Goal: Task Accomplishment & Management: Manage account settings

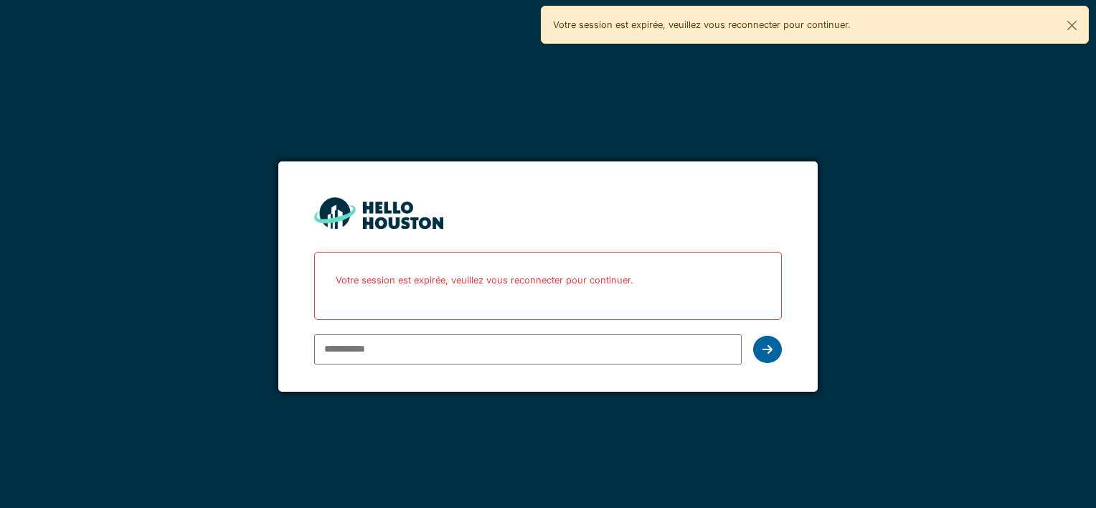
type input "**********"
click at [765, 356] on div at bounding box center [767, 349] width 29 height 27
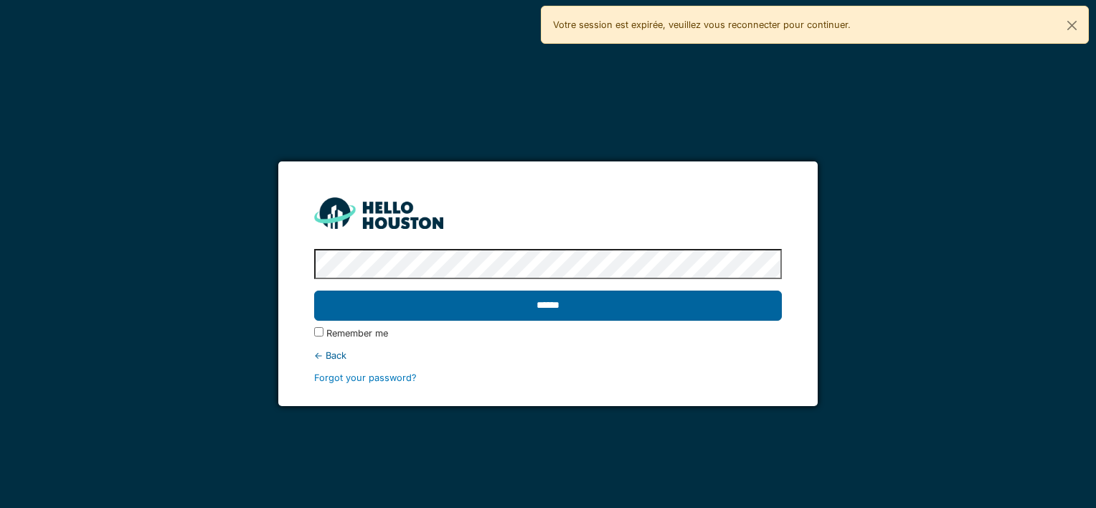
click at [685, 298] on input "******" at bounding box center [547, 305] width 467 height 30
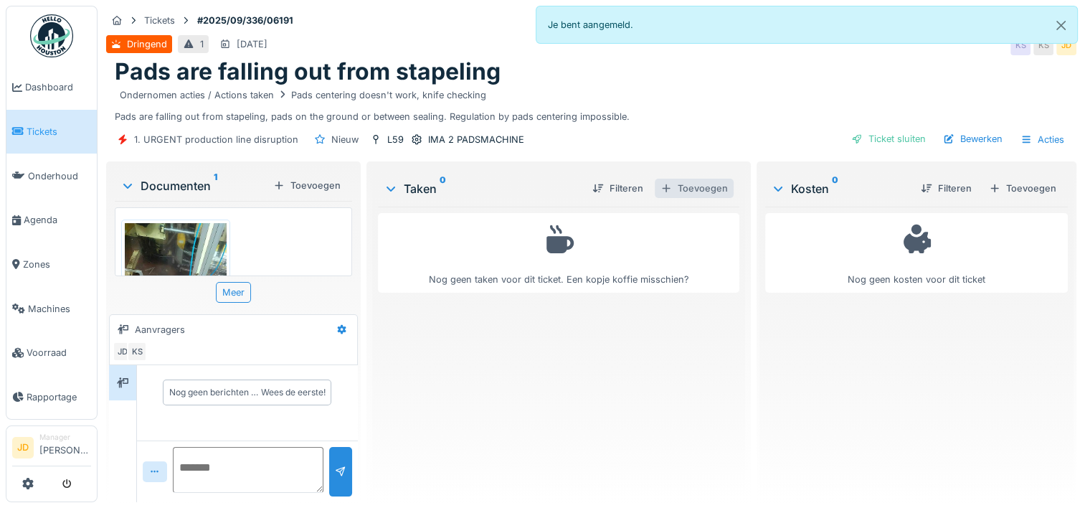
click at [688, 186] on div "Toevoegen" at bounding box center [694, 188] width 79 height 19
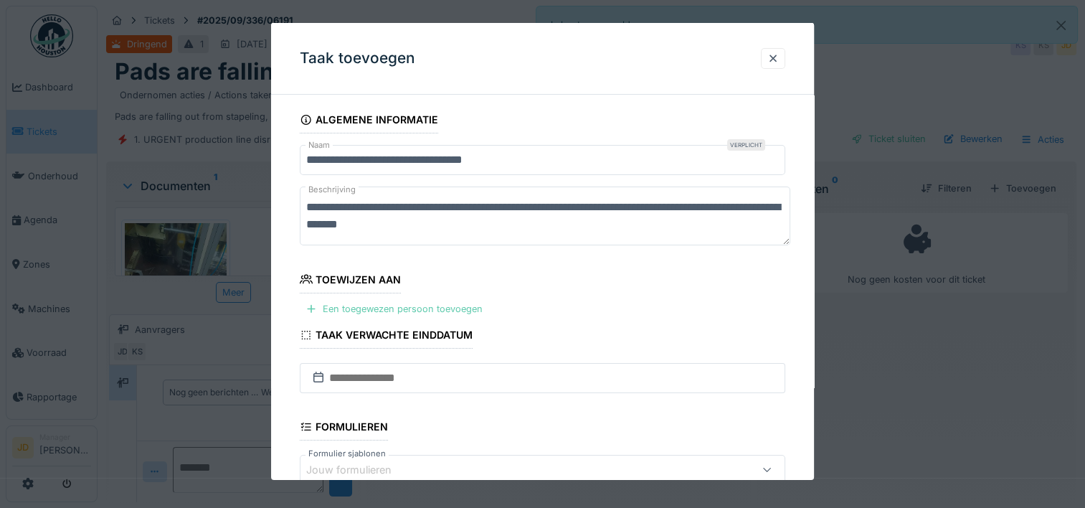
click at [366, 306] on div "Een toegewezen persoon toevoegen" at bounding box center [394, 308] width 189 height 19
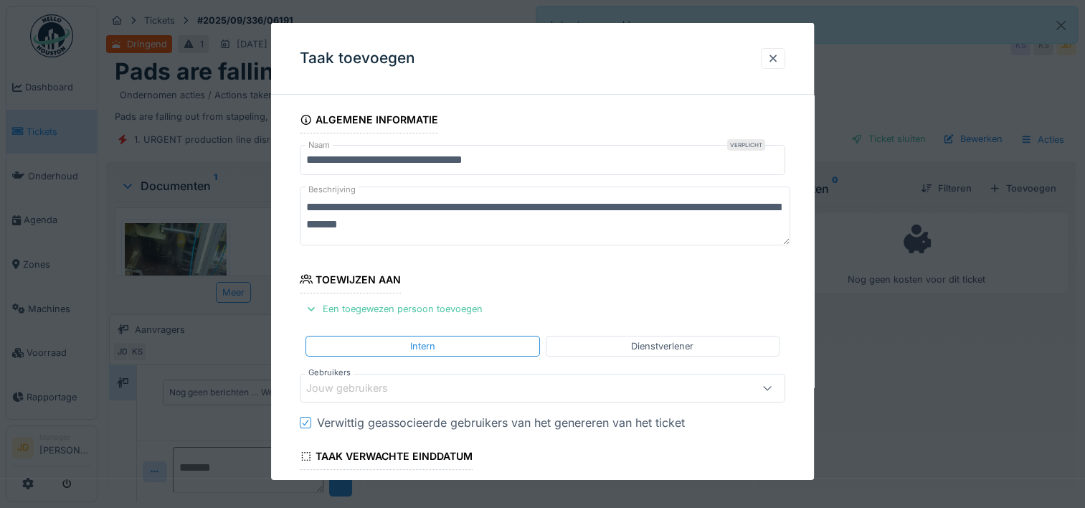
click at [376, 386] on div "Jouw gebruikers" at bounding box center [357, 388] width 102 height 16
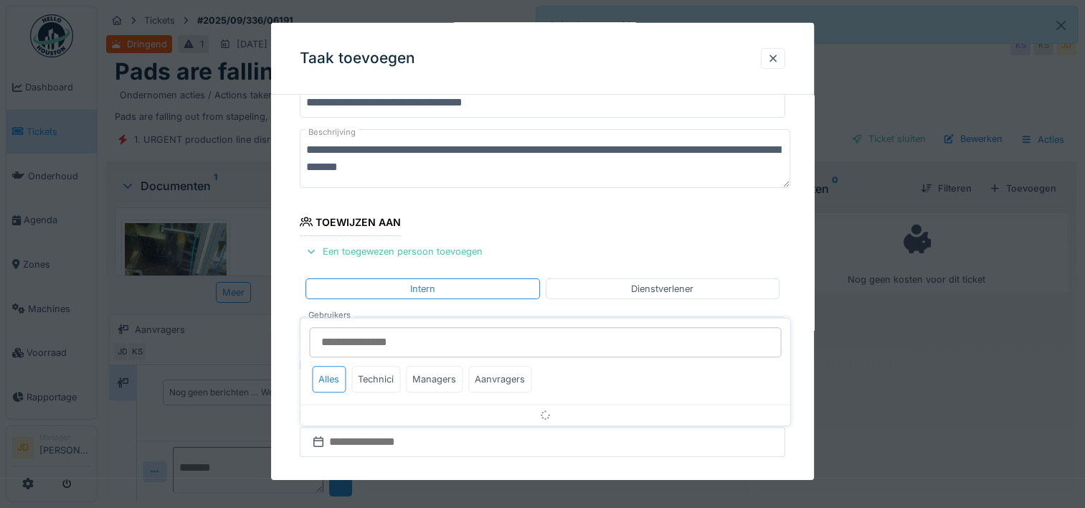
scroll to position [136, 0]
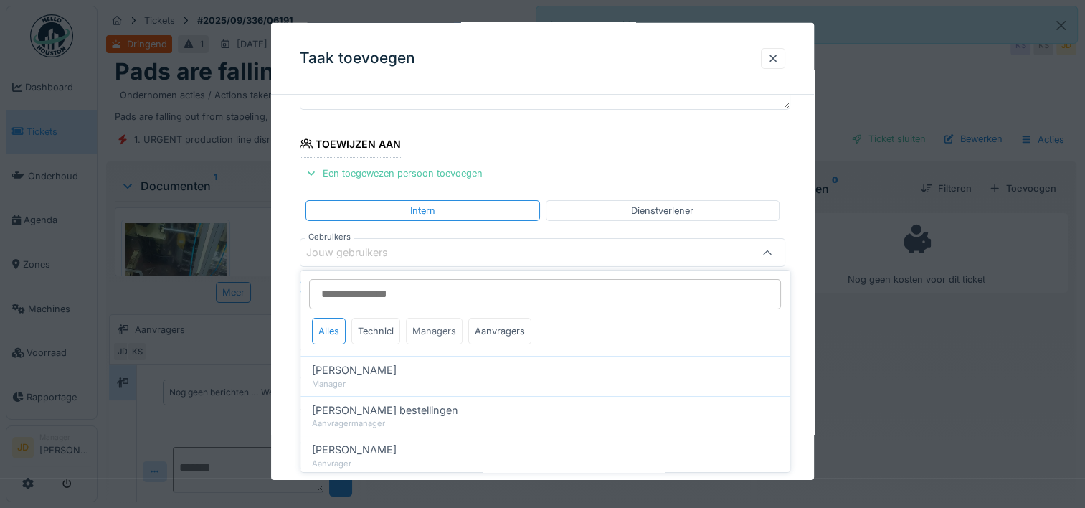
click at [414, 338] on div "Managers" at bounding box center [434, 331] width 57 height 27
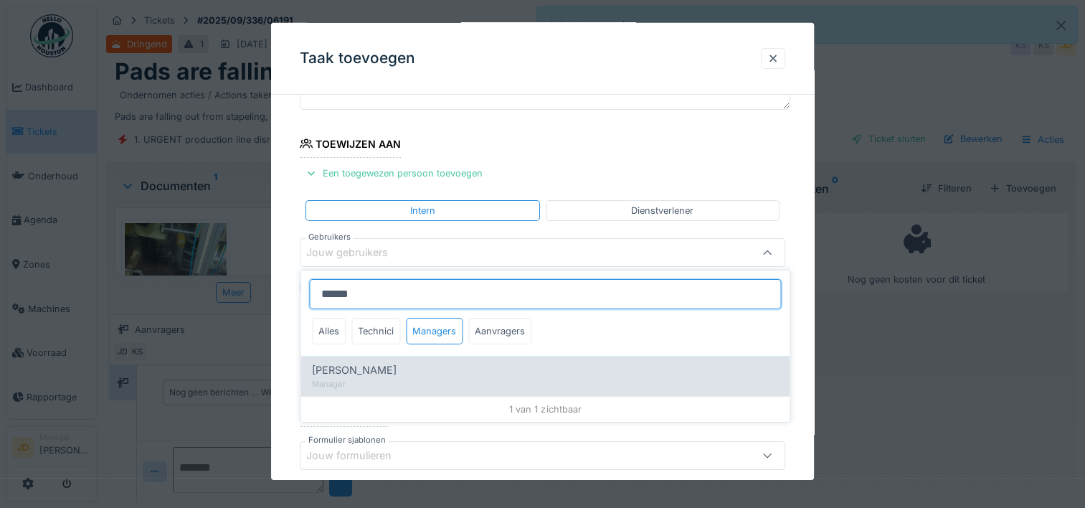
type input "******"
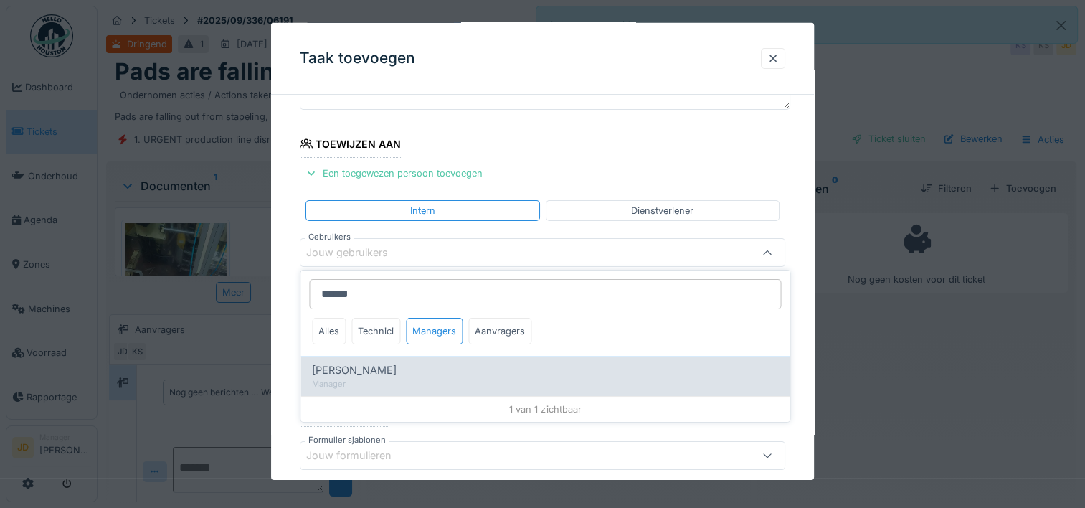
click at [413, 365] on div "[PERSON_NAME]" at bounding box center [545, 370] width 466 height 16
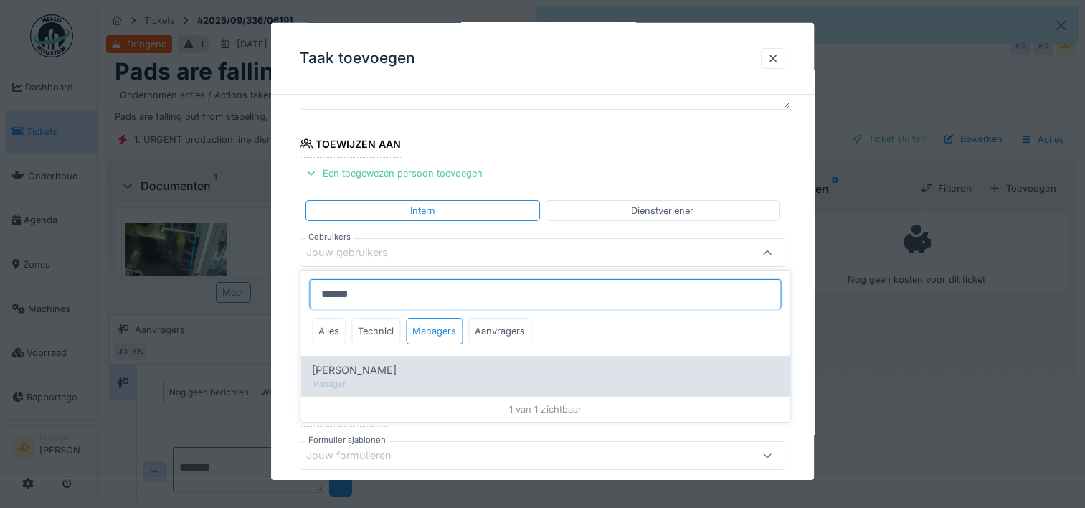
type input "****"
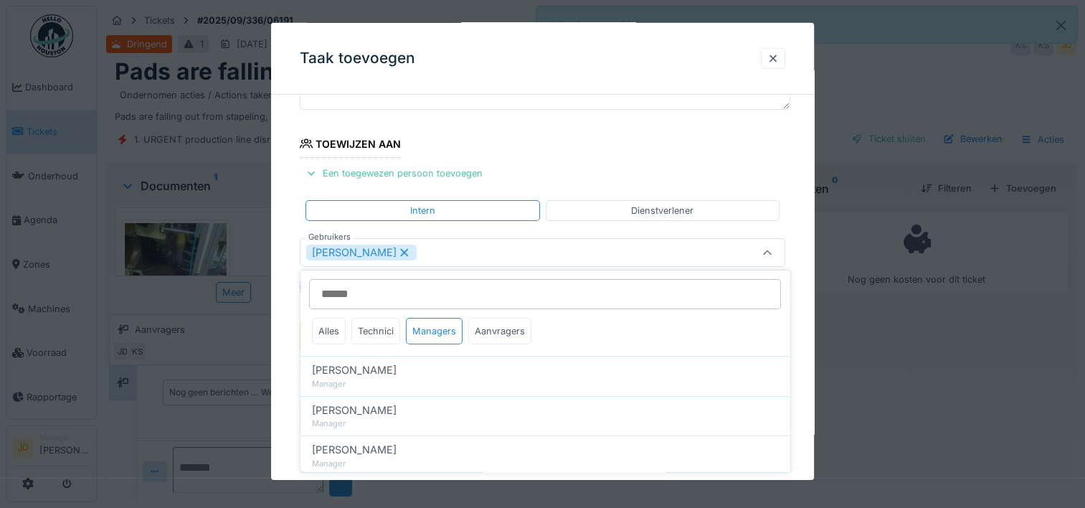
click at [766, 246] on div at bounding box center [766, 253] width 11 height 14
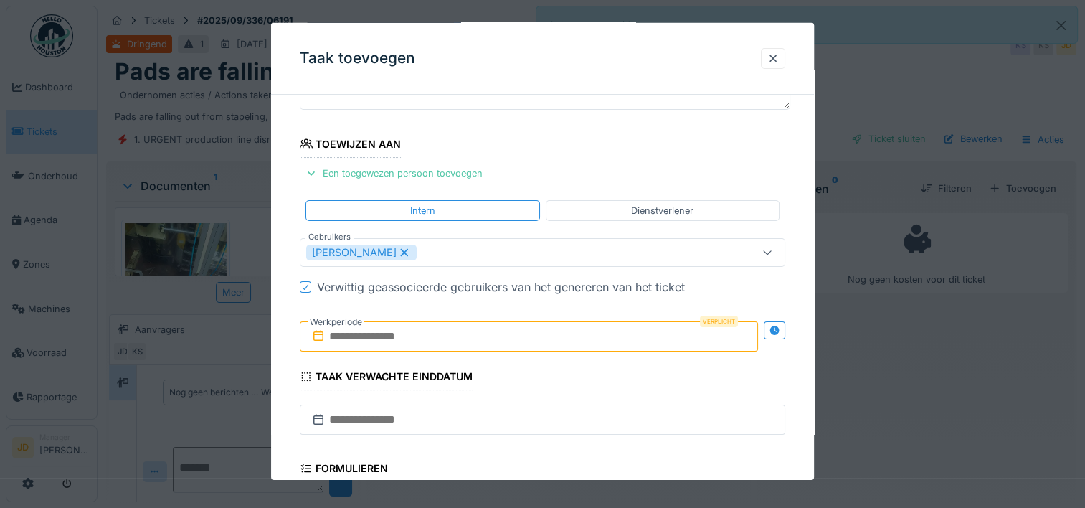
click at [462, 344] on input "text" at bounding box center [529, 336] width 458 height 30
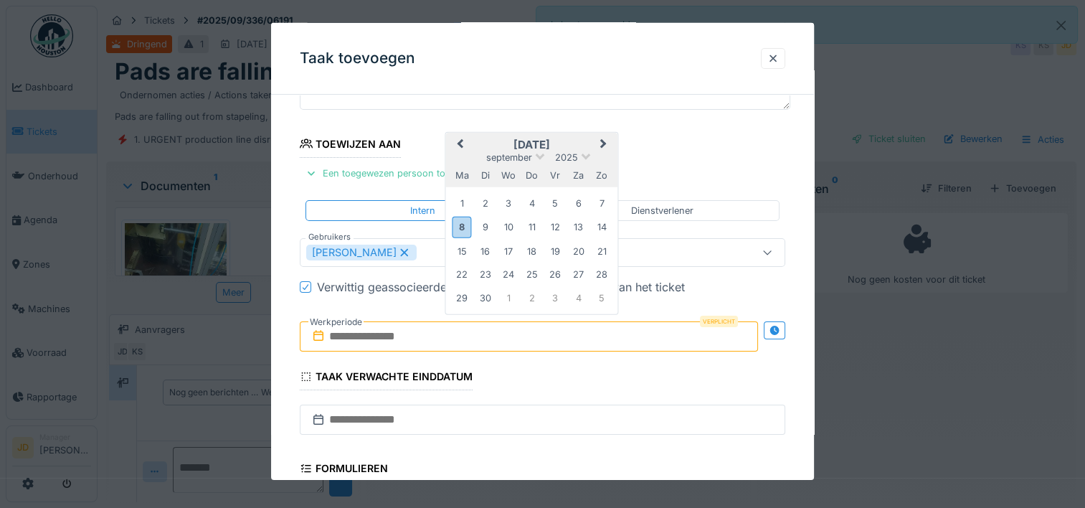
click at [571, 142] on h2 "september 2025" at bounding box center [532, 144] width 172 height 13
click at [467, 226] on div "8" at bounding box center [461, 227] width 19 height 21
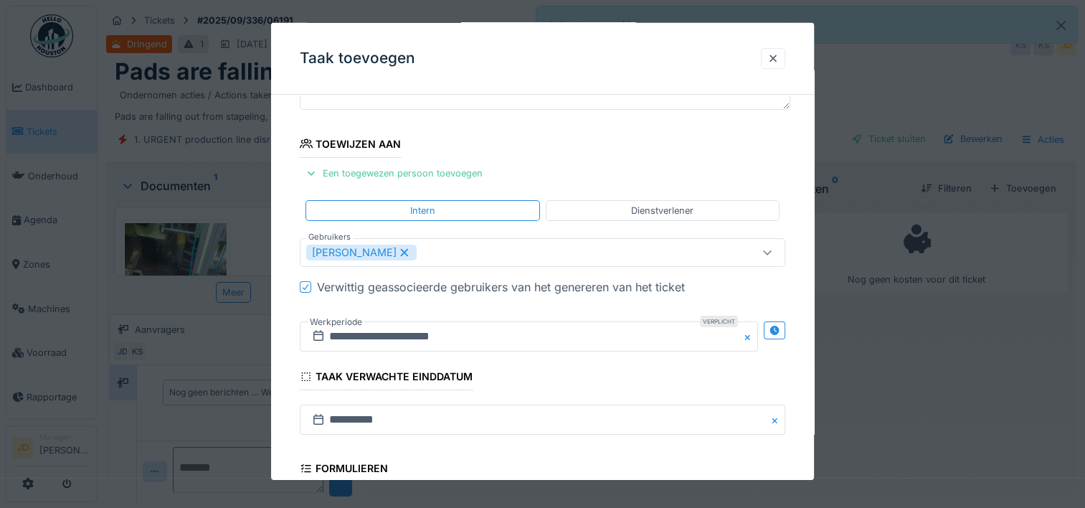
scroll to position [358, 0]
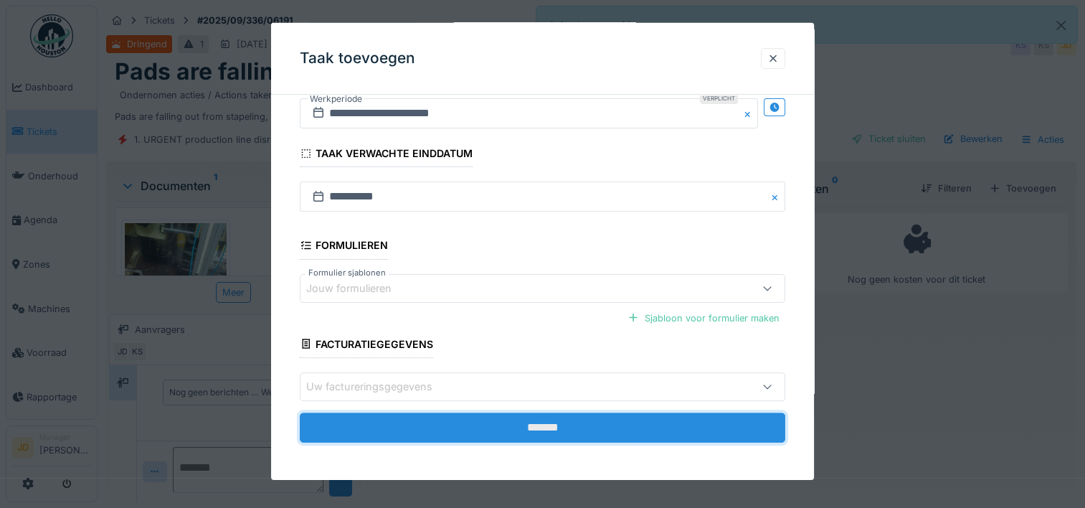
click at [586, 418] on input "*******" at bounding box center [542, 427] width 485 height 30
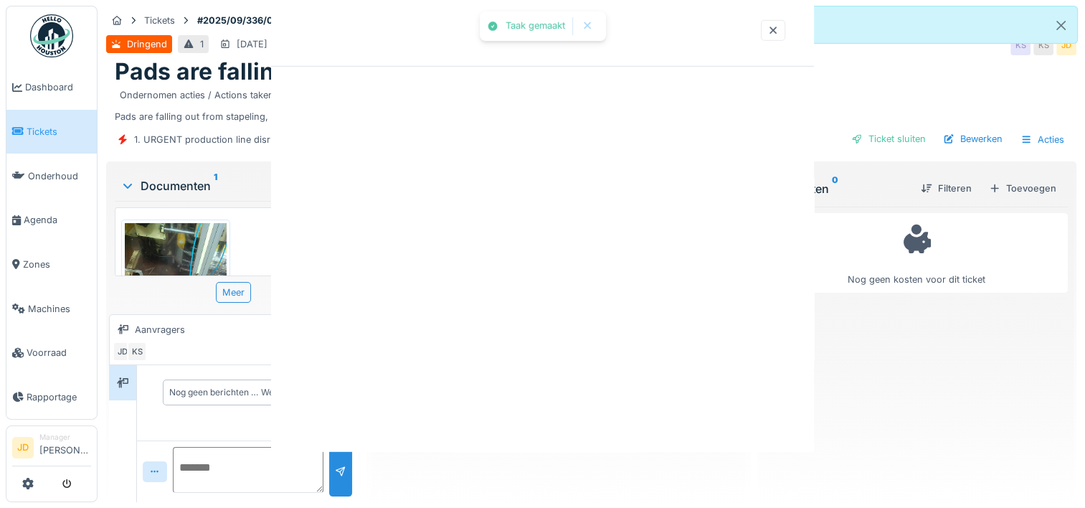
scroll to position [0, 0]
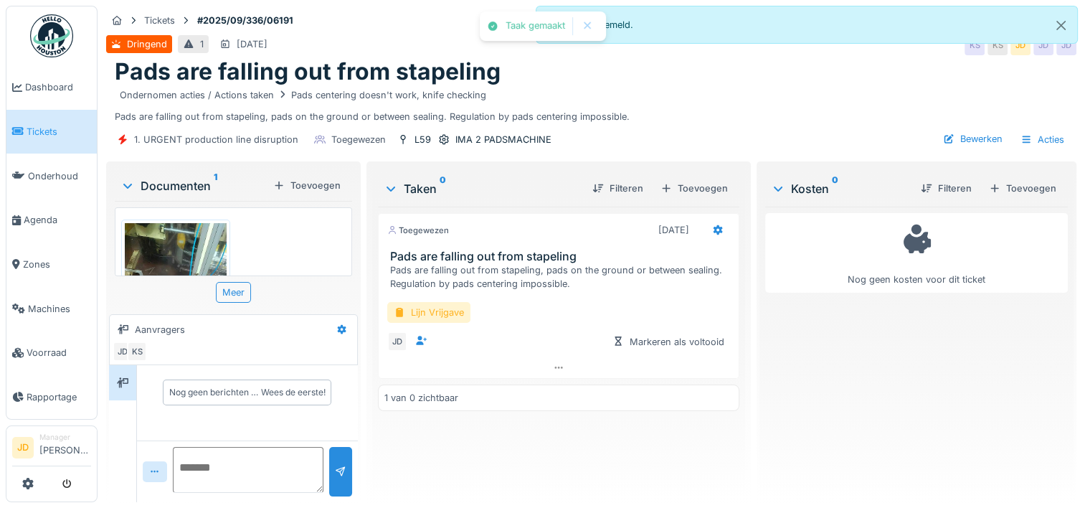
click at [448, 306] on div "Lijn Vrijgave" at bounding box center [428, 312] width 83 height 21
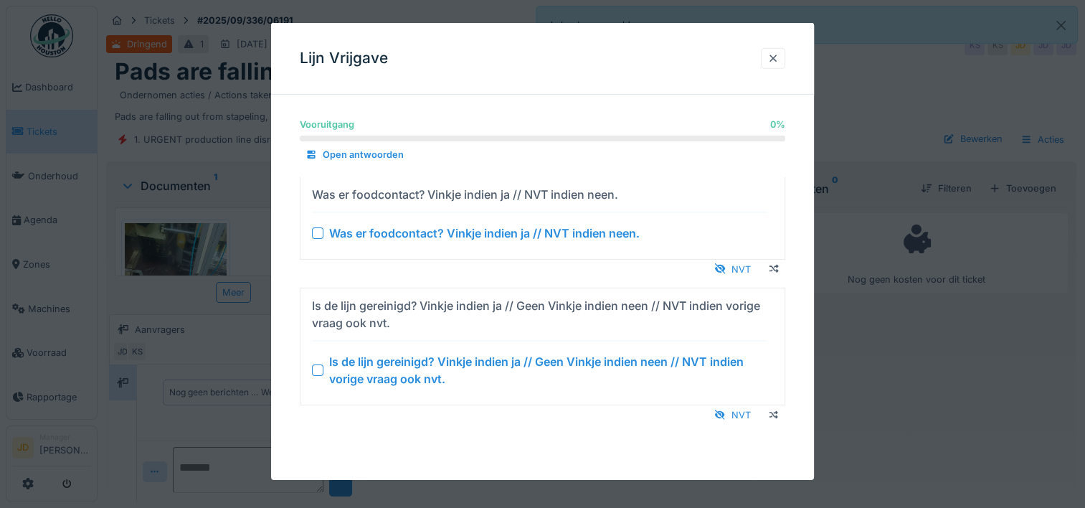
click at [319, 370] on div at bounding box center [317, 369] width 11 height 11
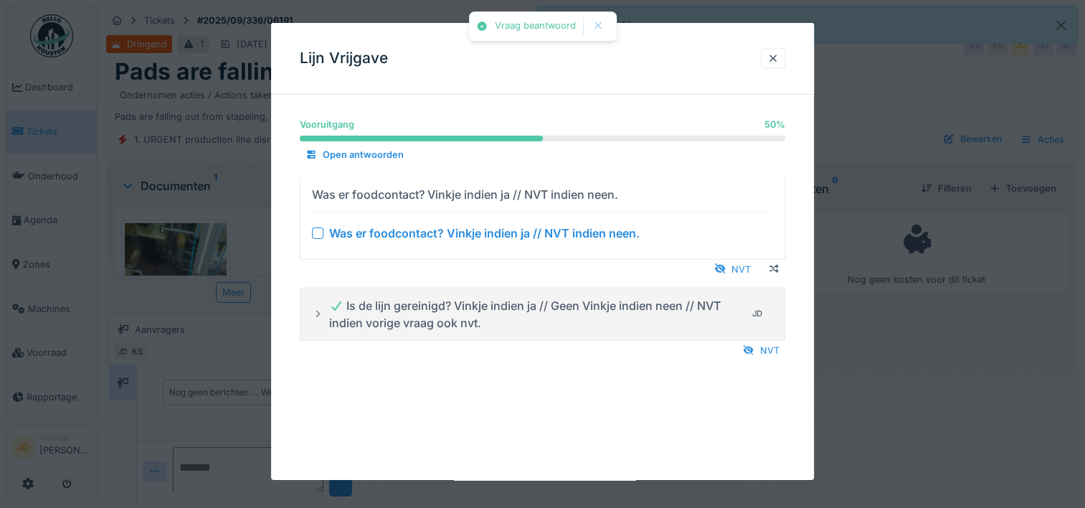
click at [315, 230] on div at bounding box center [317, 232] width 11 height 11
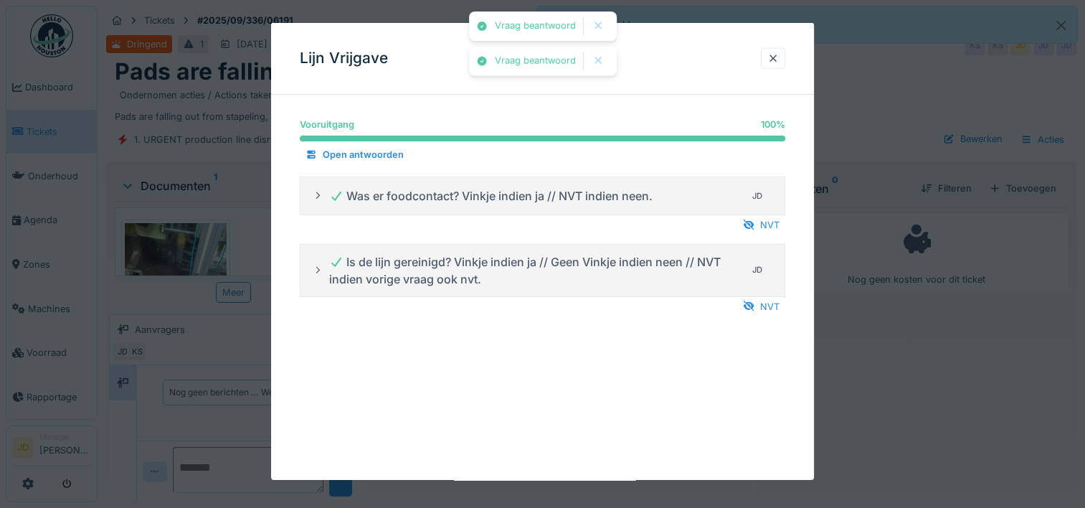
click at [862, 360] on div at bounding box center [542, 254] width 1085 height 508
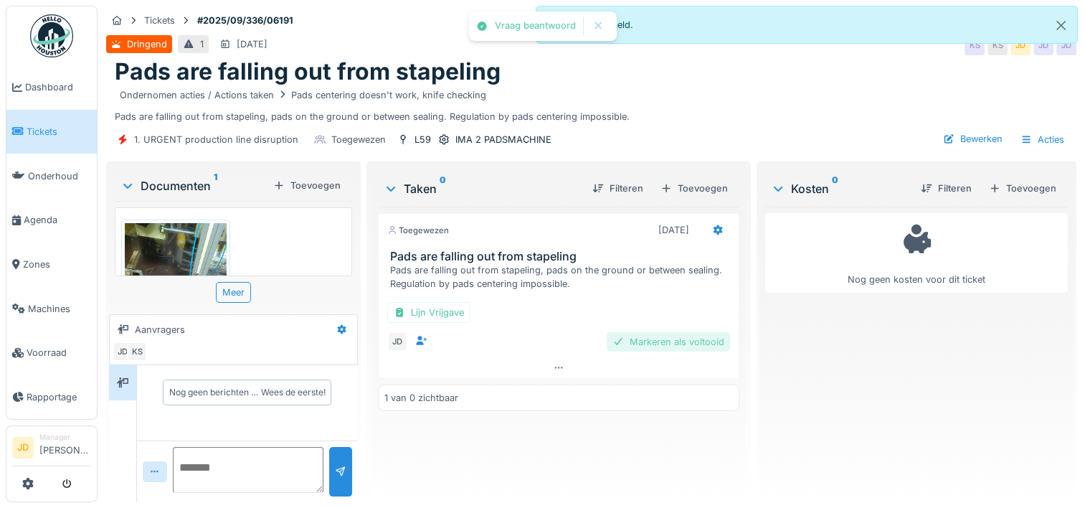
click at [670, 341] on div "Markeren als voltooid" at bounding box center [668, 341] width 123 height 19
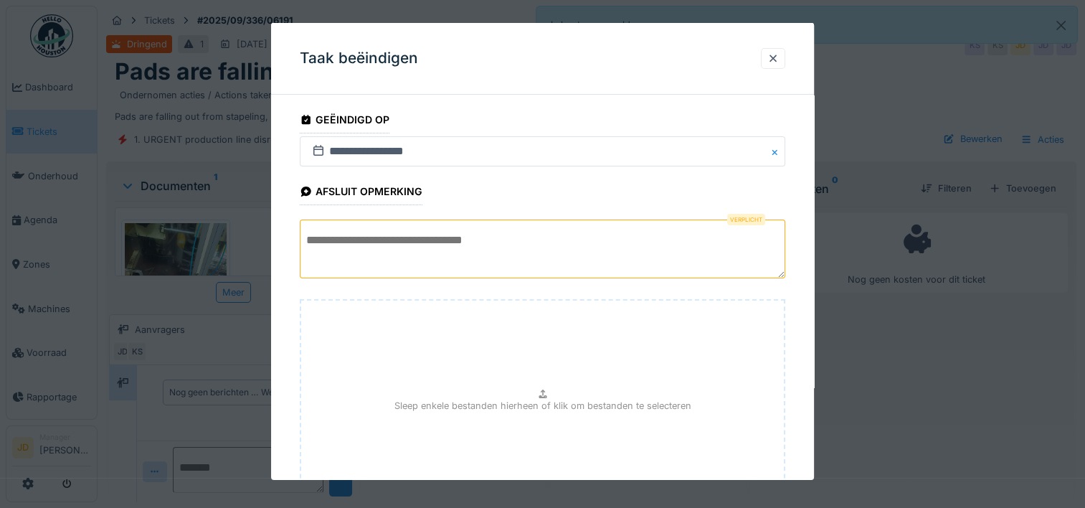
click at [462, 242] on textarea at bounding box center [542, 248] width 485 height 59
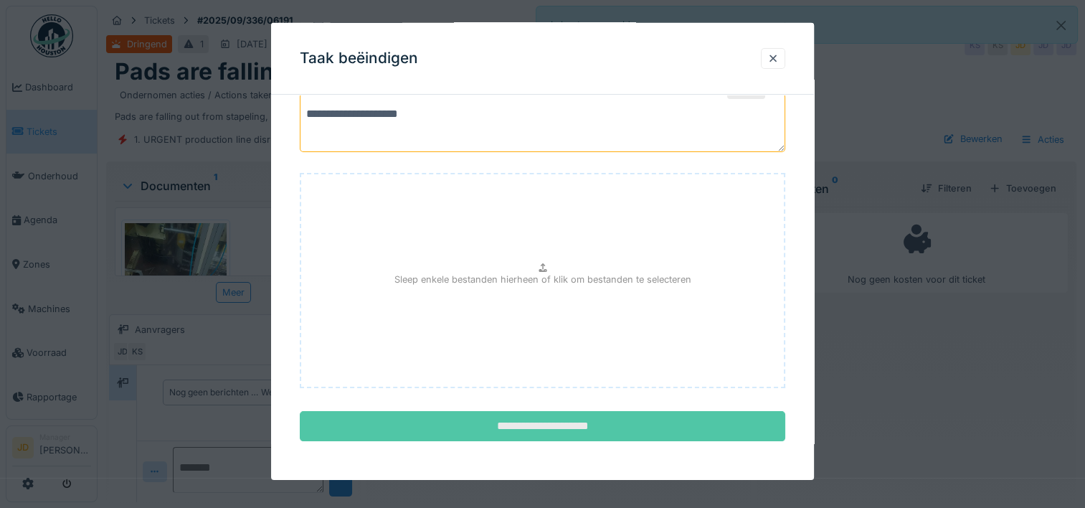
type textarea "**********"
click at [480, 419] on input "**********" at bounding box center [542, 426] width 485 height 30
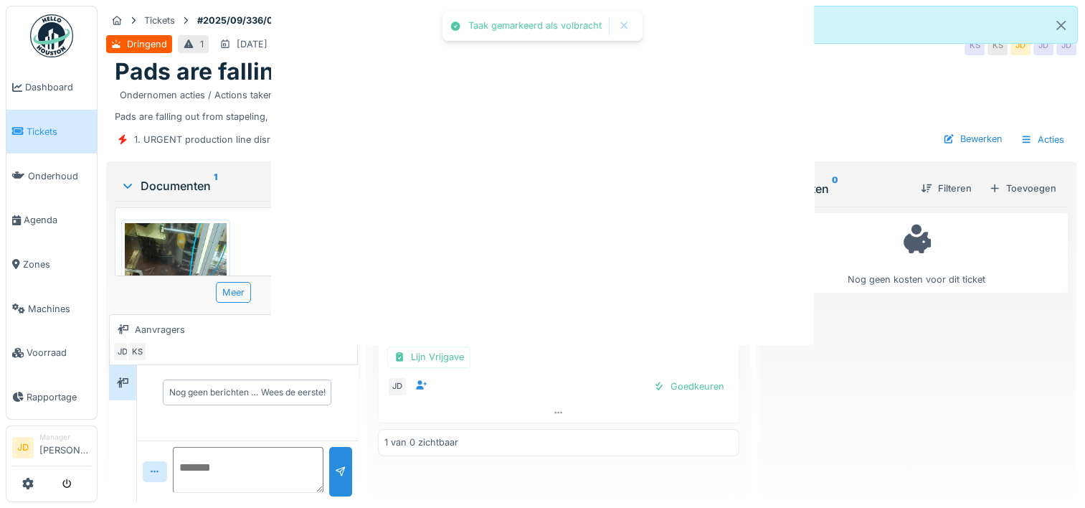
scroll to position [0, 0]
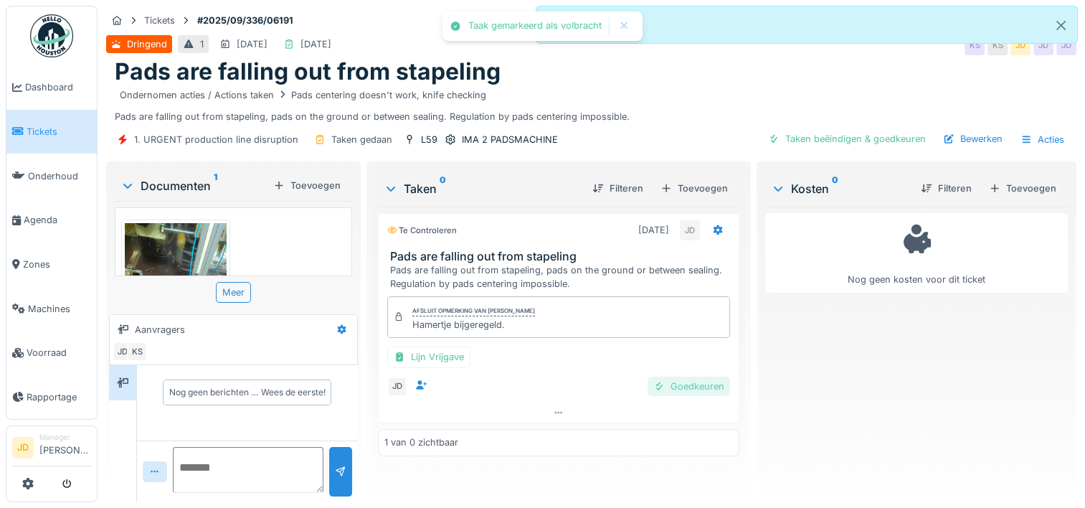
click at [700, 389] on div "Goedkeuren" at bounding box center [688, 385] width 82 height 19
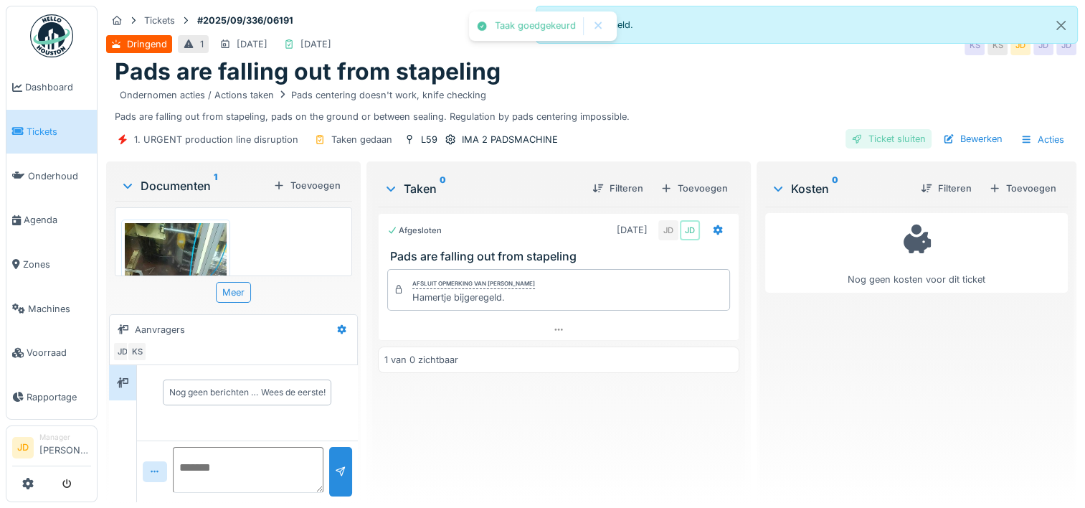
click at [855, 142] on div "Ticket sluiten" at bounding box center [888, 138] width 86 height 19
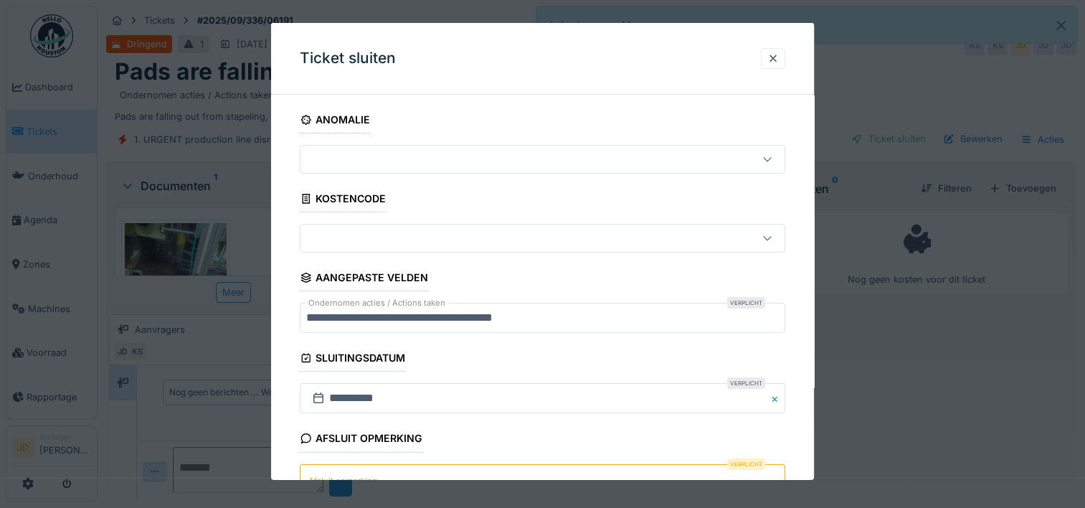
scroll to position [125, 0]
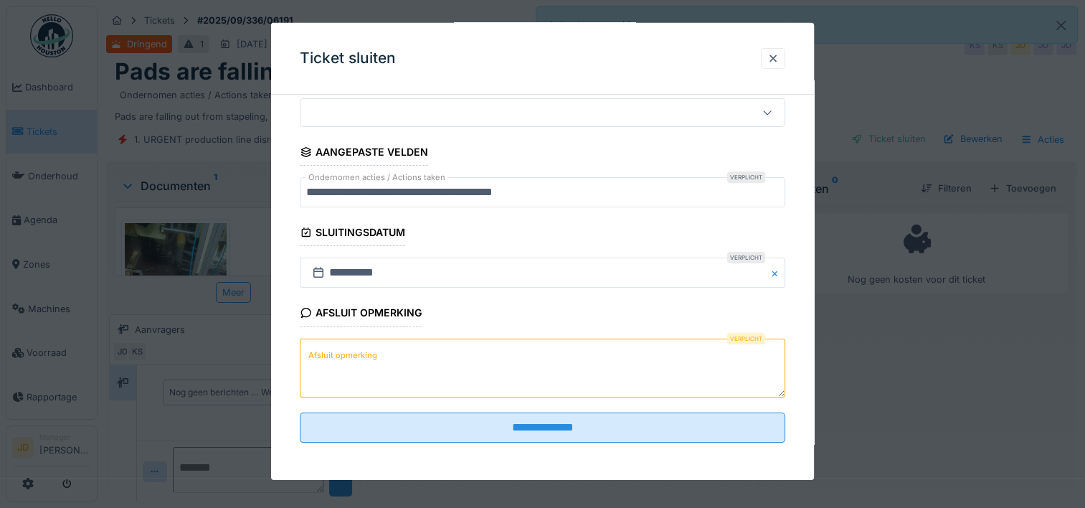
click at [447, 358] on textarea "Afsluit opmerking" at bounding box center [542, 367] width 485 height 59
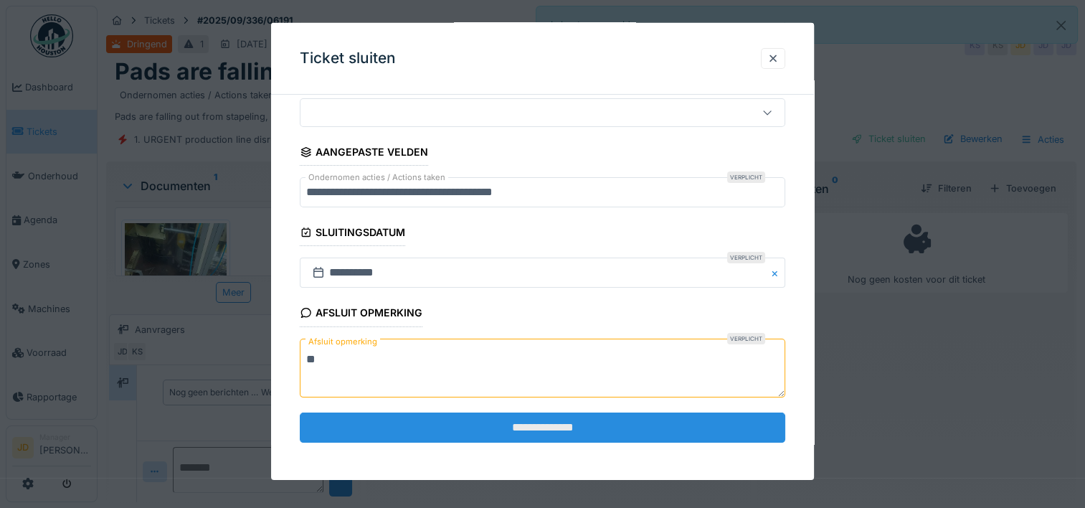
type textarea "**"
click at [490, 427] on input "**********" at bounding box center [542, 427] width 485 height 30
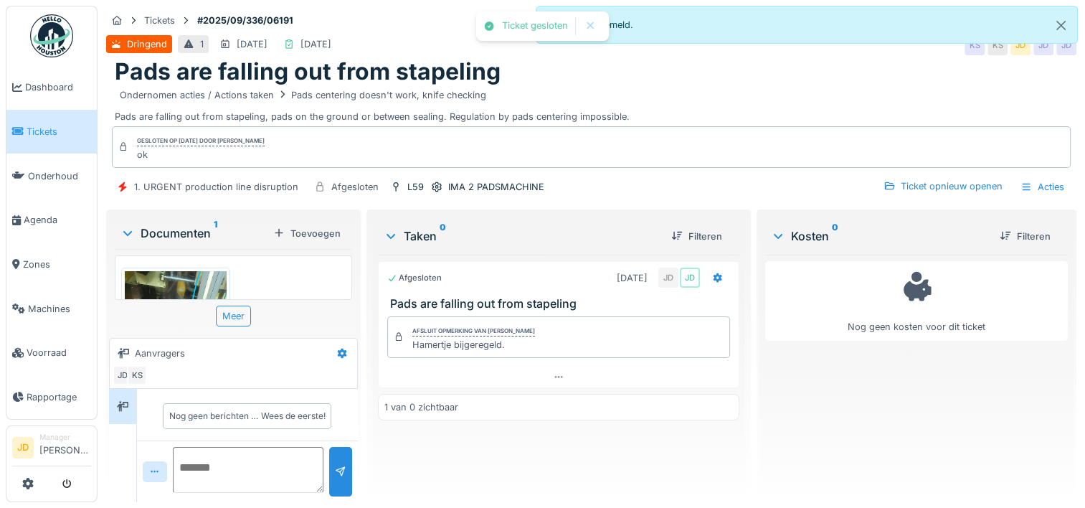
scroll to position [1, 0]
click at [38, 139] on link "Tickets" at bounding box center [51, 132] width 90 height 44
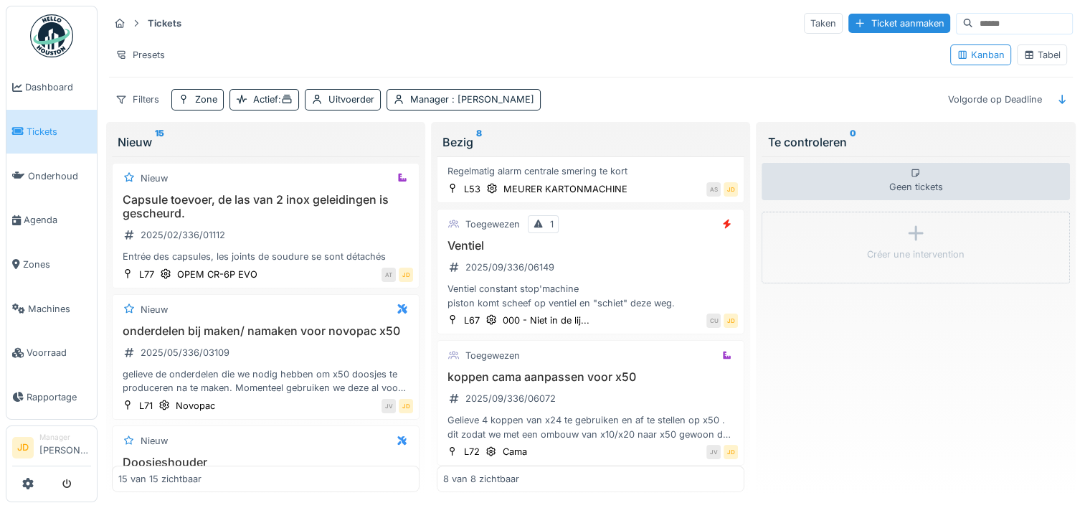
scroll to position [11, 0]
click at [612, 242] on div "Ventiel 2025/09/336/06149 Ventiel constant stop'machine piston komt scheef op v…" at bounding box center [590, 272] width 295 height 71
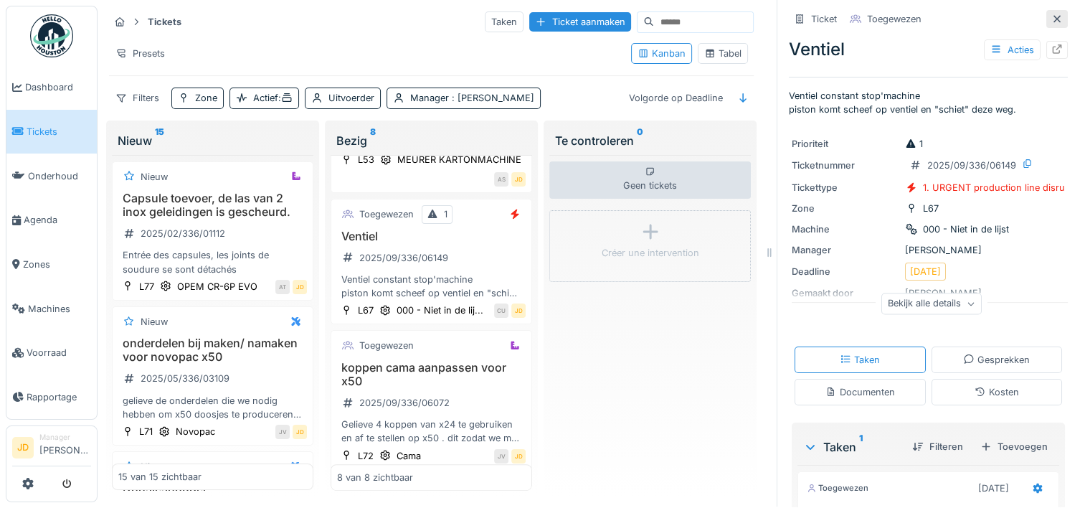
click at [1051, 14] on icon at bounding box center [1056, 18] width 11 height 9
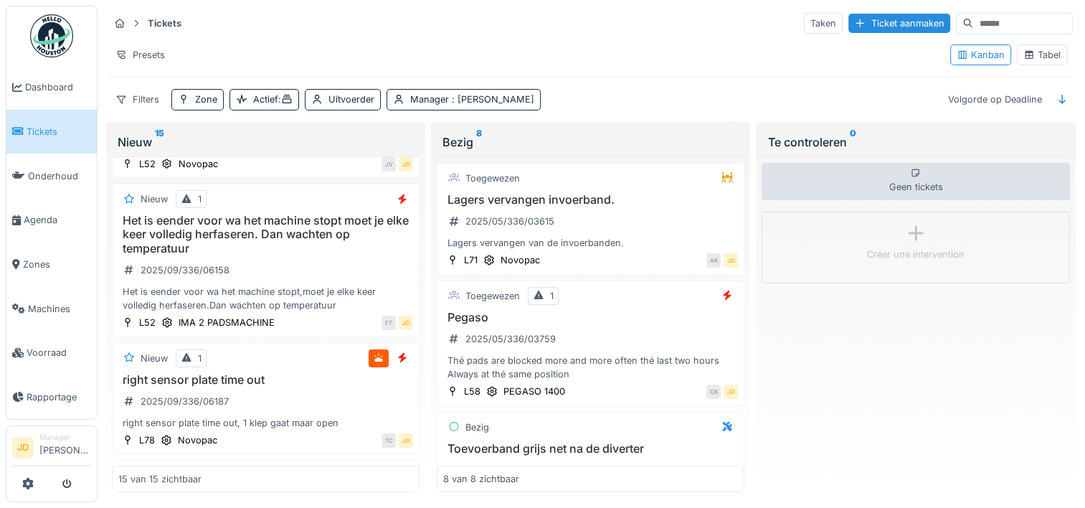
scroll to position [952, 0]
click at [322, 255] on h3 "Het is eender voor wa het machine stopt moet je elke keer volledig herfaseren. …" at bounding box center [265, 235] width 295 height 42
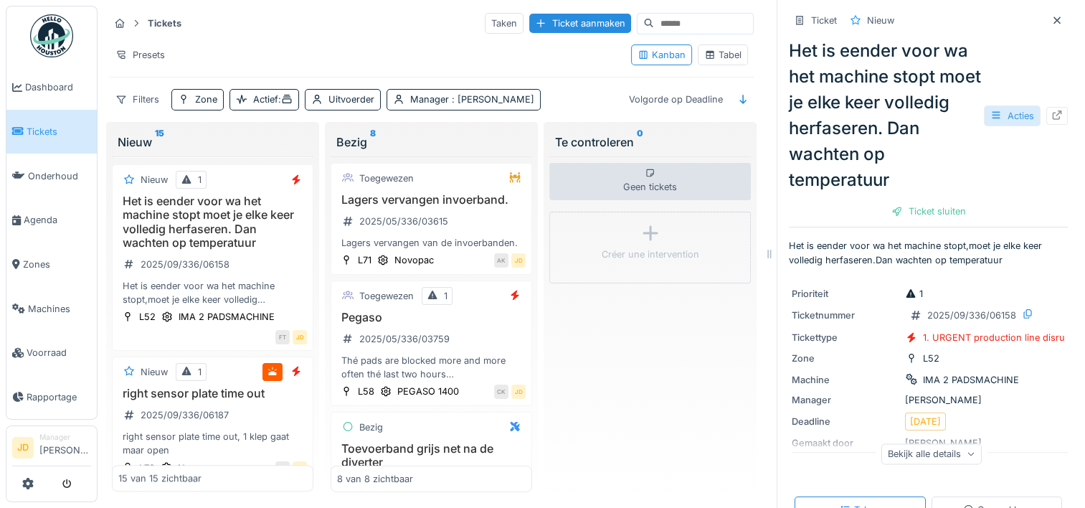
click at [990, 120] on div at bounding box center [995, 116] width 11 height 14
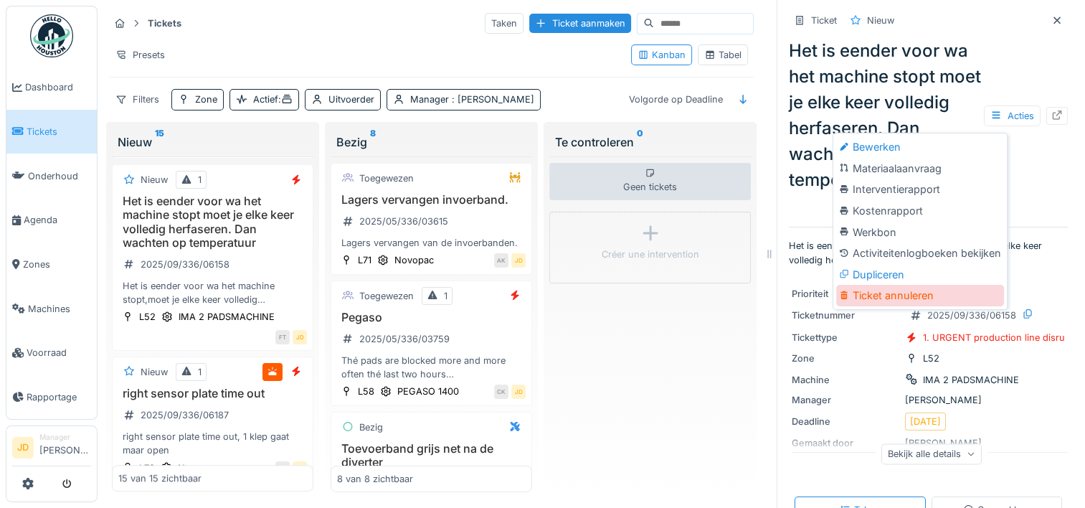
click at [892, 287] on div "Ticket annuleren" at bounding box center [920, 296] width 168 height 22
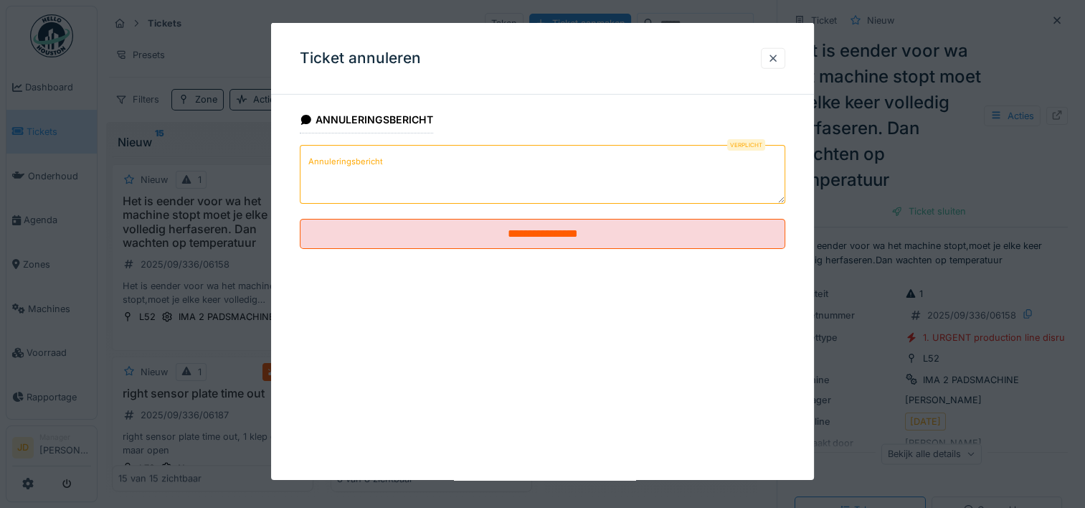
click at [586, 189] on textarea "Annuleringsbericht" at bounding box center [542, 174] width 485 height 59
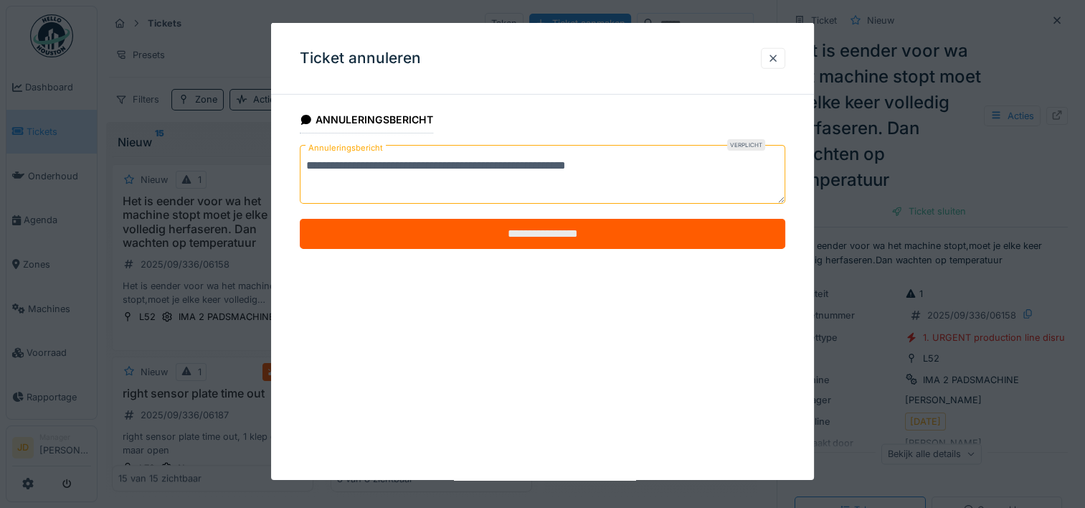
type textarea "**********"
click at [584, 229] on input "**********" at bounding box center [542, 234] width 485 height 30
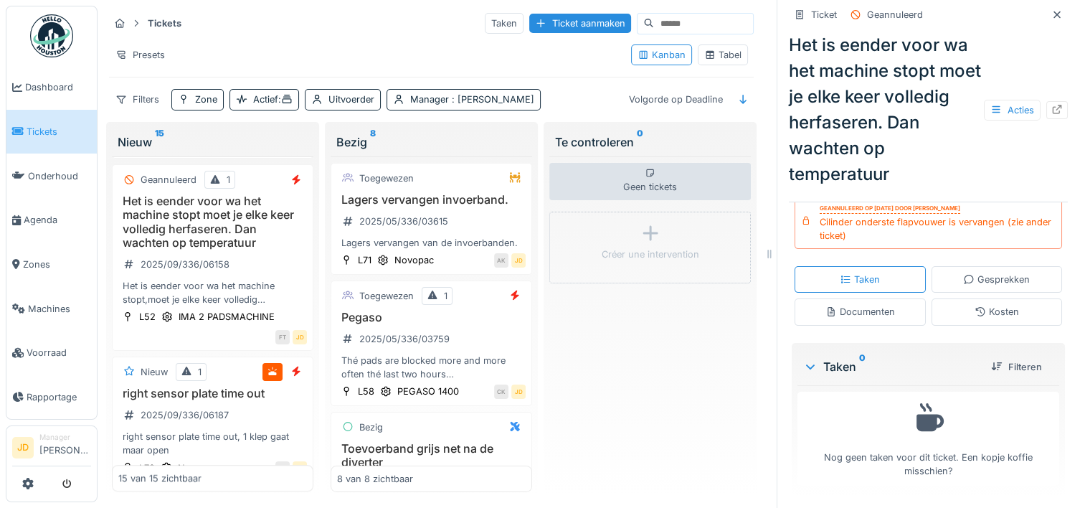
scroll to position [11, 0]
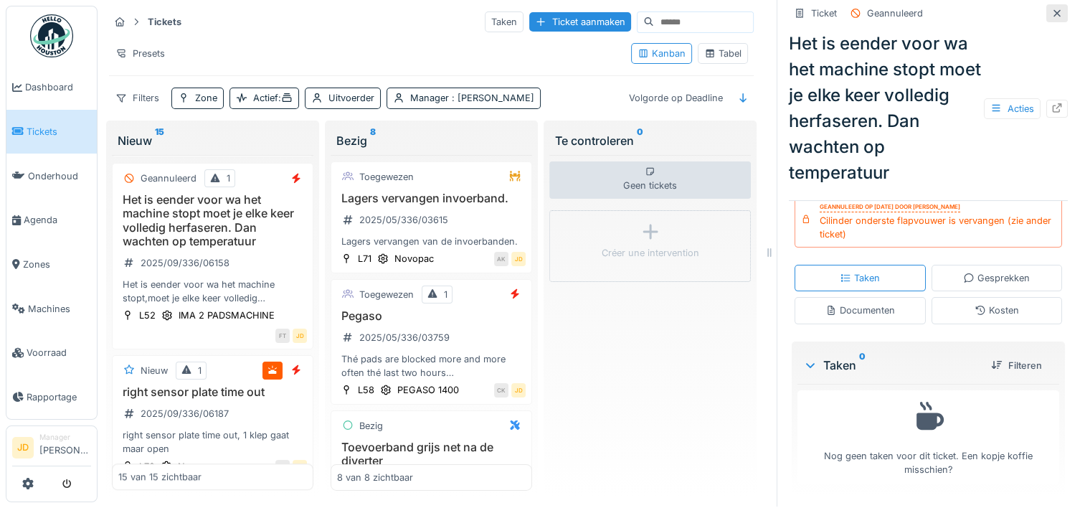
click at [1051, 9] on icon at bounding box center [1056, 13] width 11 height 9
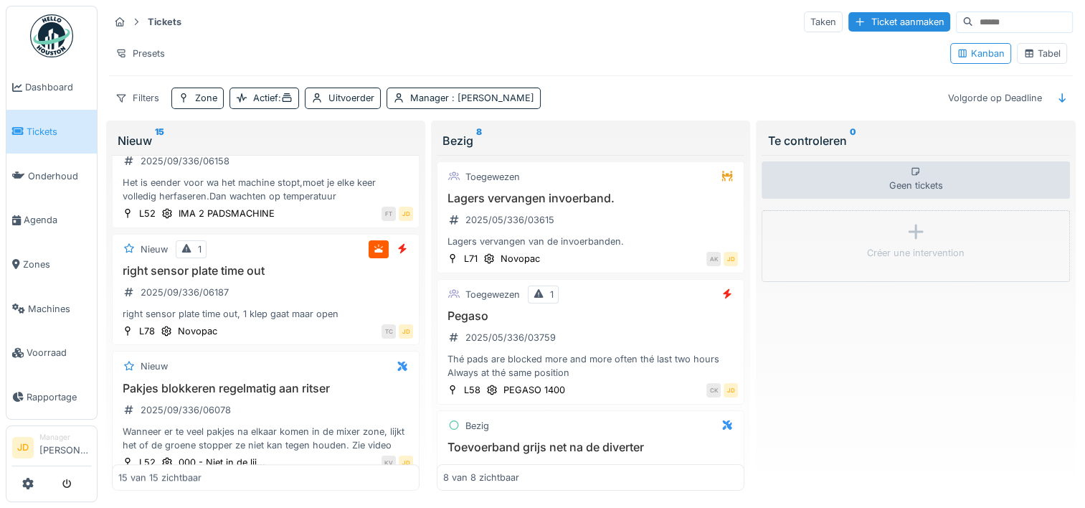
scroll to position [952, 0]
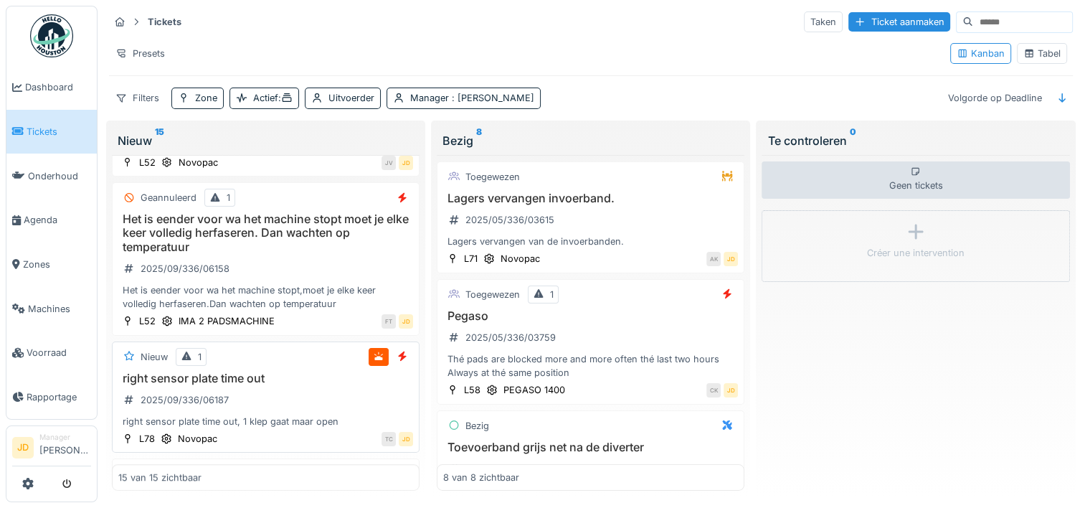
click at [291, 381] on div "right sensor plate time out 2025/09/336/06187 right sensor plate time out, 1 kl…" at bounding box center [265, 399] width 295 height 57
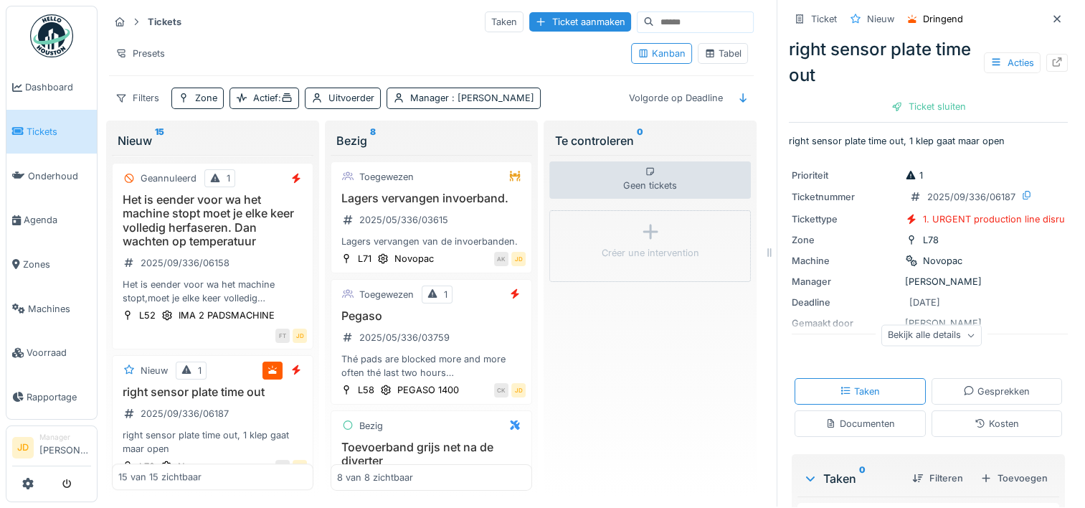
scroll to position [75, 0]
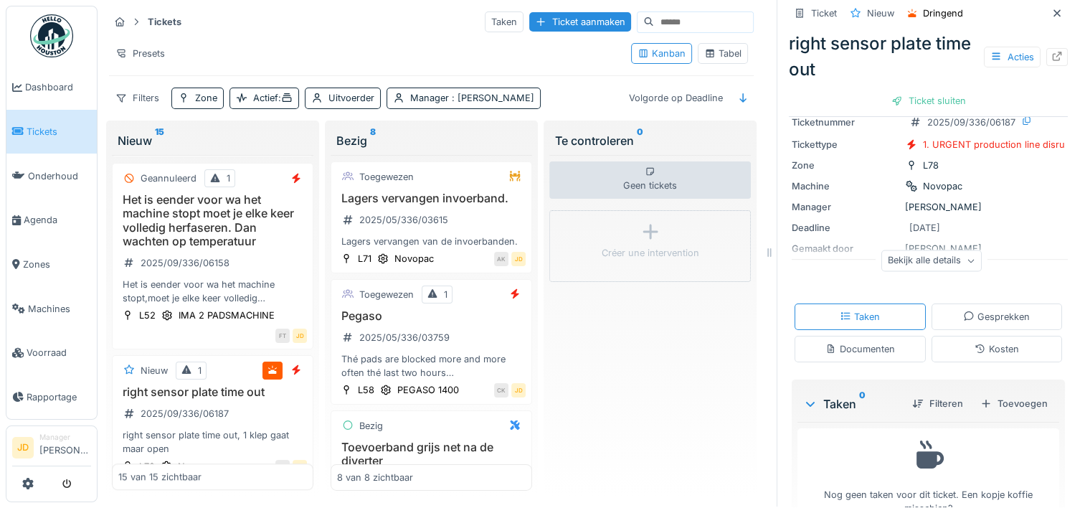
click at [855, 342] on div "Documenten" at bounding box center [860, 349] width 70 height 14
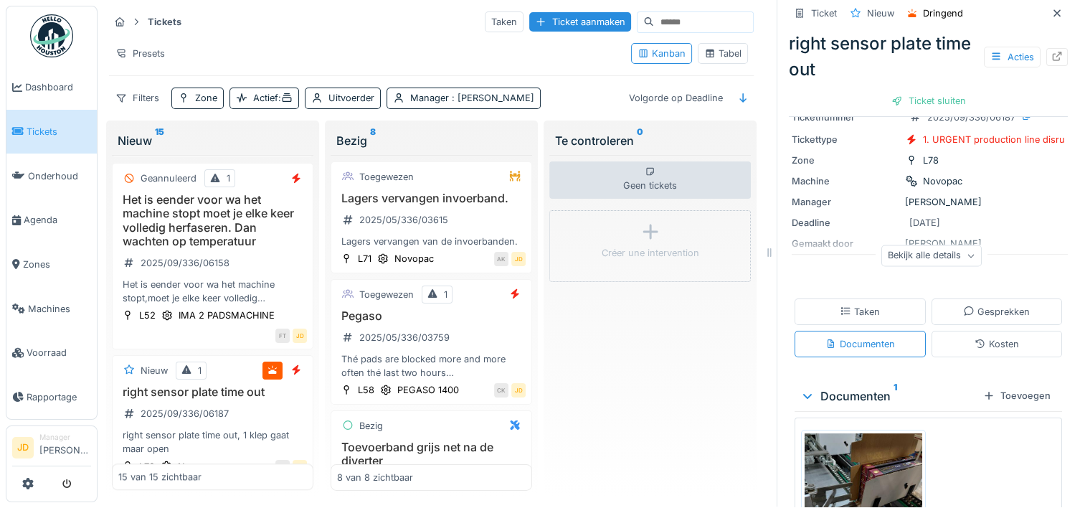
scroll to position [192, 0]
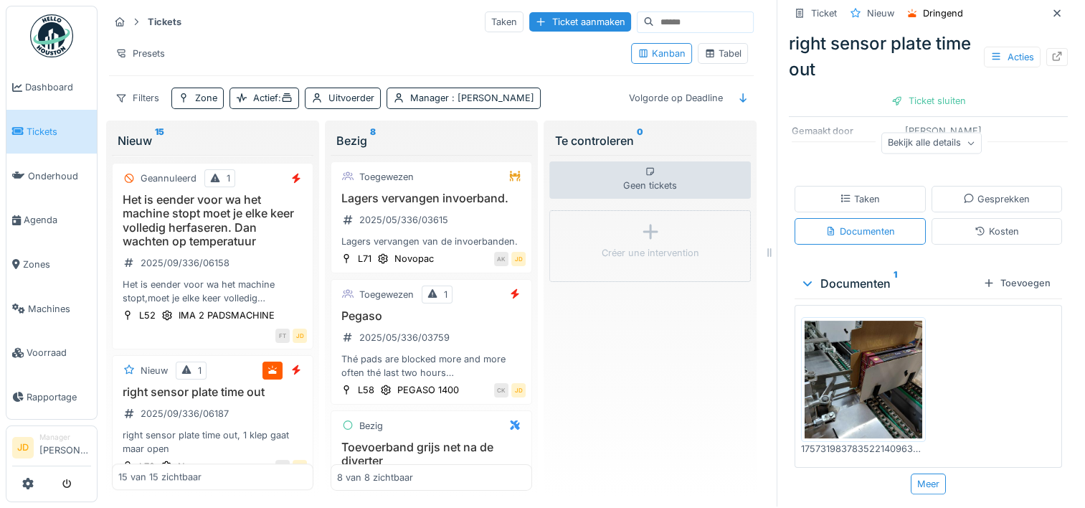
click at [857, 358] on img at bounding box center [863, 379] width 118 height 118
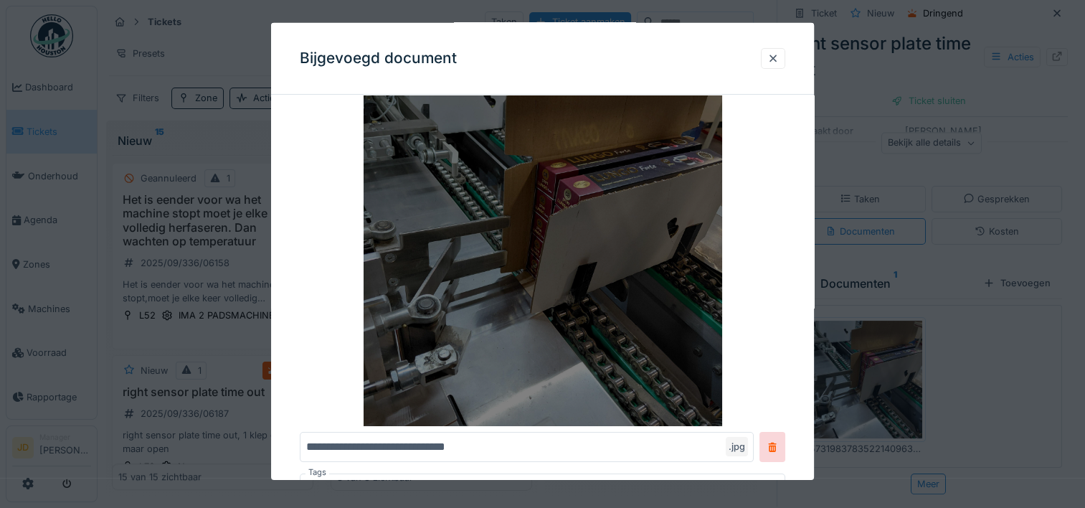
scroll to position [83, 0]
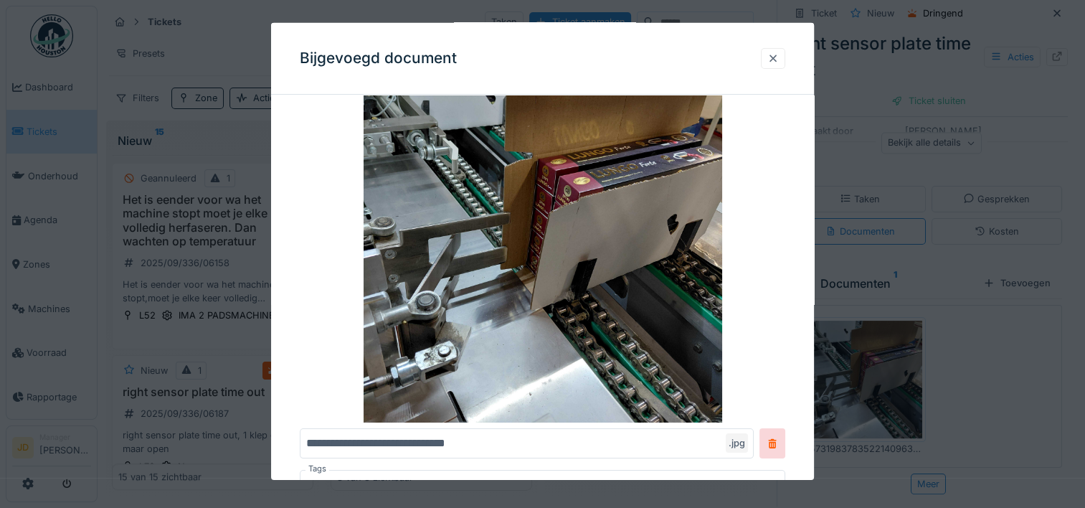
click at [773, 48] on div at bounding box center [773, 58] width 24 height 21
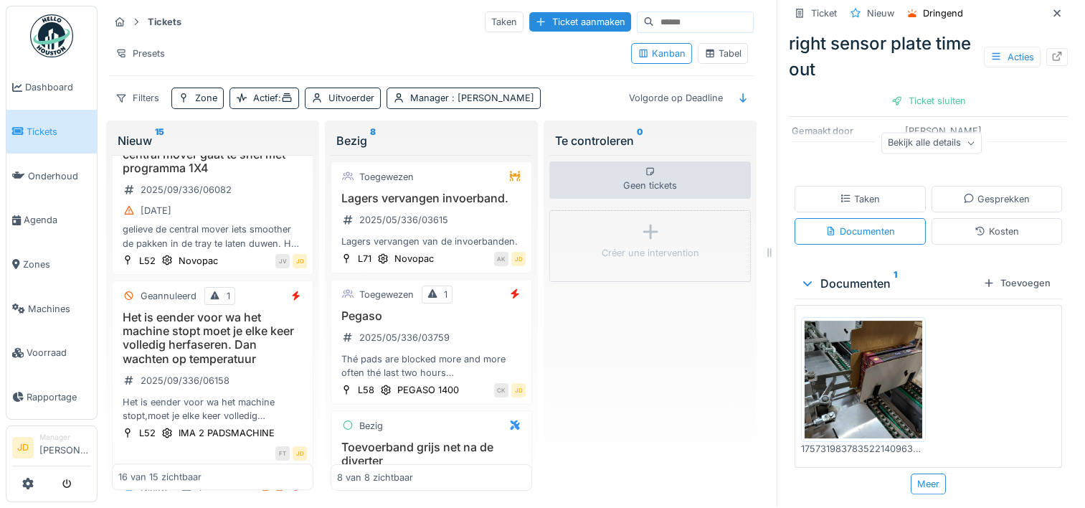
scroll to position [1177, 0]
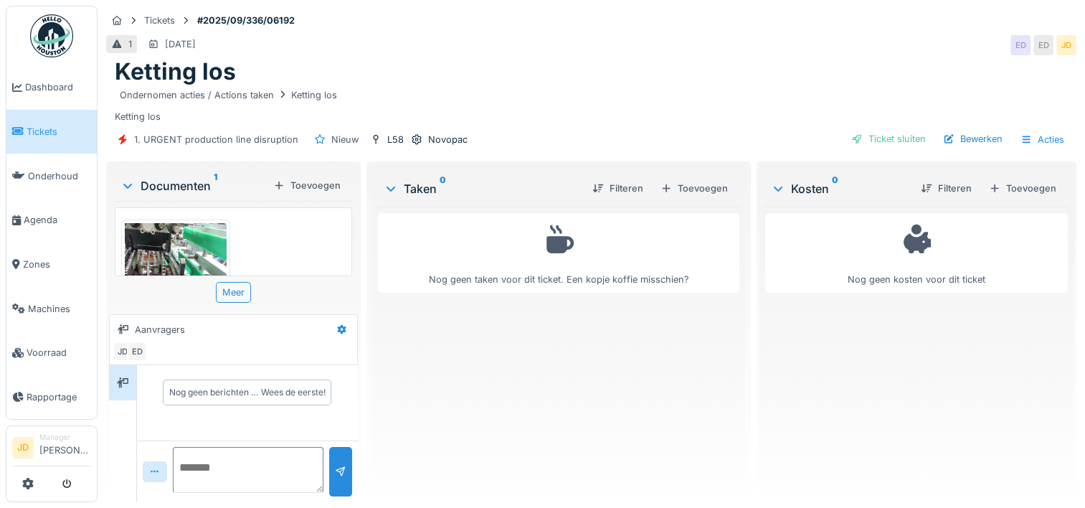
scroll to position [11, 0]
click at [166, 235] on img at bounding box center [176, 291] width 102 height 136
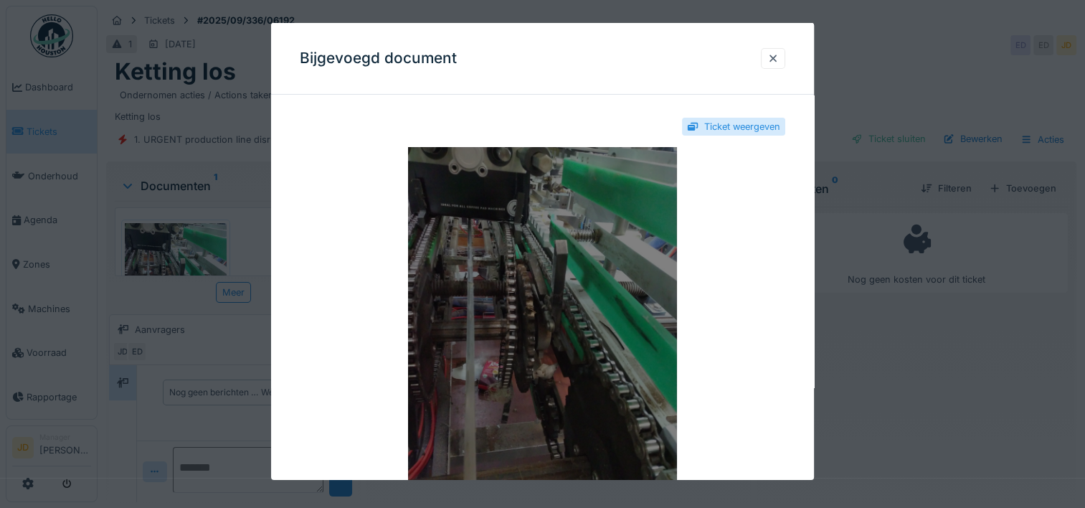
click at [581, 269] on img at bounding box center [542, 326] width 485 height 358
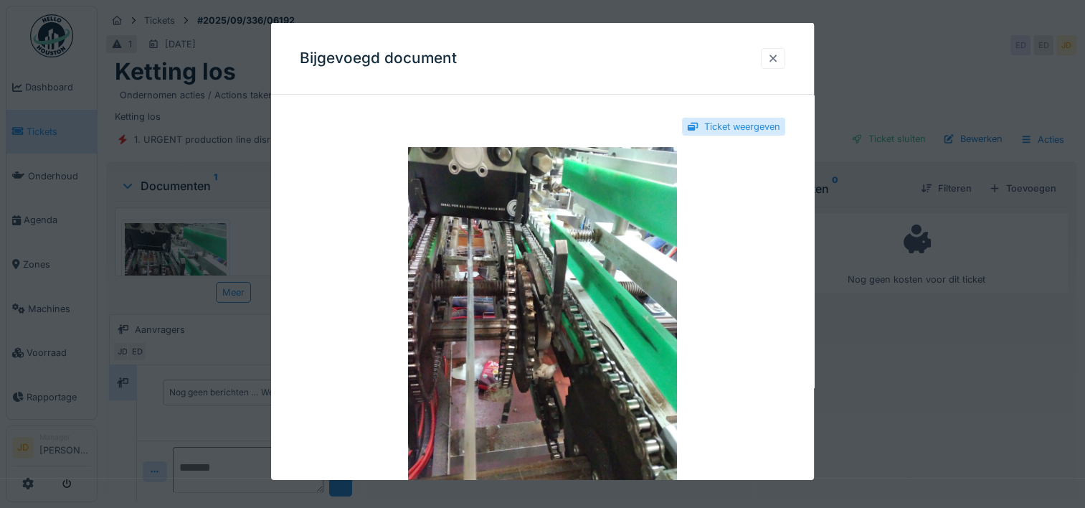
click at [771, 55] on div at bounding box center [772, 59] width 11 height 14
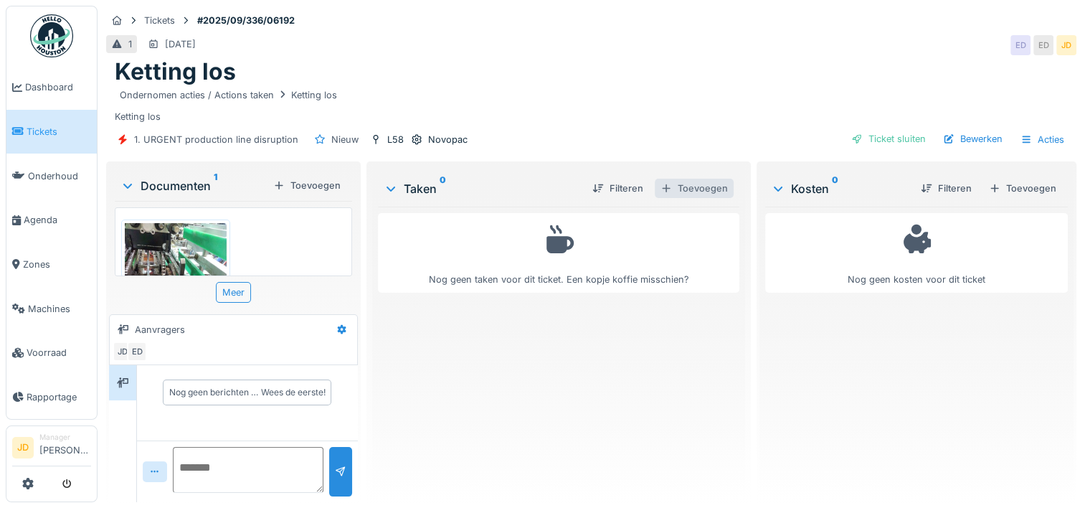
click at [689, 181] on div "Toevoegen" at bounding box center [694, 188] width 79 height 19
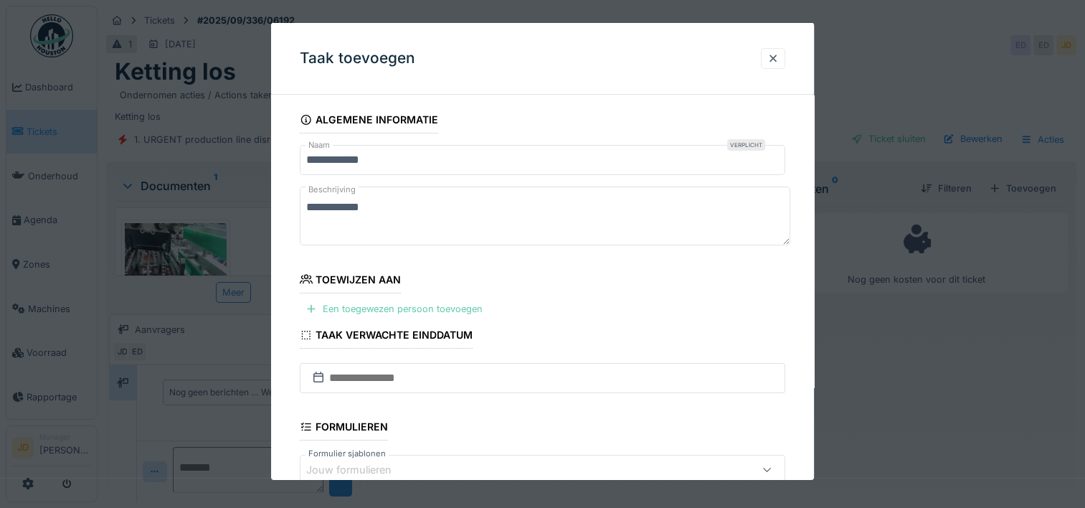
click at [384, 305] on div "Een toegewezen persoon toevoegen" at bounding box center [394, 308] width 189 height 19
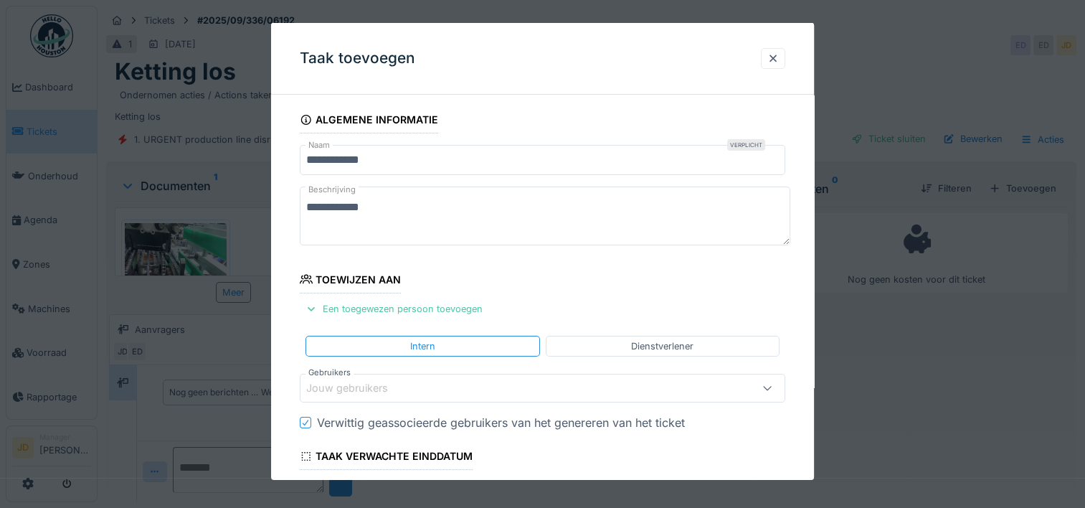
click at [408, 380] on div "Jouw gebruikers" at bounding box center [513, 388] width 414 height 16
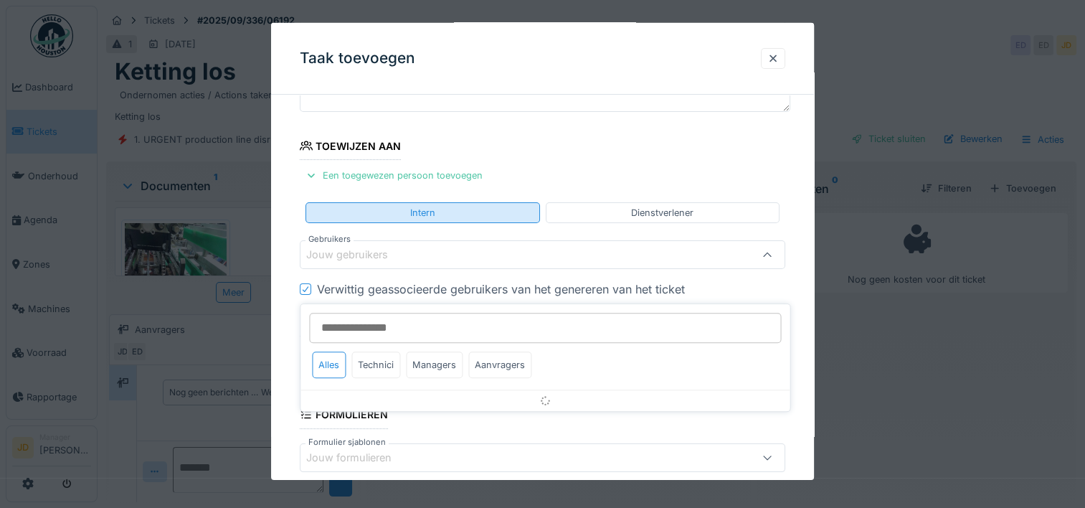
scroll to position [136, 0]
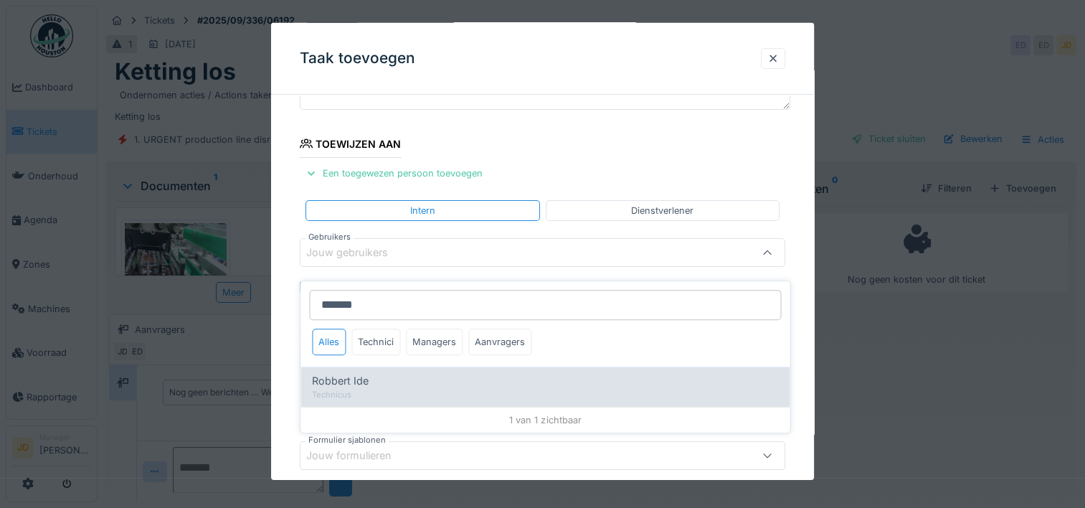
type input "*******"
click at [389, 373] on div "Robbert Ide" at bounding box center [545, 381] width 466 height 16
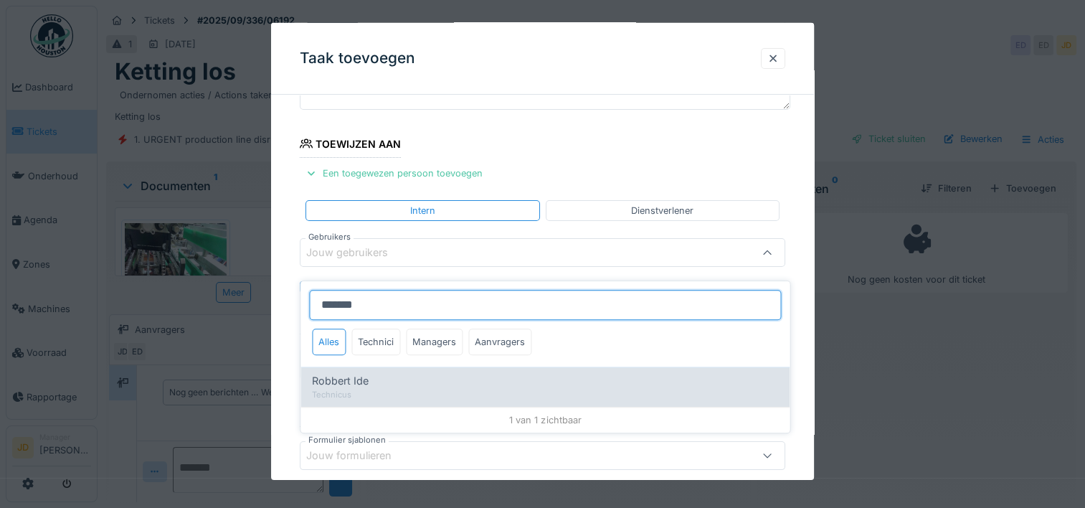
type input "*****"
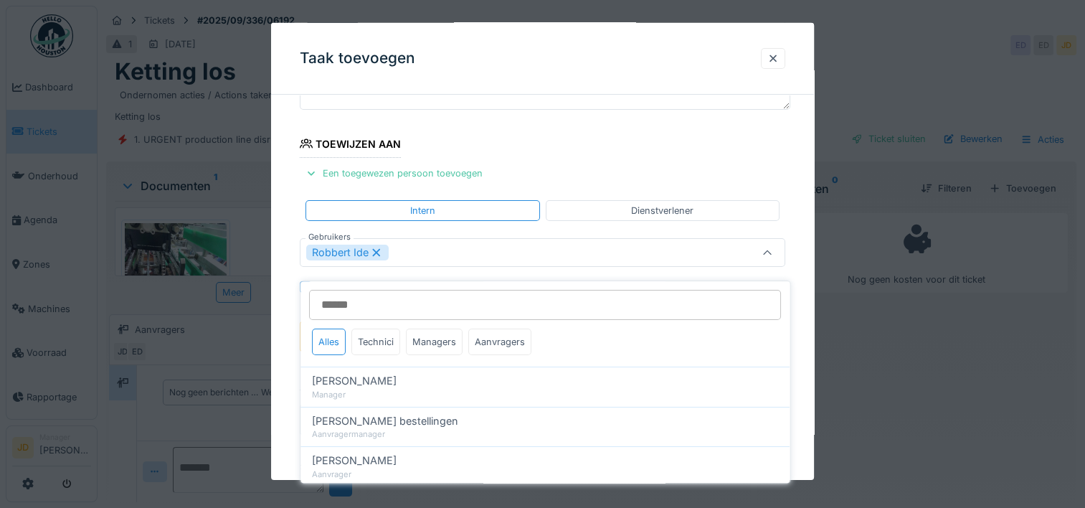
click at [769, 250] on icon at bounding box center [766, 252] width 11 height 9
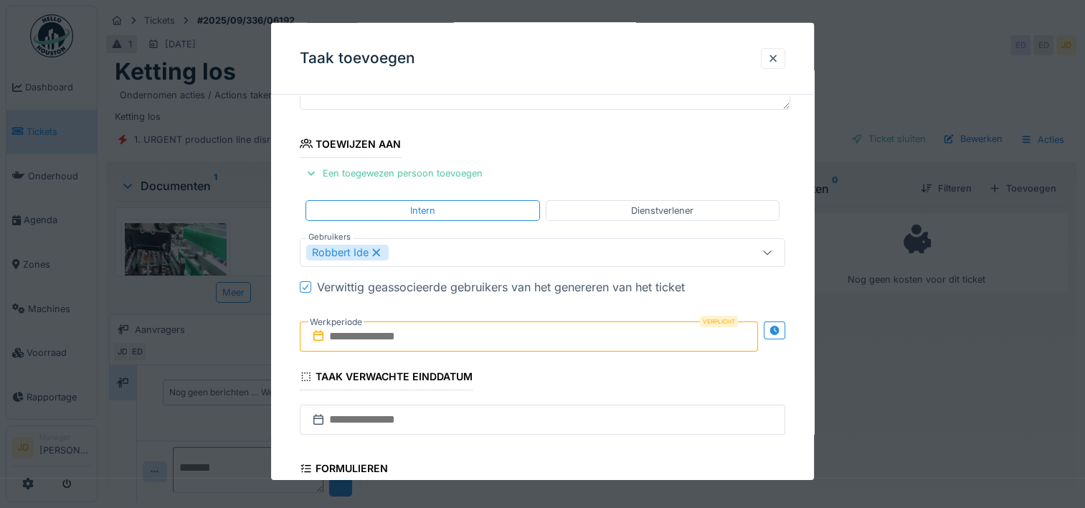
click at [472, 327] on input "text" at bounding box center [529, 336] width 458 height 30
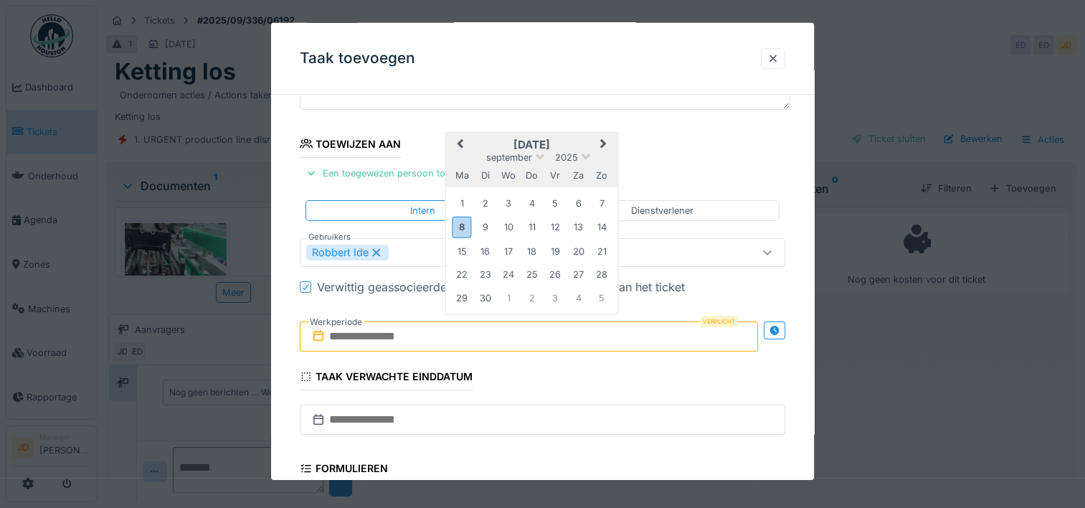
click at [556, 141] on h2 "[DATE]" at bounding box center [532, 144] width 172 height 13
click at [458, 224] on div "8" at bounding box center [461, 227] width 19 height 21
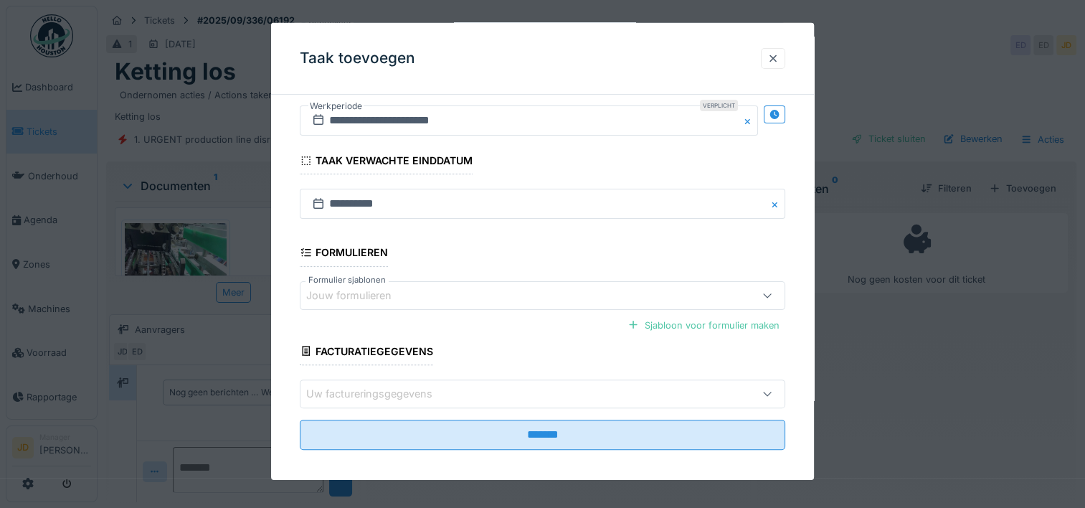
scroll to position [358, 0]
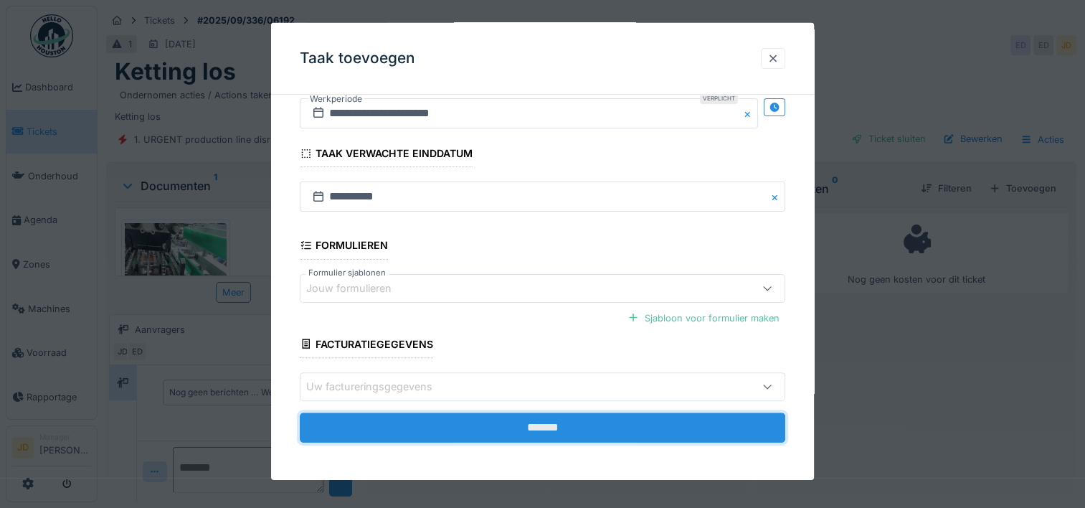
click at [523, 432] on input "*******" at bounding box center [542, 427] width 485 height 30
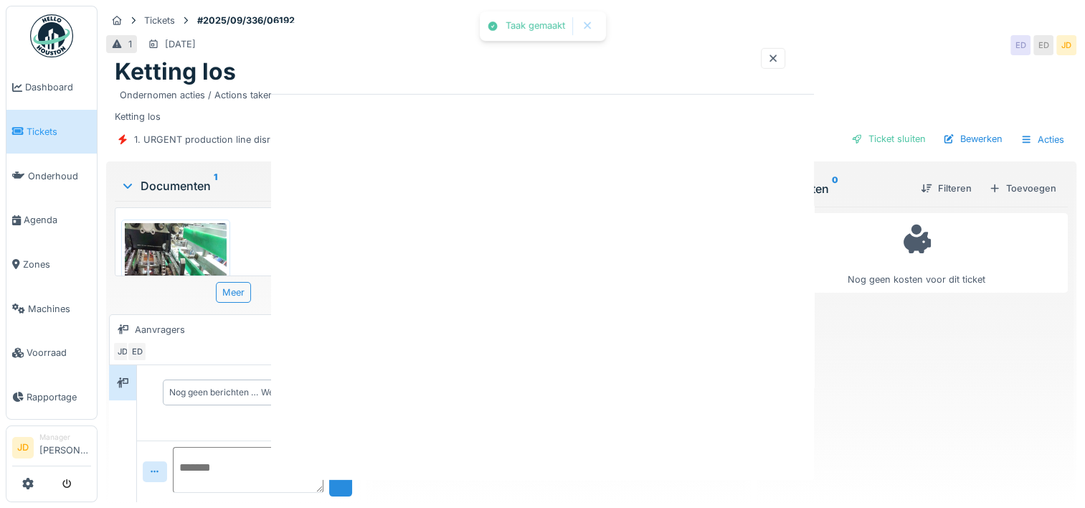
scroll to position [0, 0]
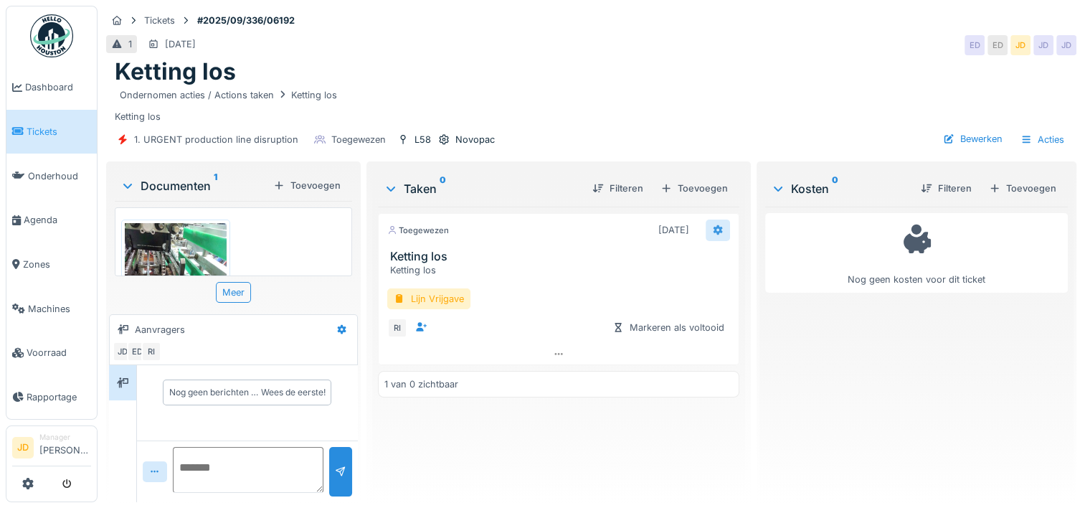
click at [712, 224] on div at bounding box center [717, 230] width 11 height 14
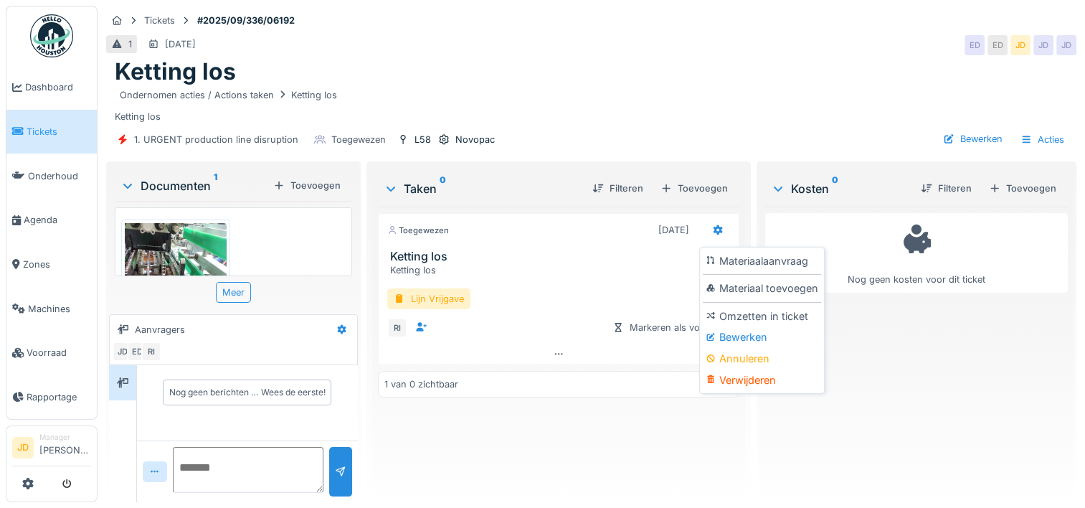
click at [742, 326] on div "Bewerken" at bounding box center [762, 337] width 118 height 22
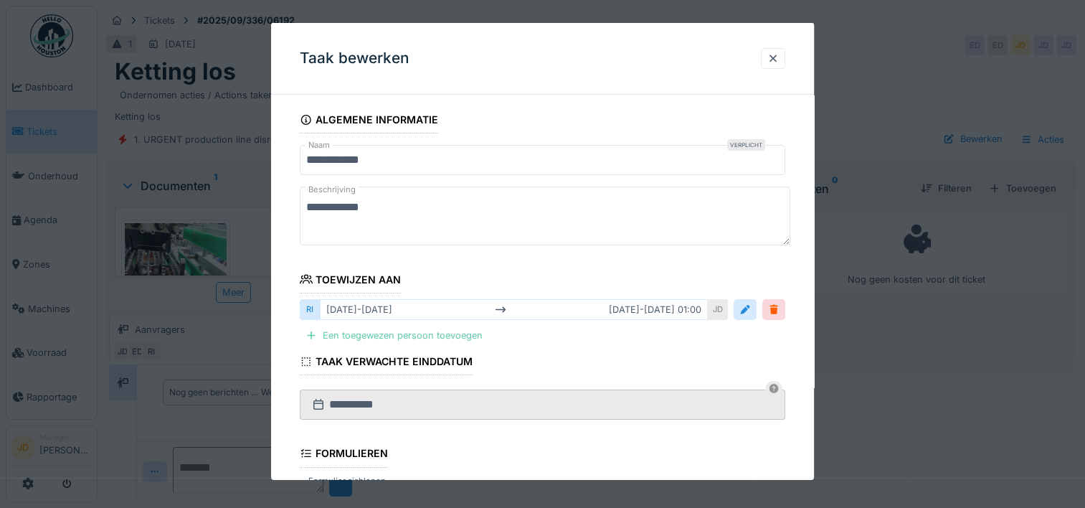
click at [412, 336] on div "Een toegewezen persoon toevoegen" at bounding box center [394, 335] width 189 height 19
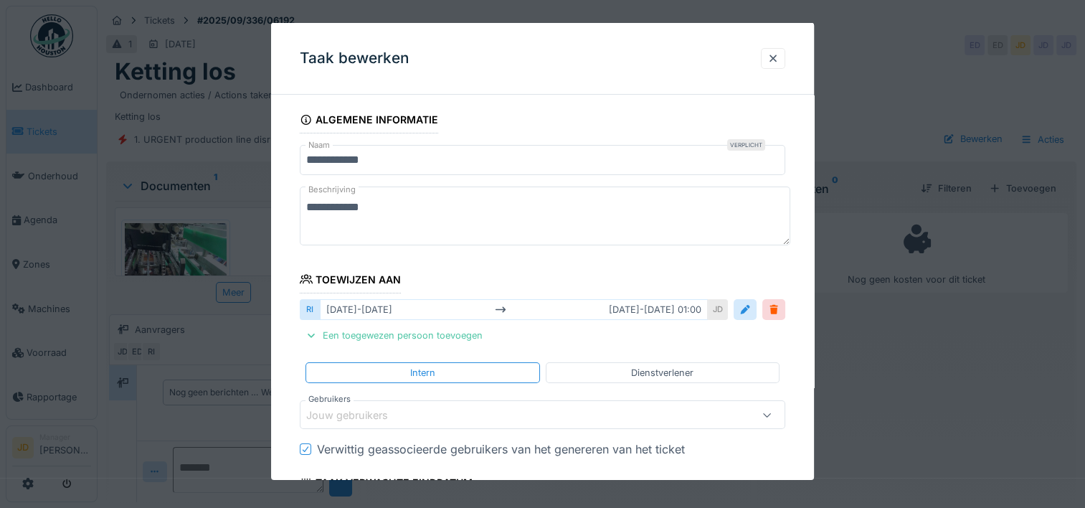
click at [404, 419] on div "Jouw gebruikers" at bounding box center [357, 415] width 102 height 16
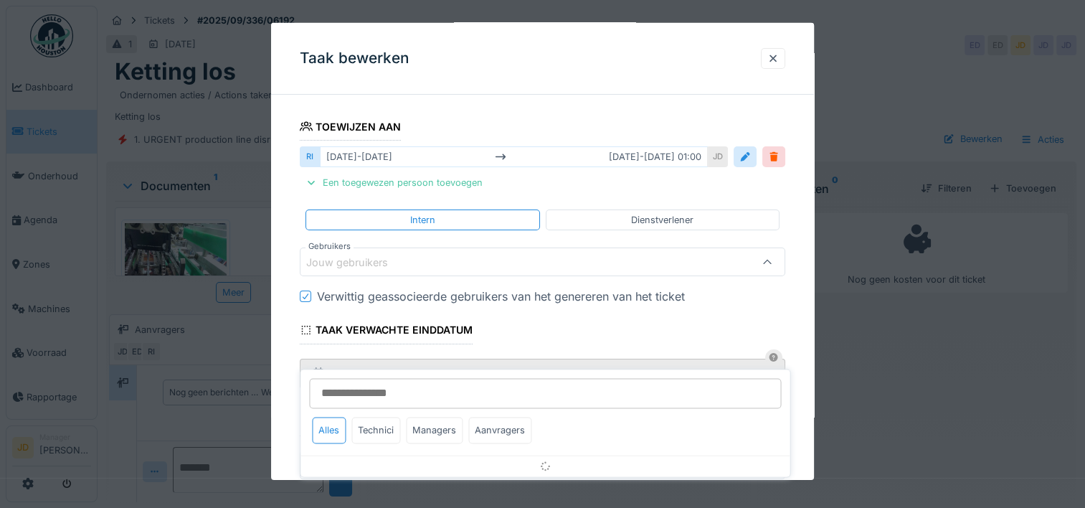
scroll to position [162, 0]
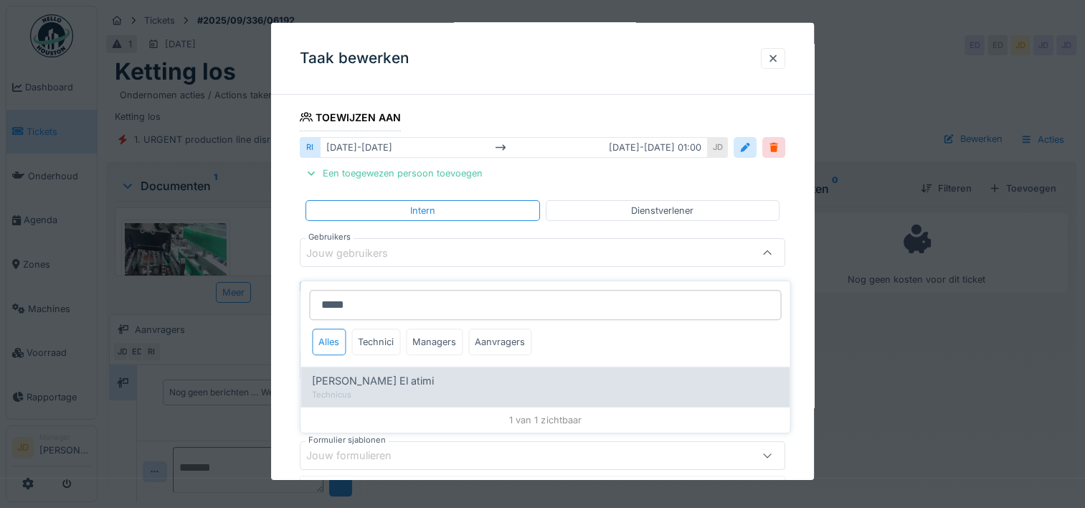
type input "*****"
click at [383, 373] on div "Karim El atimi" at bounding box center [545, 381] width 466 height 16
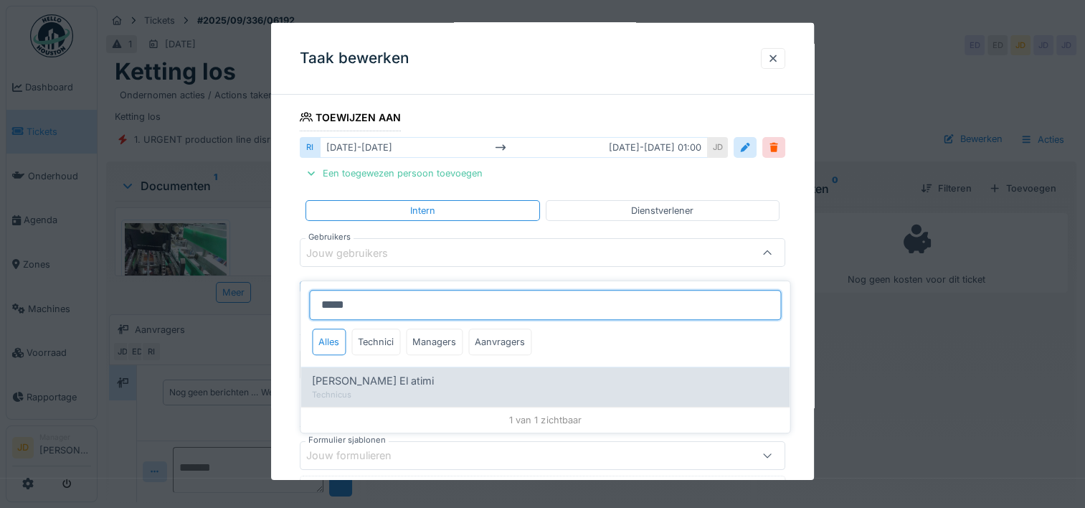
type input "****"
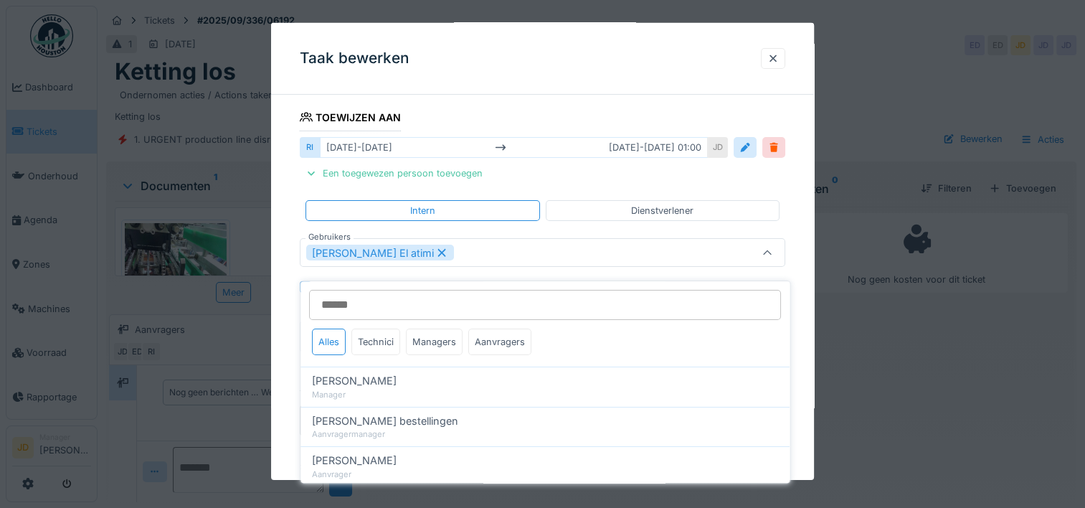
click at [771, 251] on icon at bounding box center [766, 252] width 11 height 9
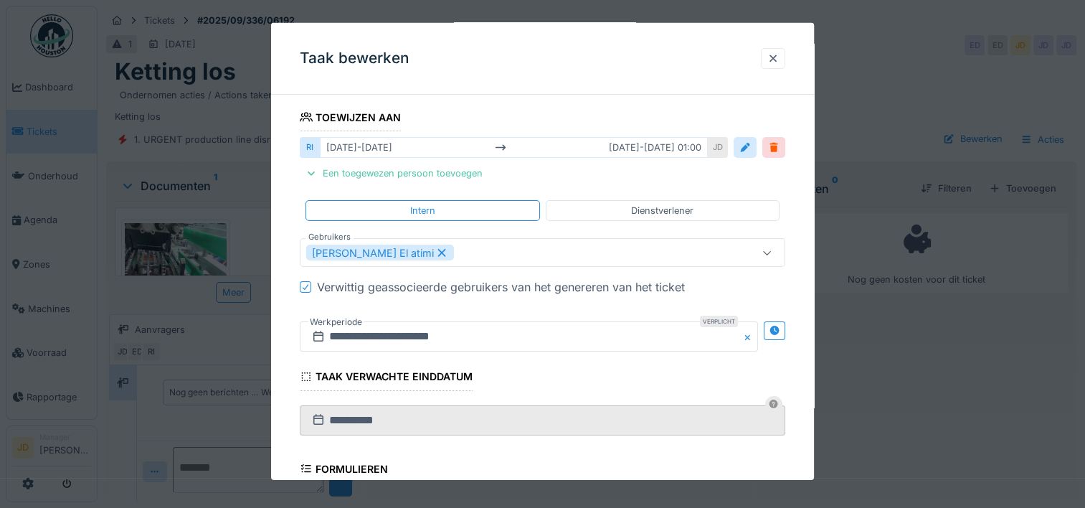
scroll to position [440, 0]
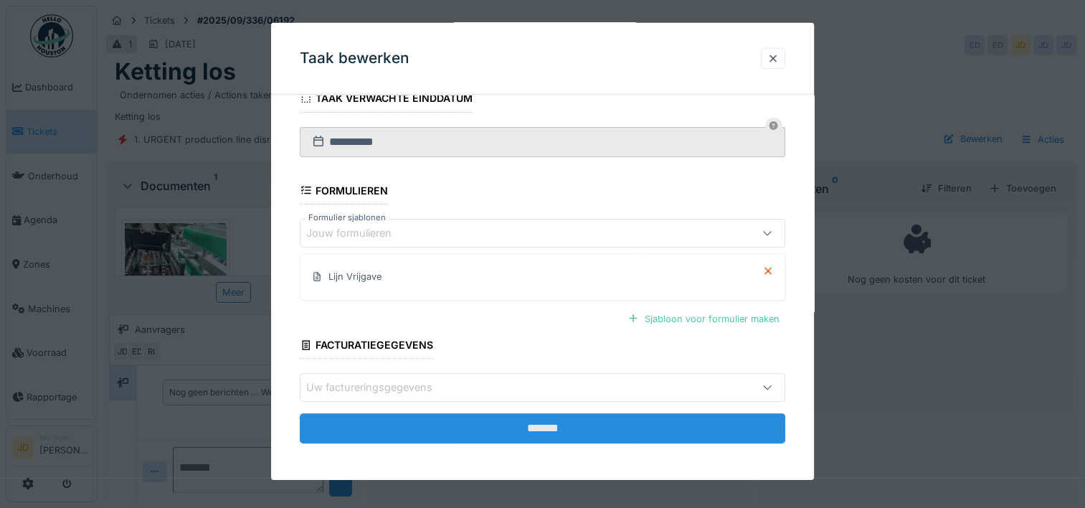
click at [599, 424] on input "*******" at bounding box center [542, 428] width 485 height 30
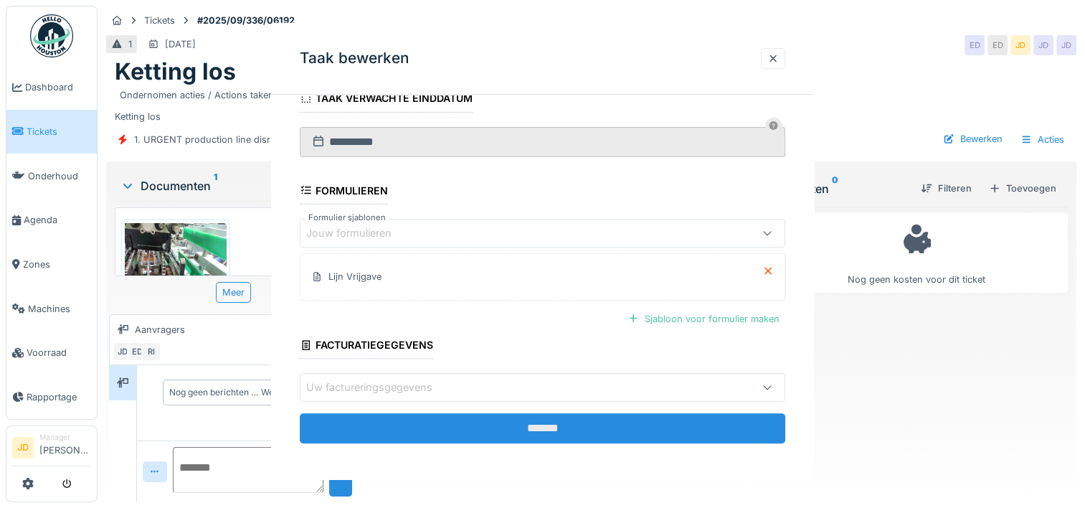
scroll to position [0, 0]
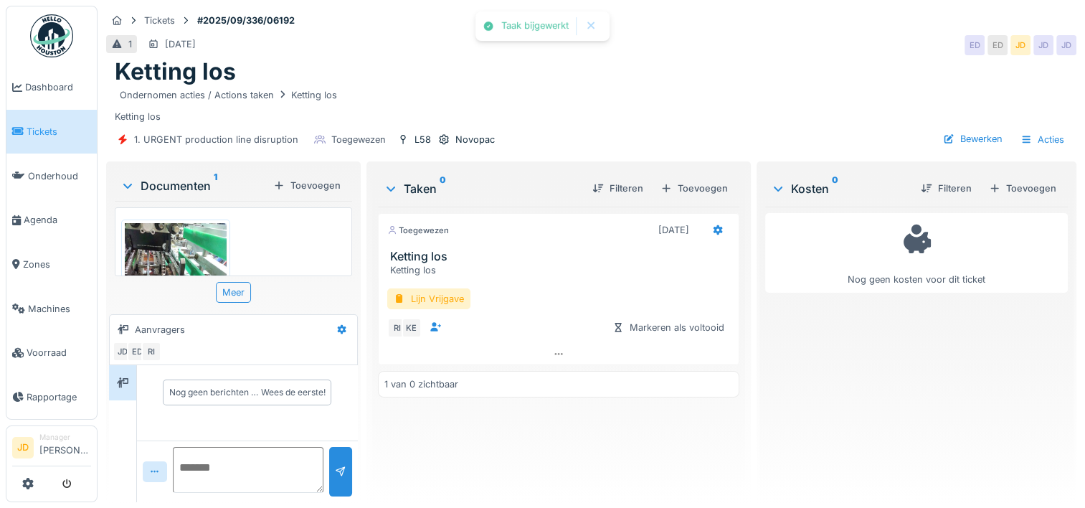
click at [713, 214] on div "Toegewezen 8-9-2025" at bounding box center [559, 227] width 360 height 27
click at [713, 223] on div at bounding box center [717, 230] width 11 height 14
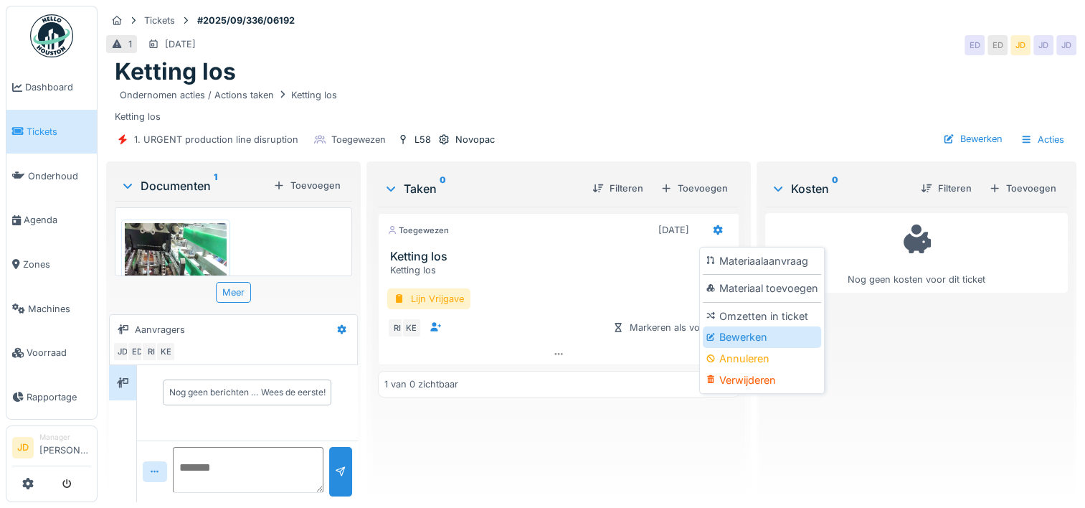
click at [726, 329] on div "Bewerken" at bounding box center [762, 337] width 118 height 22
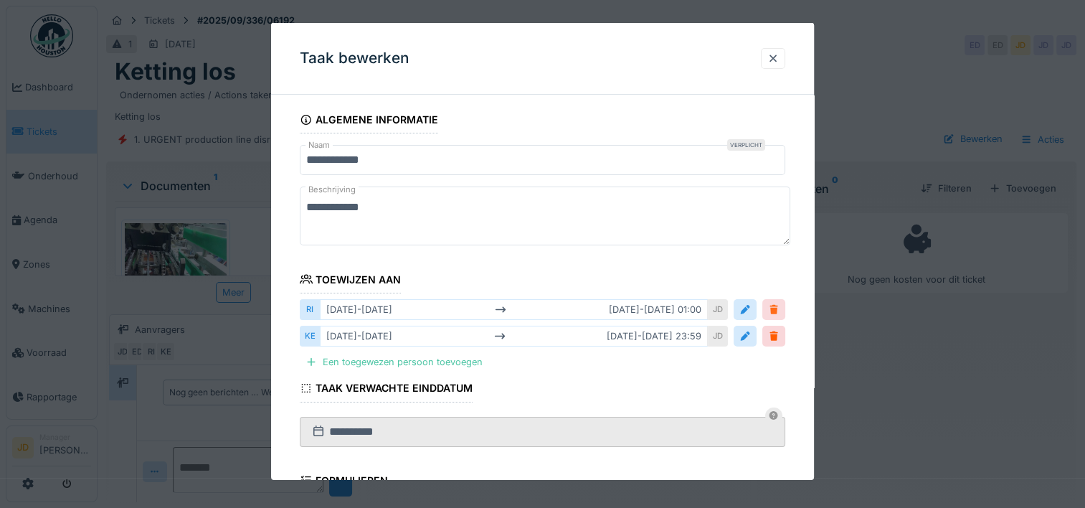
click at [776, 305] on div at bounding box center [773, 310] width 11 height 14
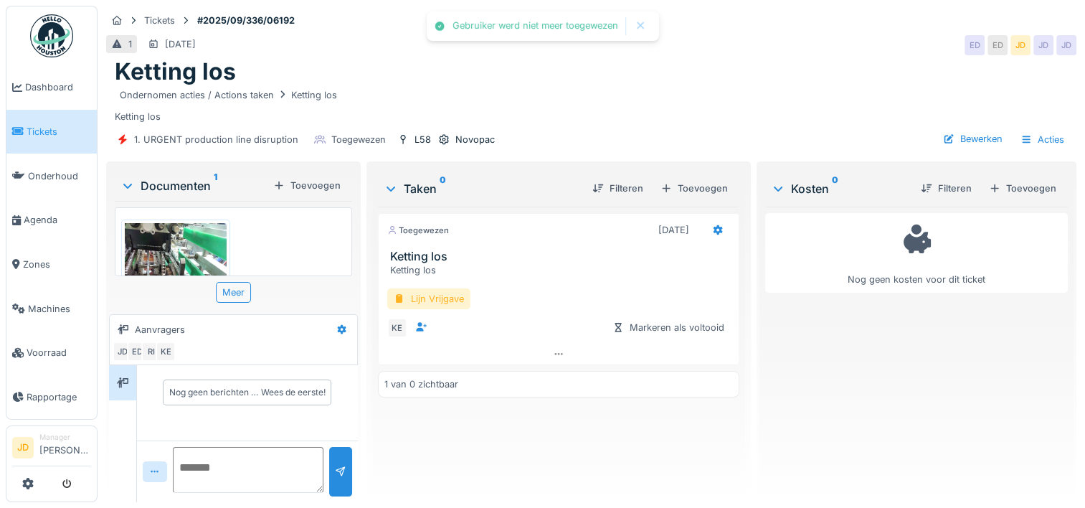
click at [445, 288] on div "Lijn Vrijgave" at bounding box center [428, 298] width 83 height 21
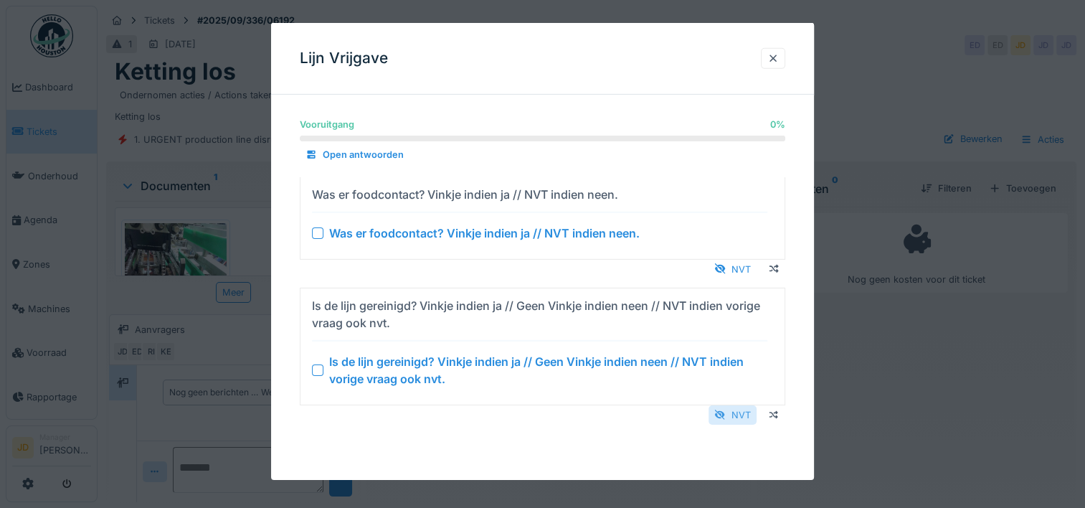
click at [734, 413] on div "NVT" at bounding box center [732, 414] width 48 height 19
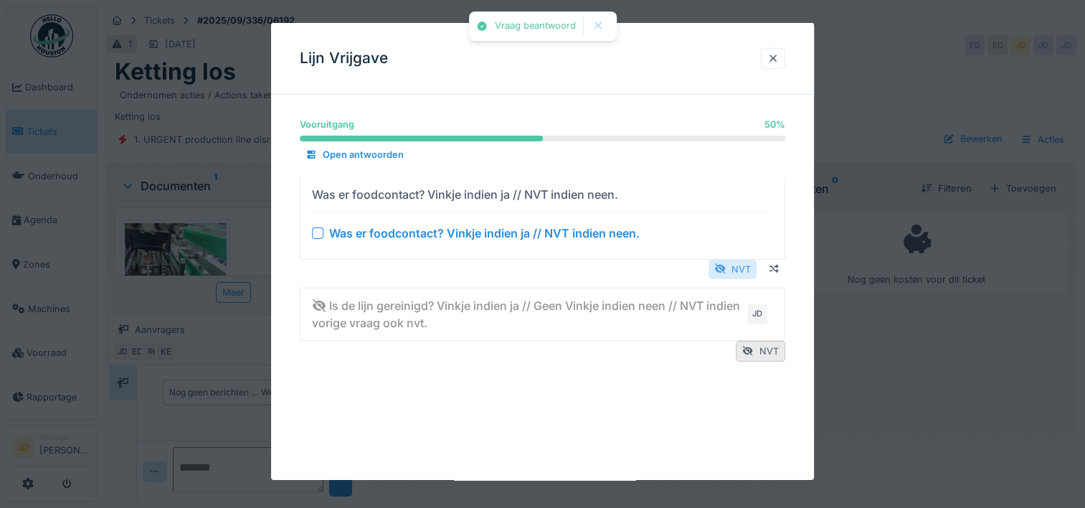
click at [734, 268] on div "NVT" at bounding box center [732, 268] width 48 height 19
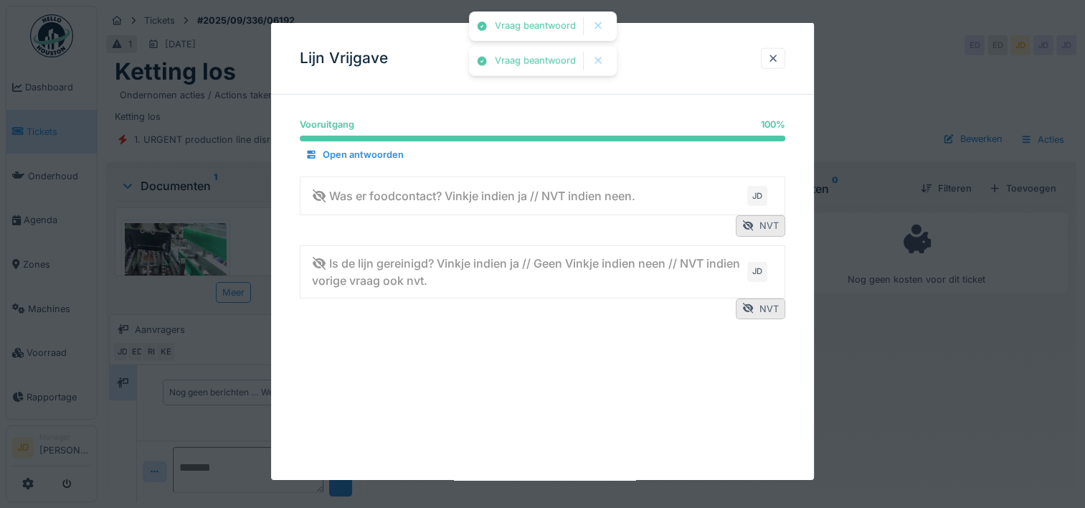
click at [858, 376] on div at bounding box center [542, 254] width 1085 height 508
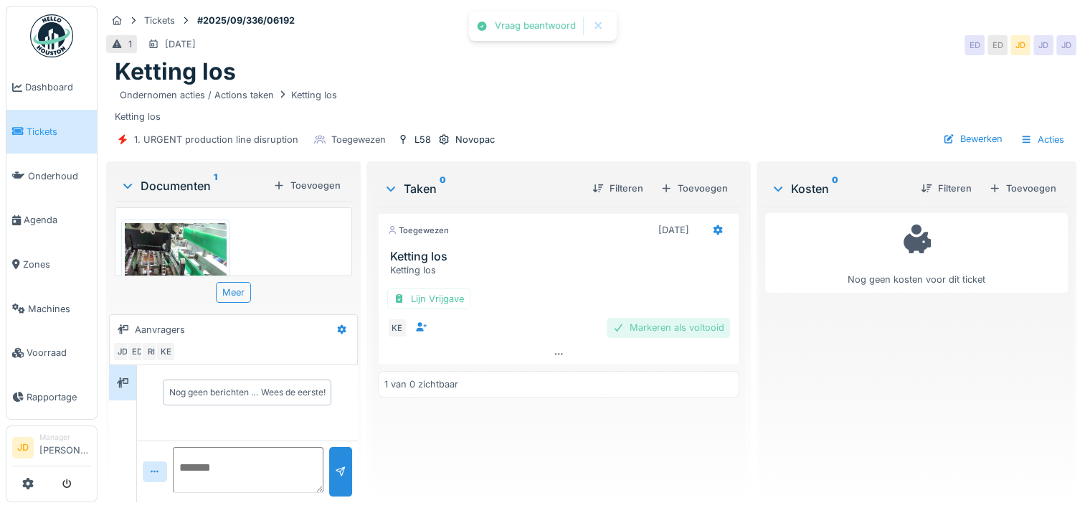
click at [678, 320] on div "Markeren als voltooid" at bounding box center [668, 327] width 123 height 19
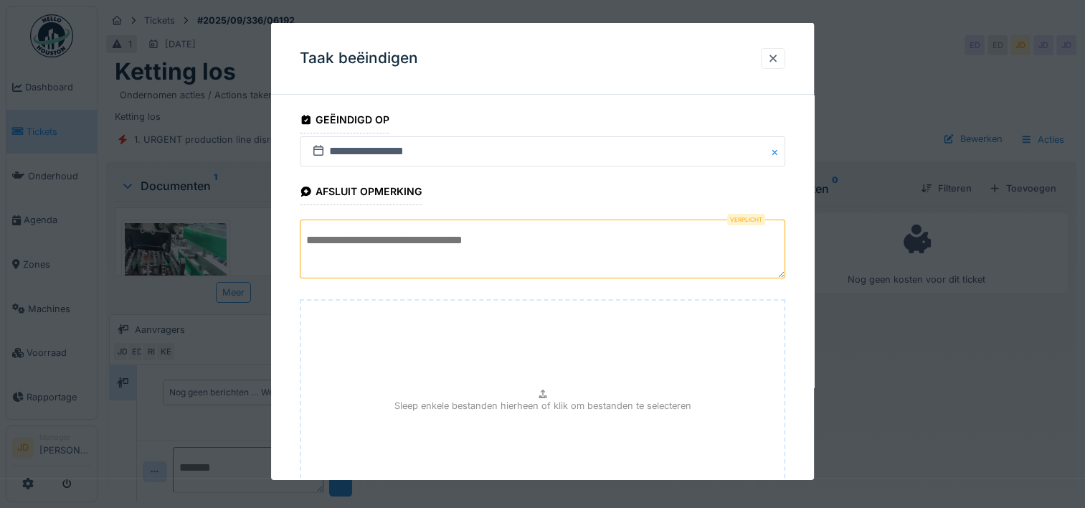
click at [517, 248] on textarea at bounding box center [542, 248] width 485 height 59
type textarea "*"
click at [517, 248] on textarea "**********" at bounding box center [542, 248] width 485 height 59
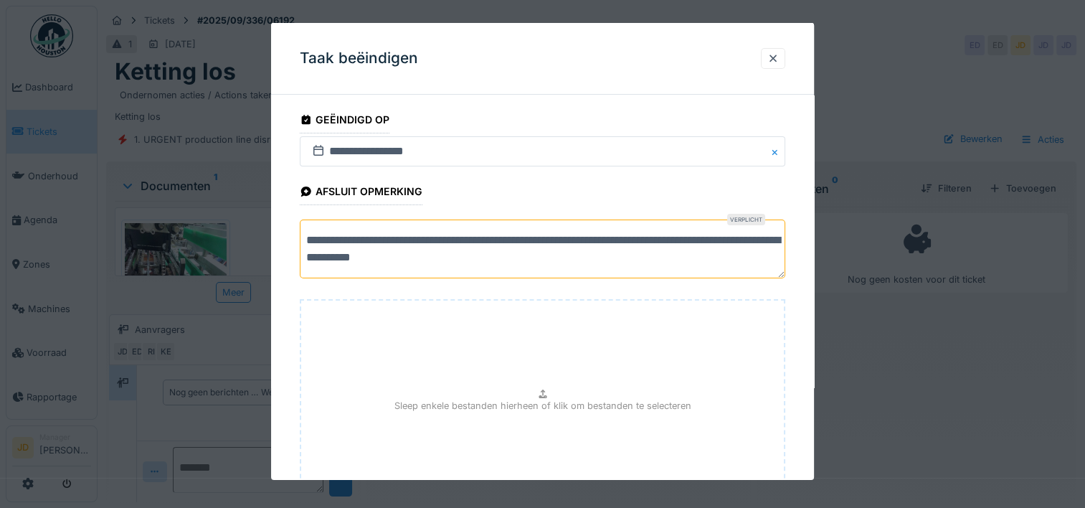
scroll to position [126, 0]
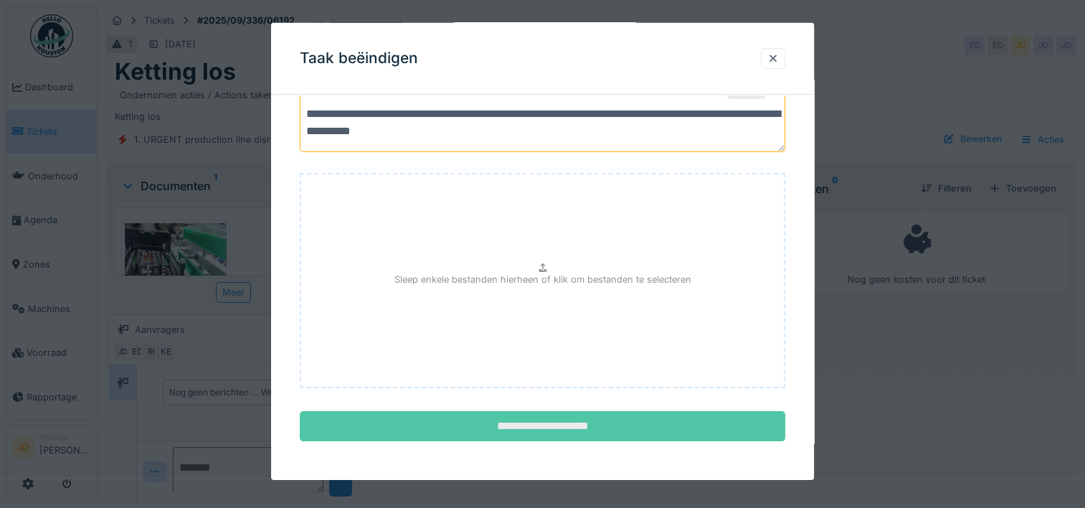
type textarea "**********"
click at [585, 420] on input "**********" at bounding box center [542, 426] width 485 height 30
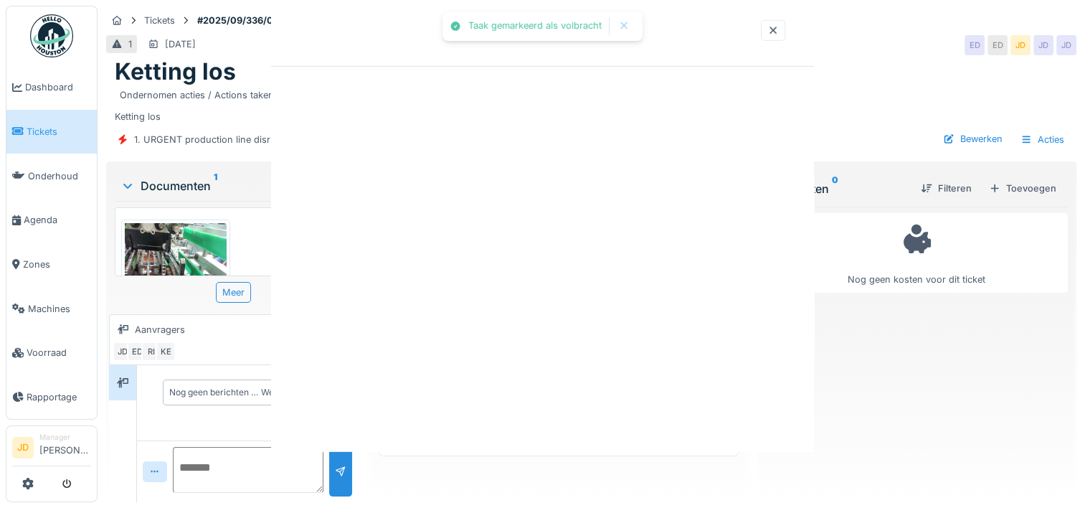
scroll to position [0, 0]
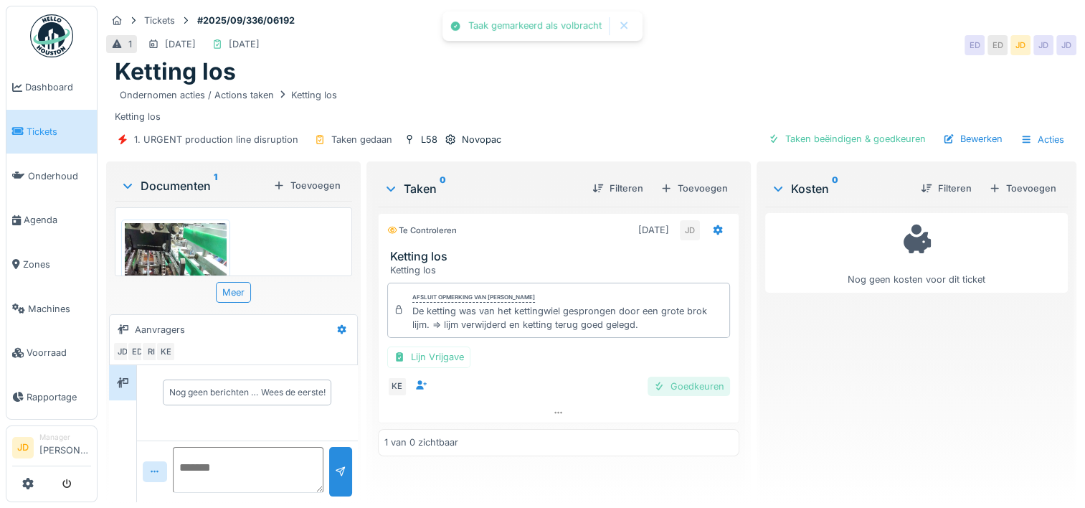
click at [676, 376] on div "Goedkeuren" at bounding box center [688, 385] width 82 height 19
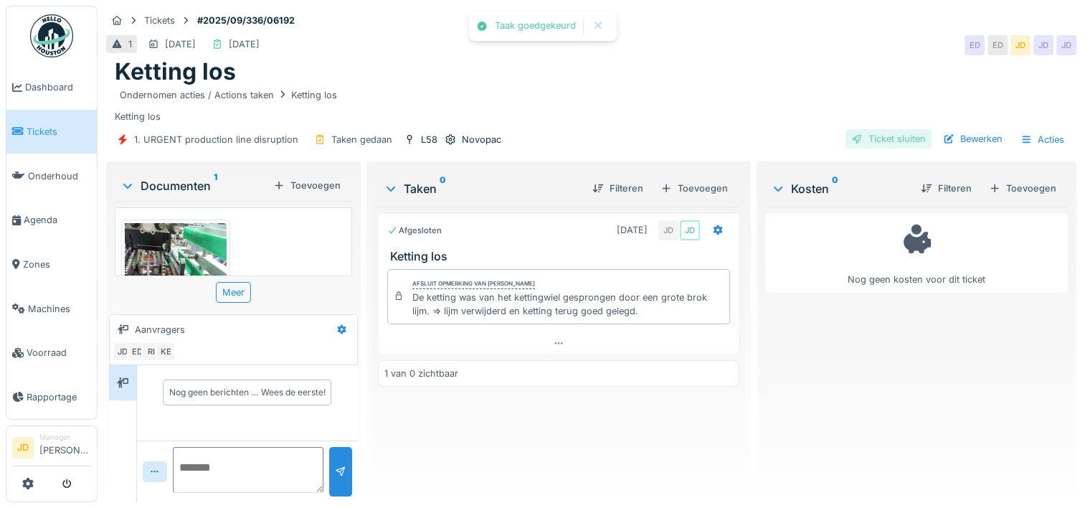
click at [857, 129] on div "Ticket sluiten" at bounding box center [888, 138] width 86 height 19
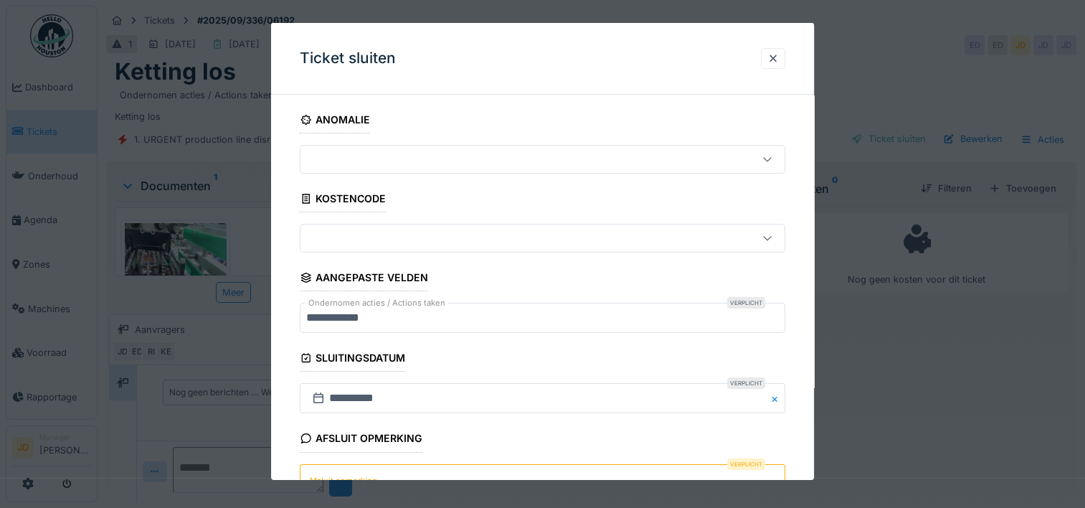
scroll to position [125, 0]
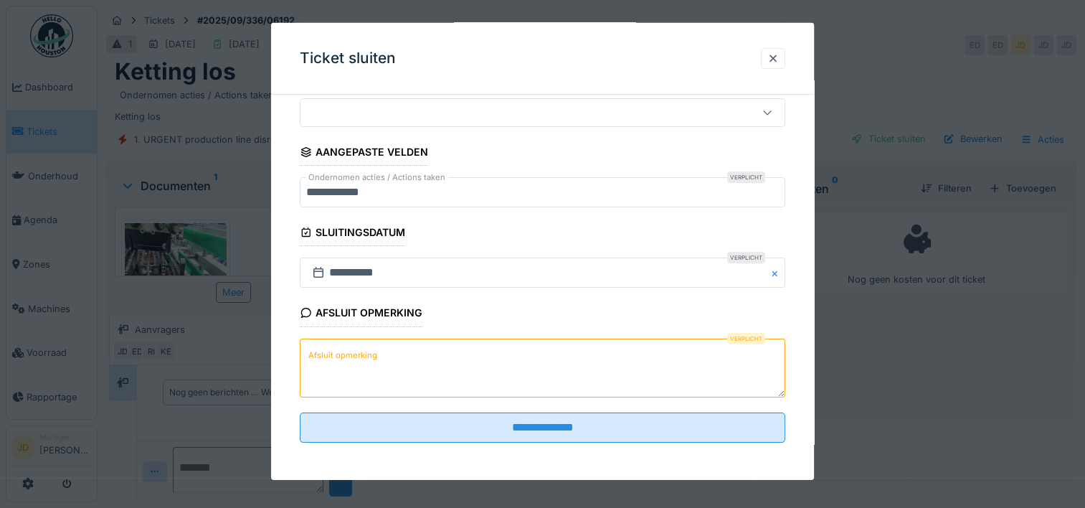
click at [495, 375] on textarea "Afsluit opmerking" at bounding box center [542, 367] width 485 height 59
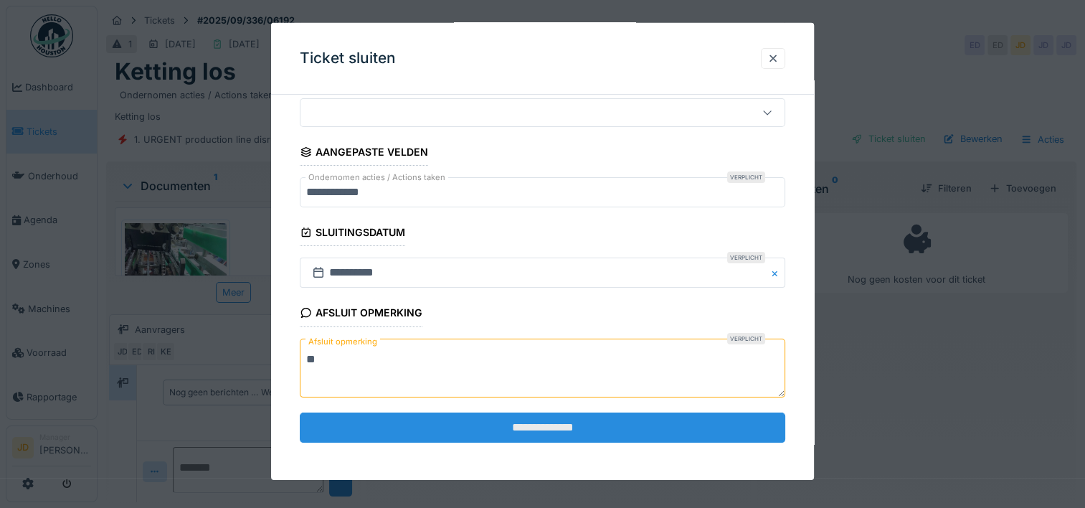
type textarea "**"
click at [509, 415] on input "**********" at bounding box center [542, 427] width 485 height 30
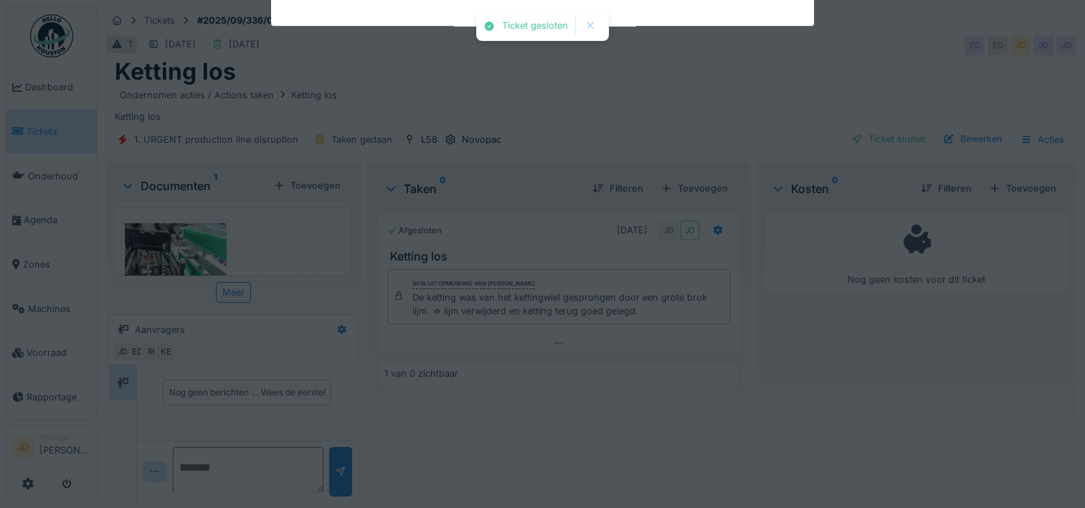
scroll to position [1, 0]
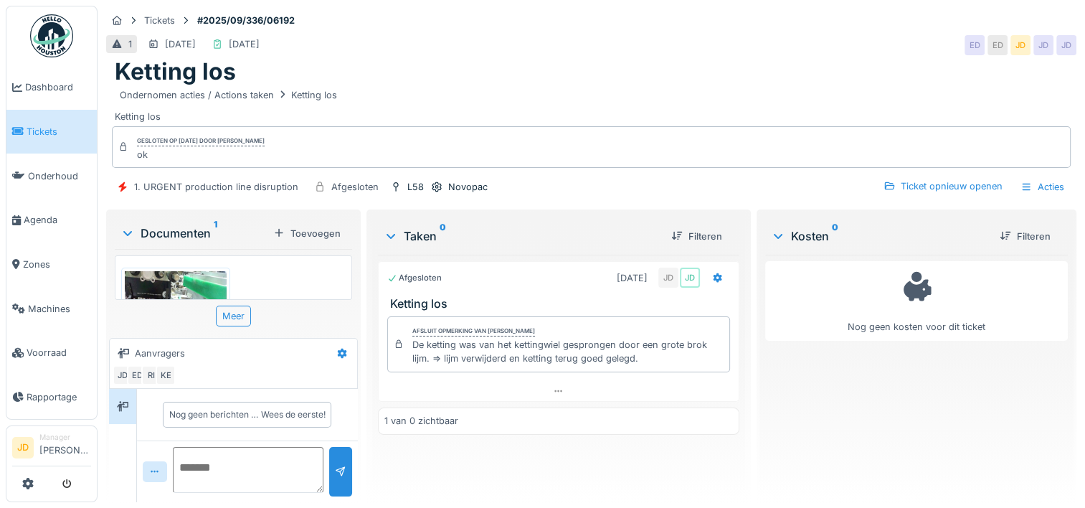
click at [44, 136] on link "Tickets" at bounding box center [51, 132] width 90 height 44
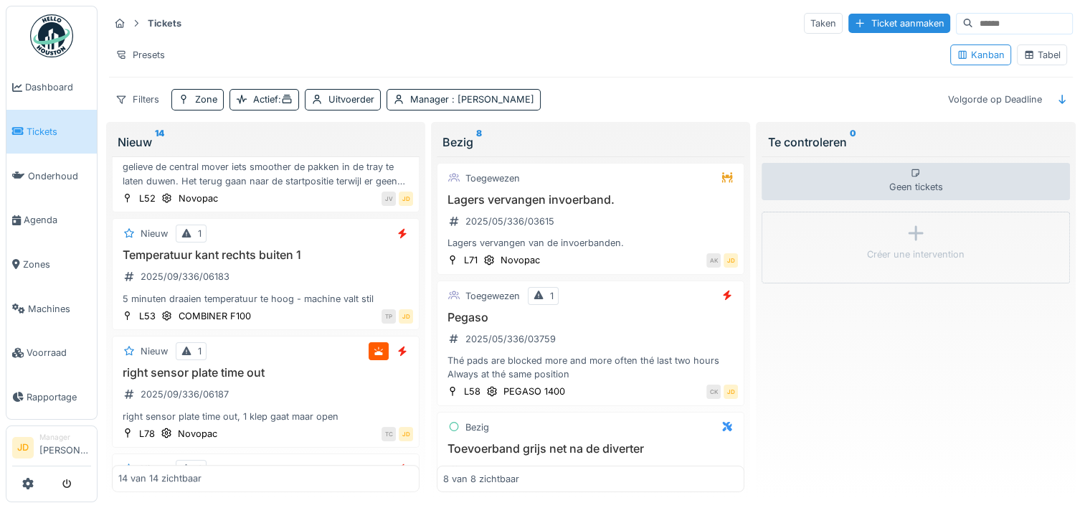
scroll to position [919, 0]
click at [301, 272] on div "Temperatuur kant rechts buiten 1 2025/09/336/06183 5 minuten draaien temperatuu…" at bounding box center [265, 275] width 295 height 57
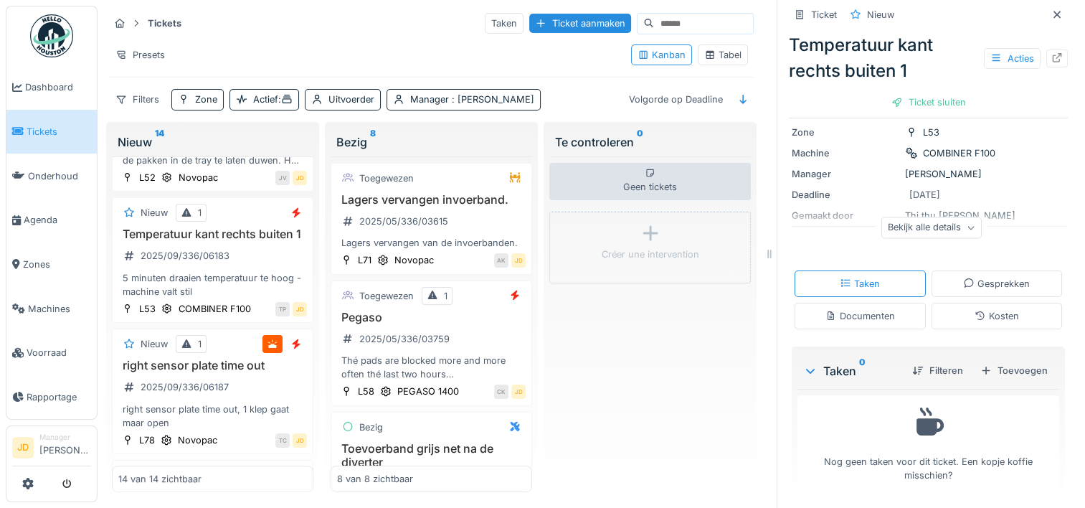
scroll to position [113, 0]
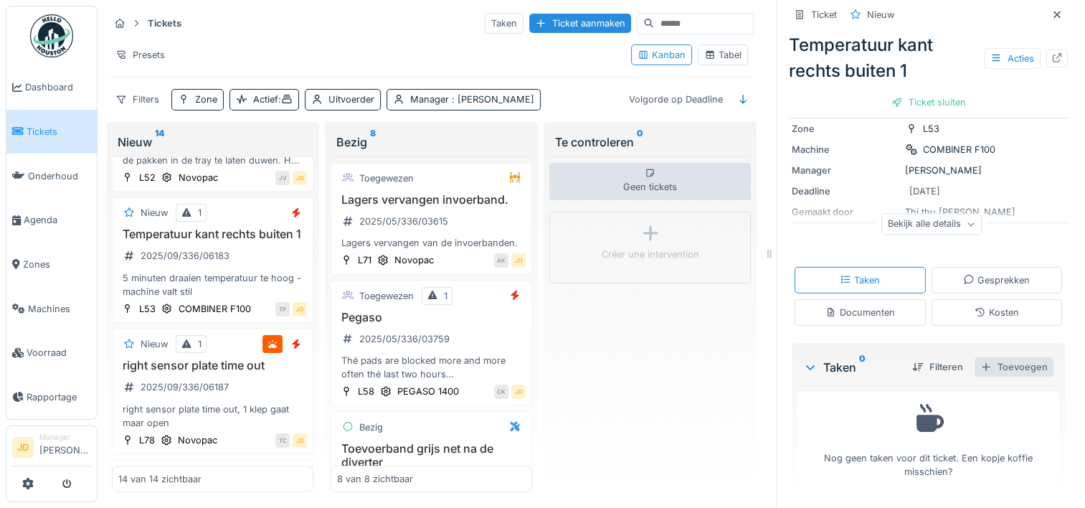
click at [987, 371] on div "Toevoegen" at bounding box center [1013, 366] width 79 height 19
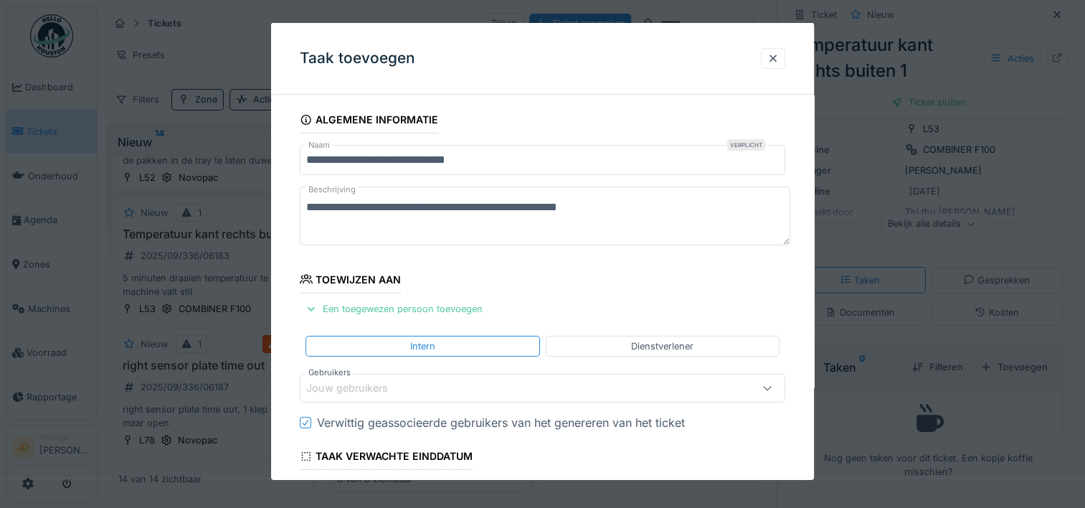
click at [379, 380] on div "Jouw gebruikers" at bounding box center [357, 388] width 102 height 16
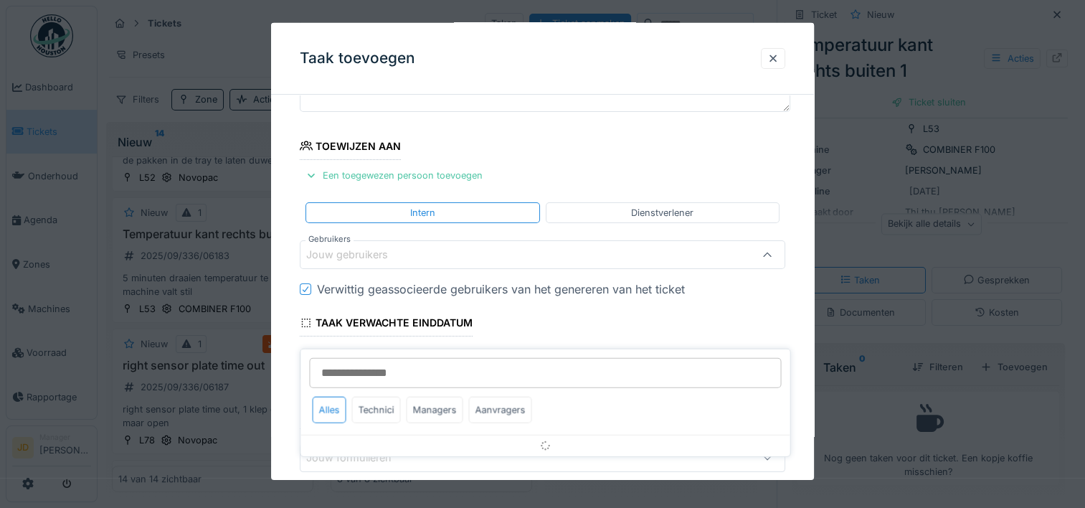
scroll to position [136, 0]
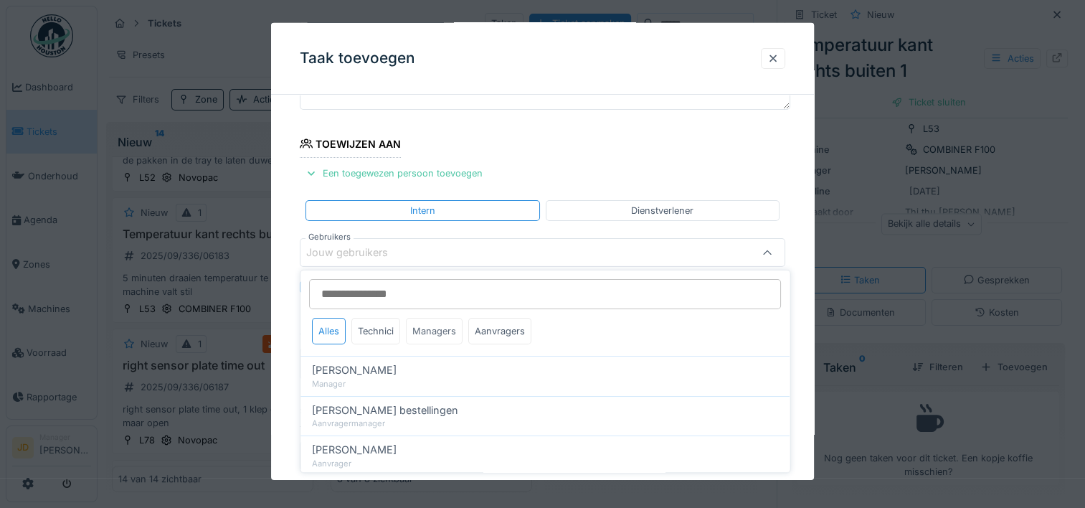
click at [442, 323] on div "Managers" at bounding box center [434, 331] width 57 height 27
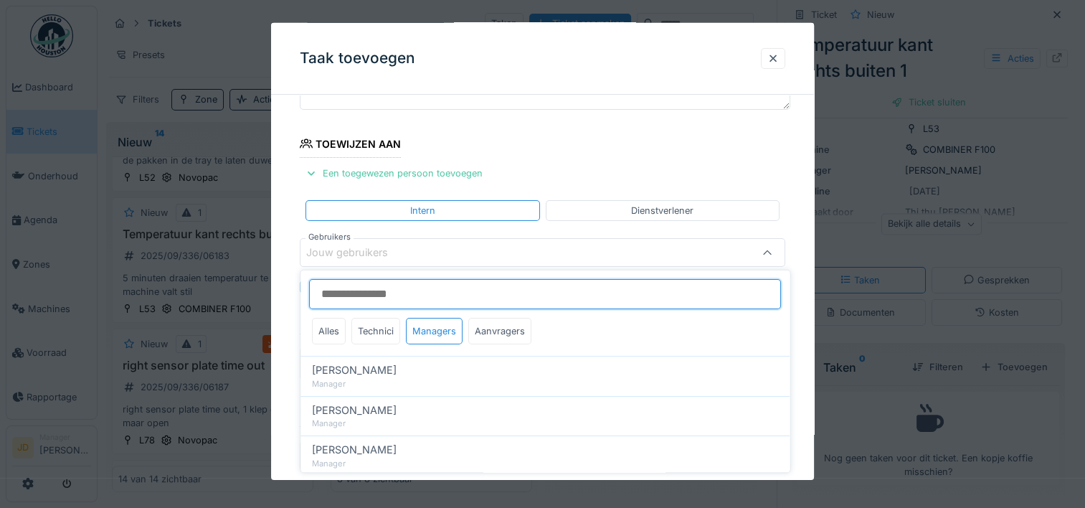
click at [421, 301] on input "Gebruikers" at bounding box center [545, 294] width 472 height 30
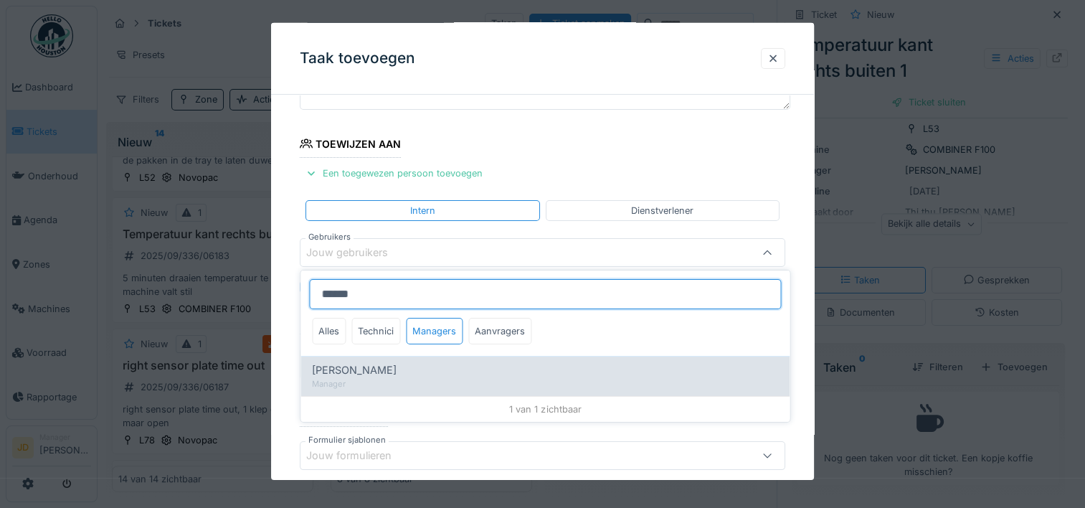
type input "******"
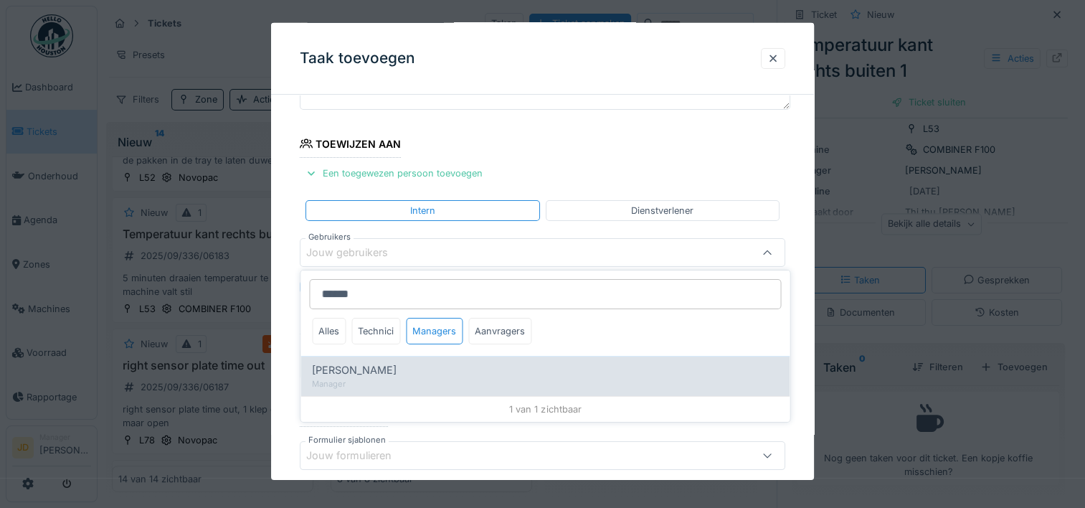
click at [392, 367] on div "[PERSON_NAME]" at bounding box center [545, 370] width 466 height 16
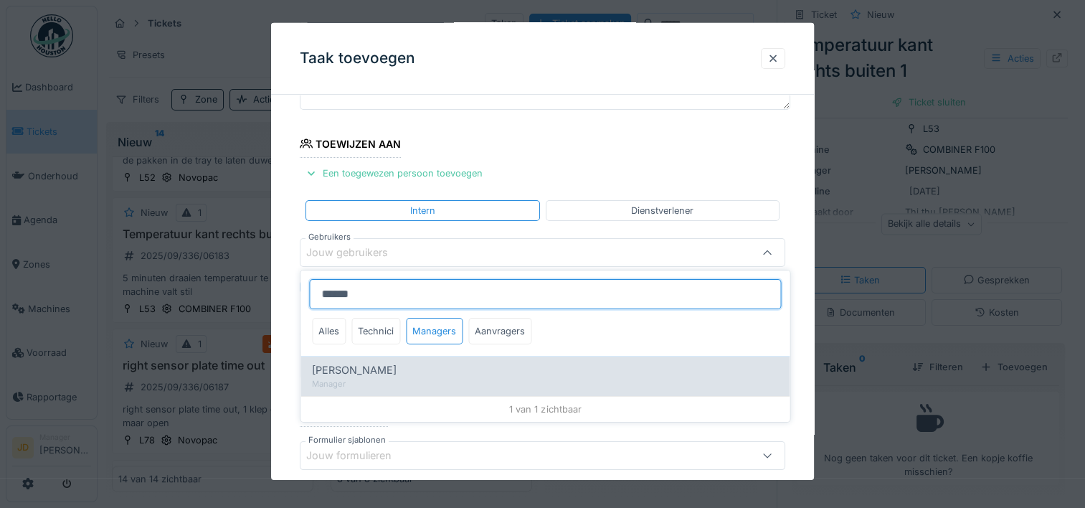
type input "****"
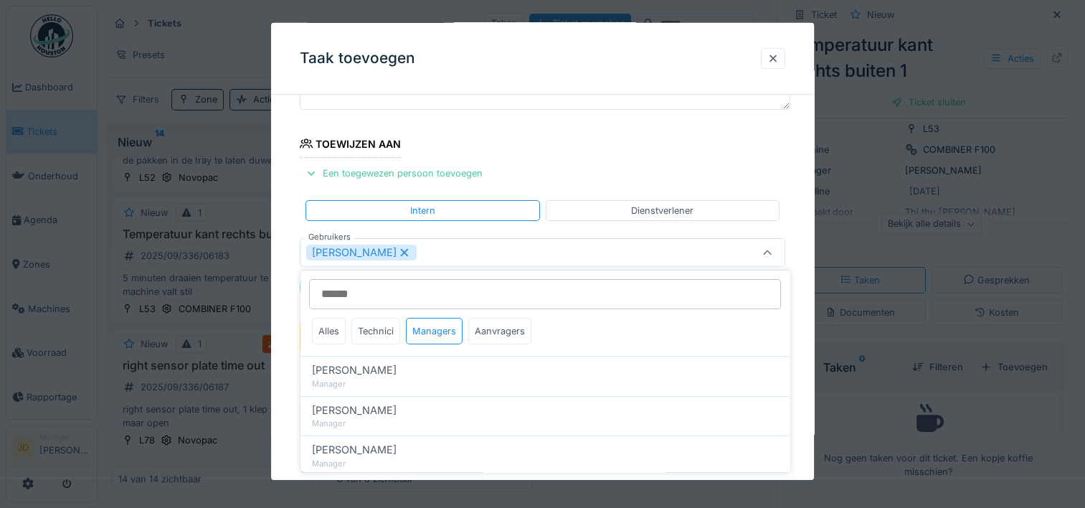
click at [764, 252] on div at bounding box center [767, 252] width 34 height 27
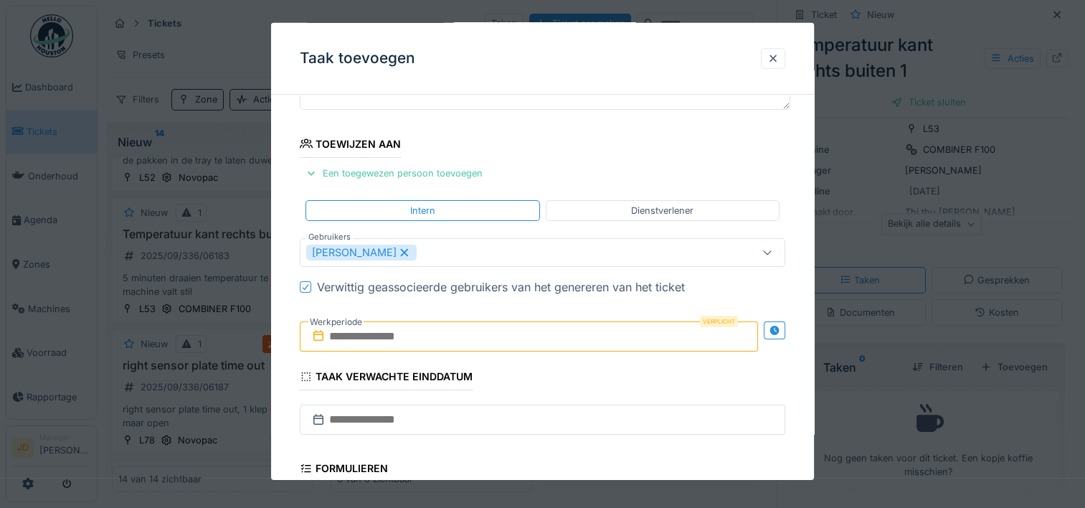
click at [450, 250] on div "[PERSON_NAME]" at bounding box center [513, 252] width 414 height 16
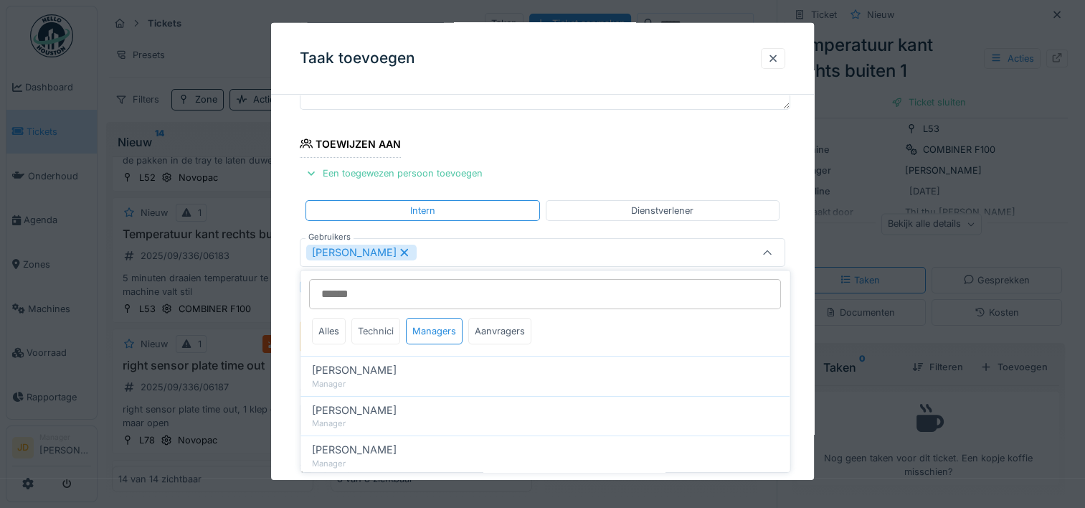
click at [371, 323] on div "Technici" at bounding box center [375, 331] width 49 height 27
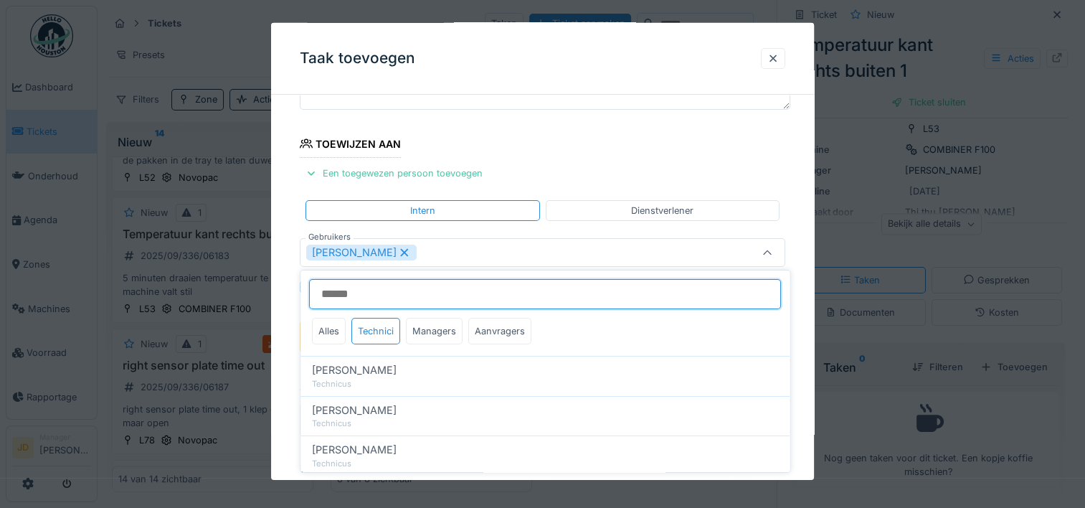
click at [383, 295] on input "Gebruikers" at bounding box center [545, 294] width 472 height 30
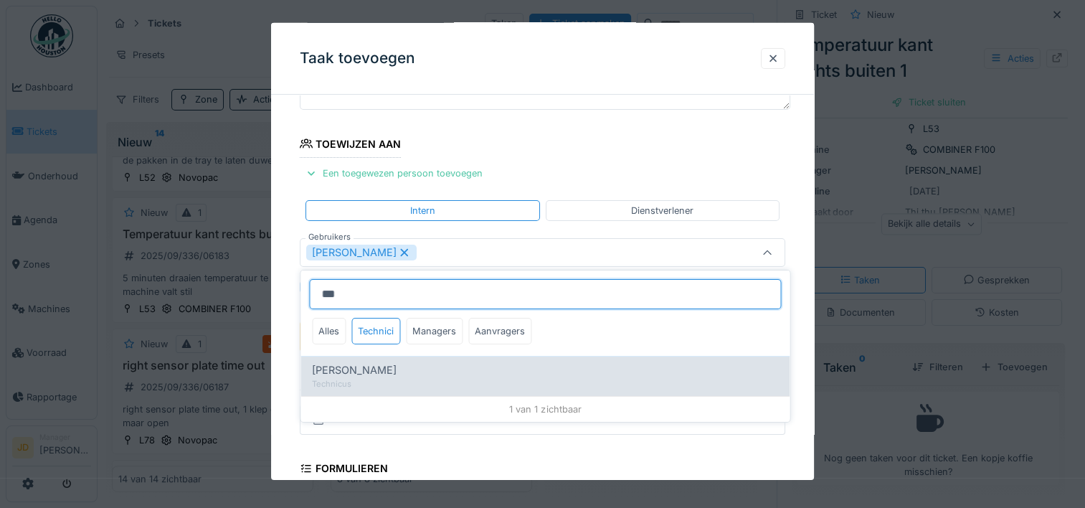
type input "***"
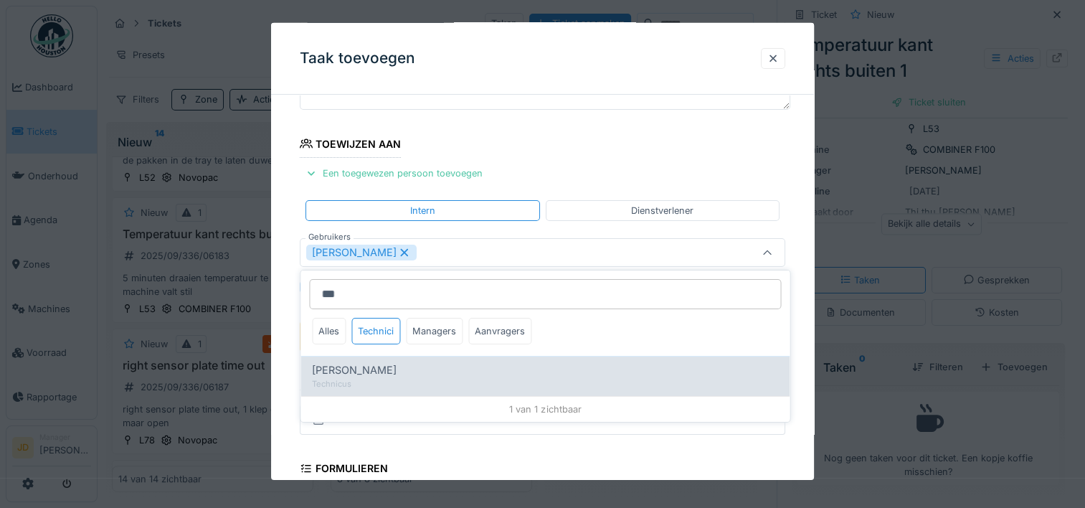
click at [370, 379] on div "Technicus" at bounding box center [545, 384] width 466 height 12
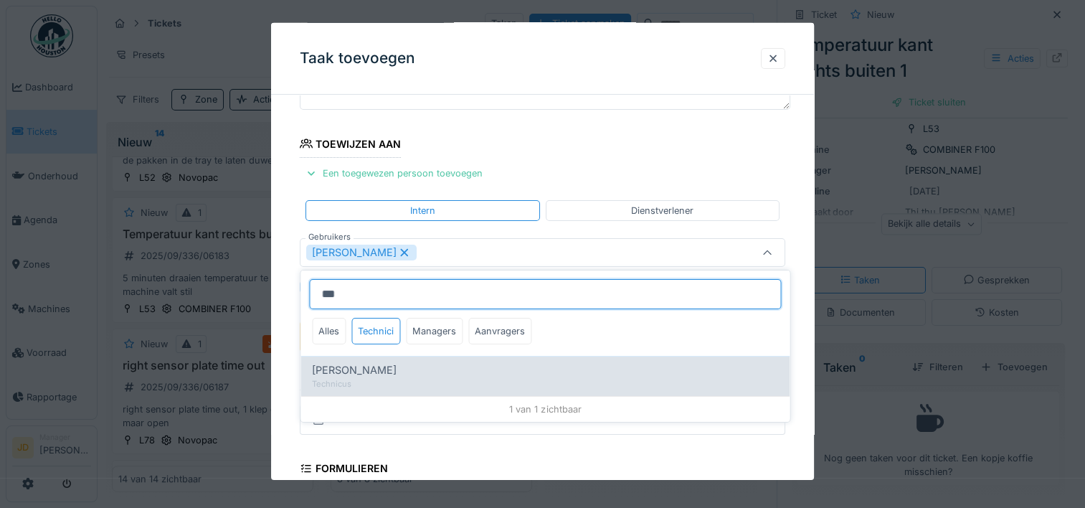
type input "**********"
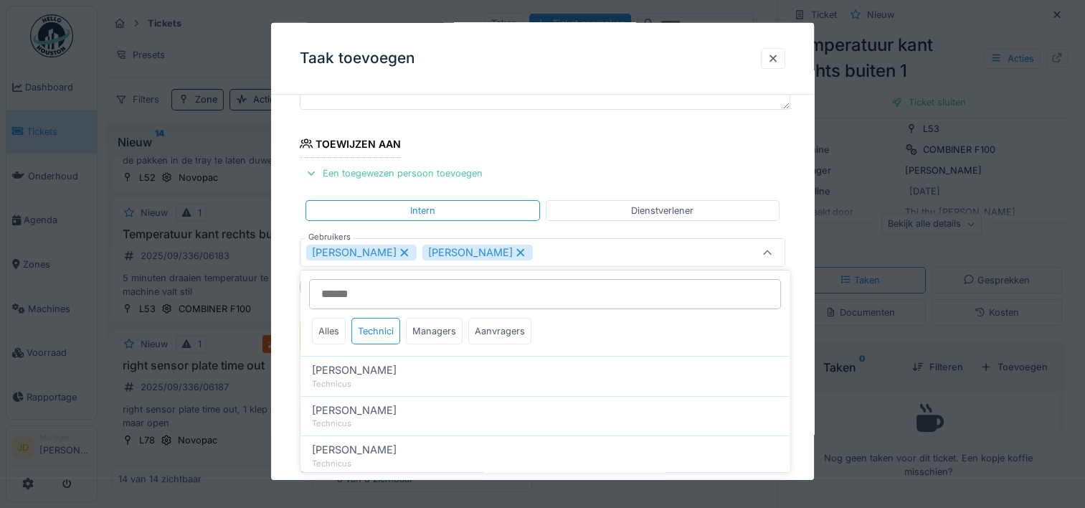
click at [760, 255] on div at bounding box center [767, 252] width 34 height 27
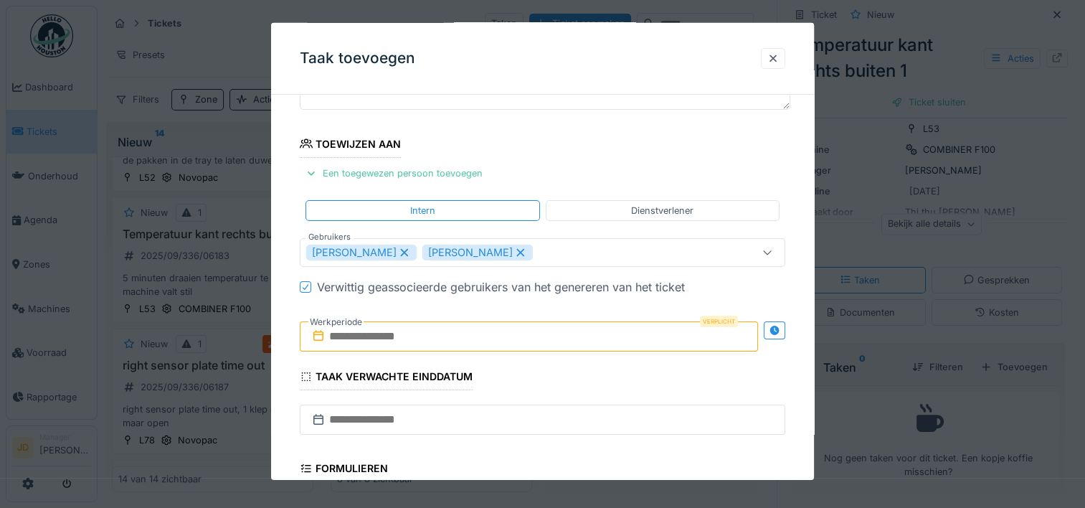
click at [390, 341] on input "text" at bounding box center [529, 336] width 458 height 30
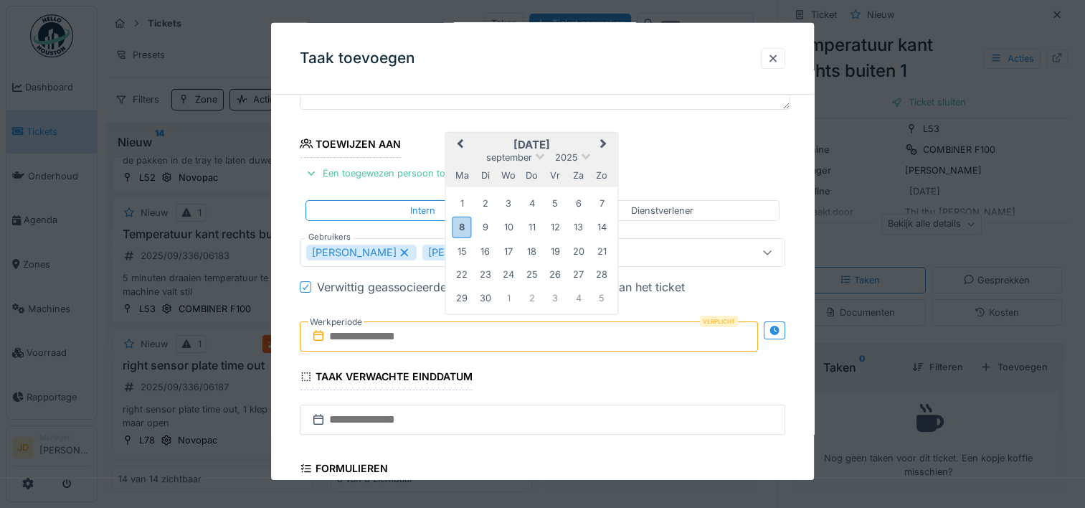
click at [561, 138] on h2 "[DATE]" at bounding box center [532, 144] width 172 height 13
click at [460, 224] on div "8" at bounding box center [461, 227] width 19 height 21
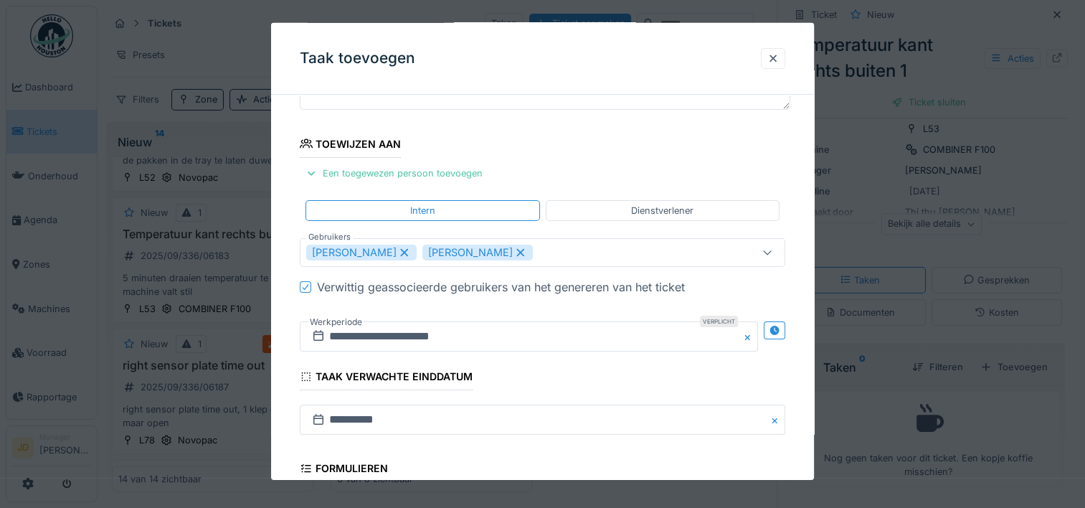
scroll to position [358, 0]
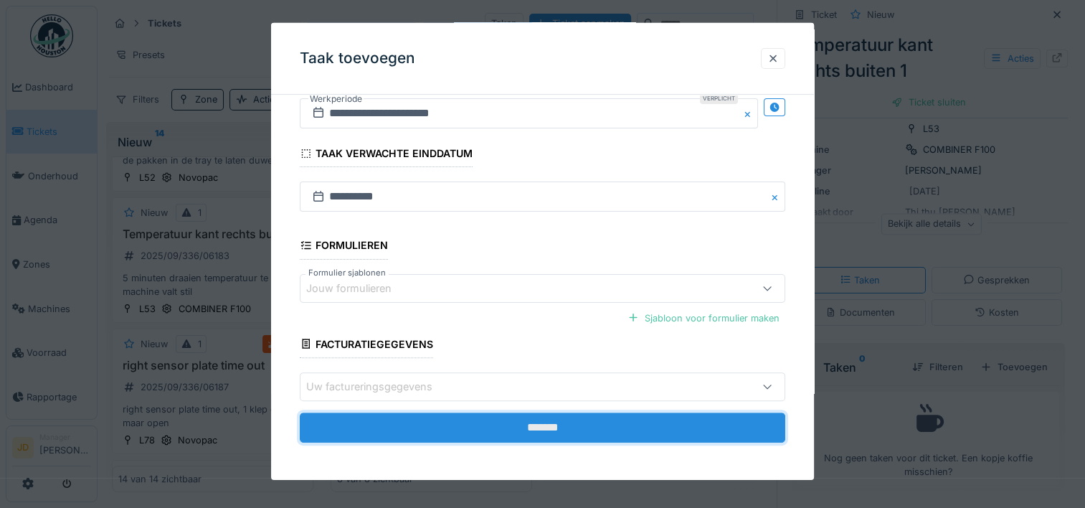
click at [495, 429] on input "*******" at bounding box center [542, 427] width 485 height 30
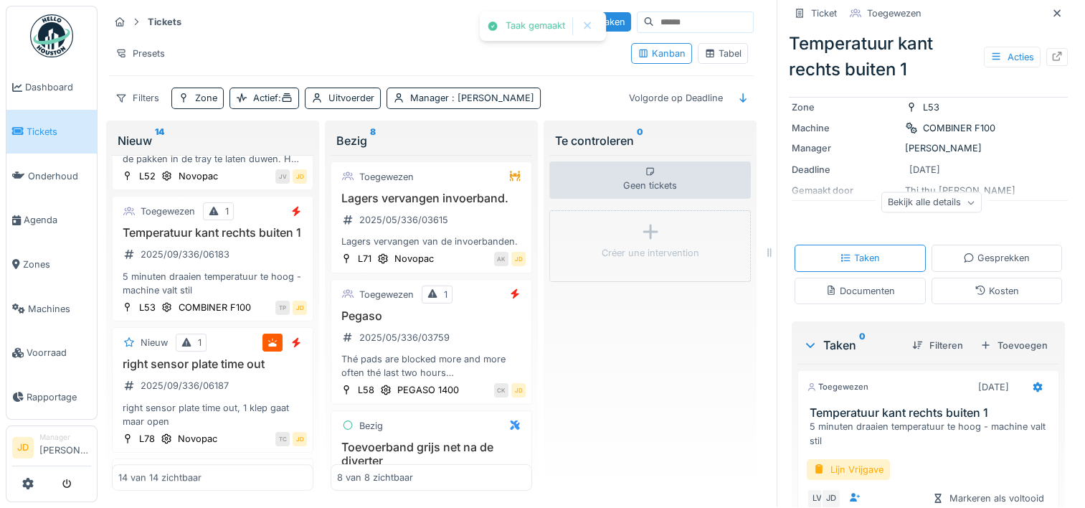
scroll to position [191, 0]
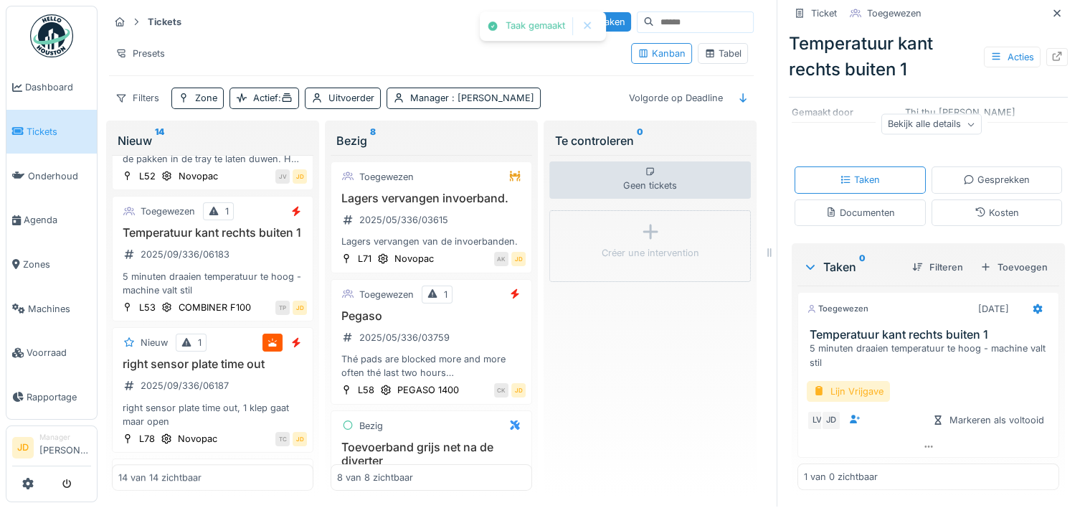
click at [854, 381] on div "Lijn Vrijgave" at bounding box center [848, 391] width 83 height 21
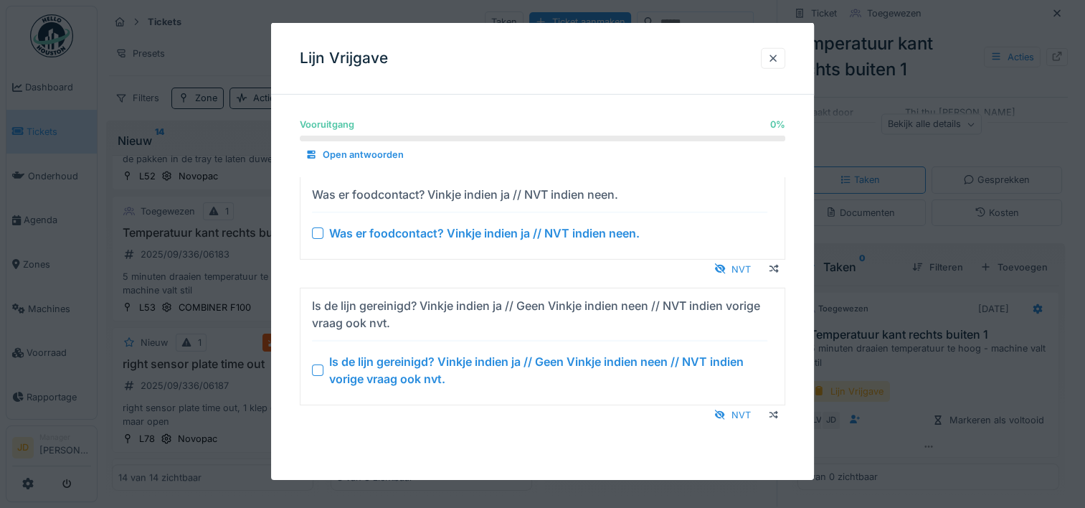
click at [315, 374] on div "Is de lijn gereinigd? Vinkje indien ja // Geen Vinkje indien neen // NVT indien…" at bounding box center [539, 370] width 455 height 34
click at [317, 230] on div at bounding box center [317, 232] width 11 height 11
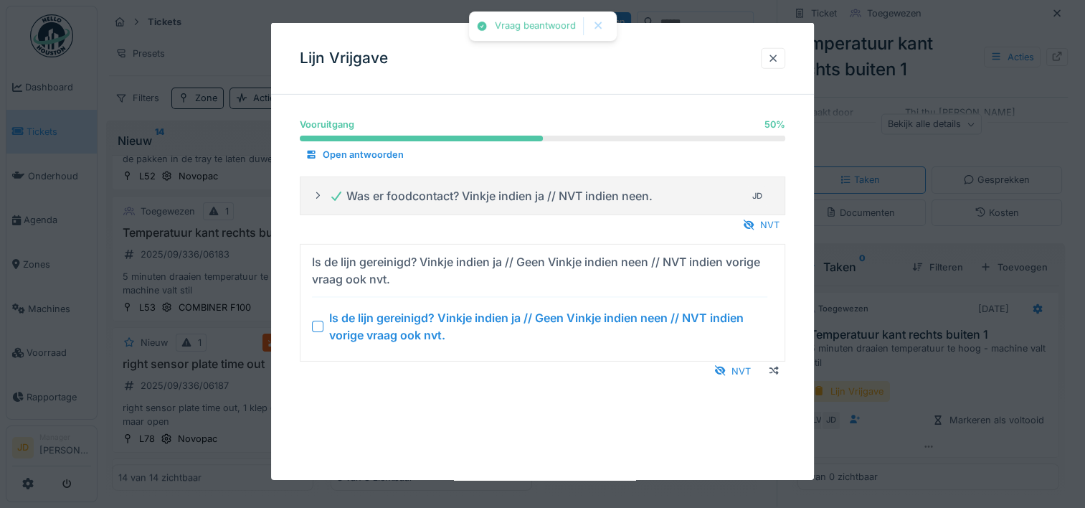
click at [319, 321] on div at bounding box center [317, 325] width 11 height 11
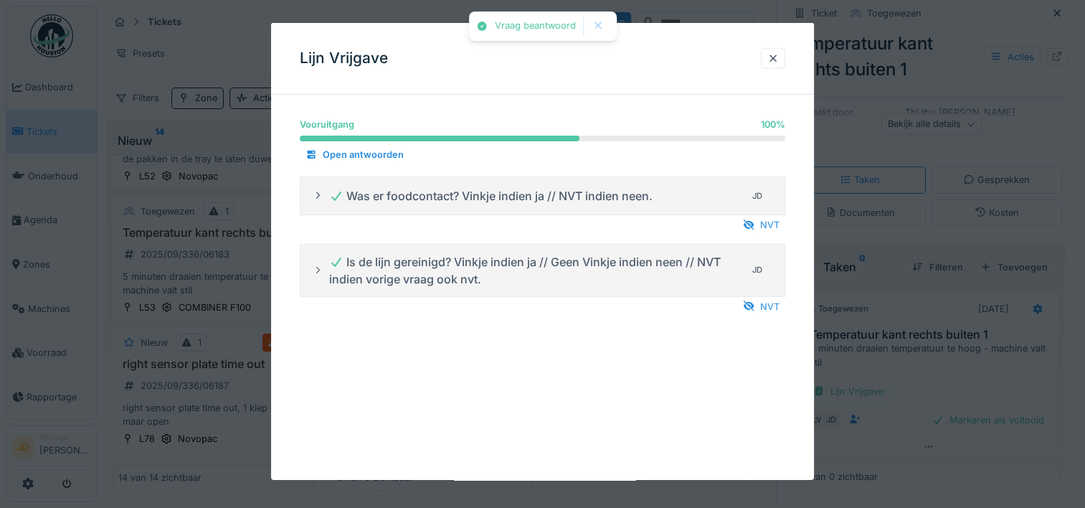
click at [933, 350] on div at bounding box center [542, 254] width 1085 height 508
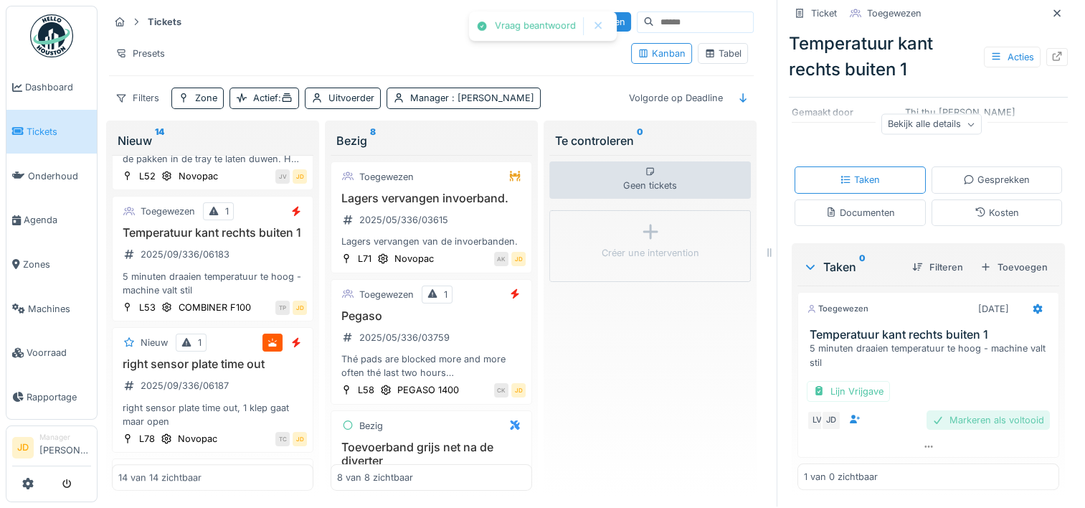
click at [938, 410] on div "Markeren als voltooid" at bounding box center [987, 419] width 123 height 19
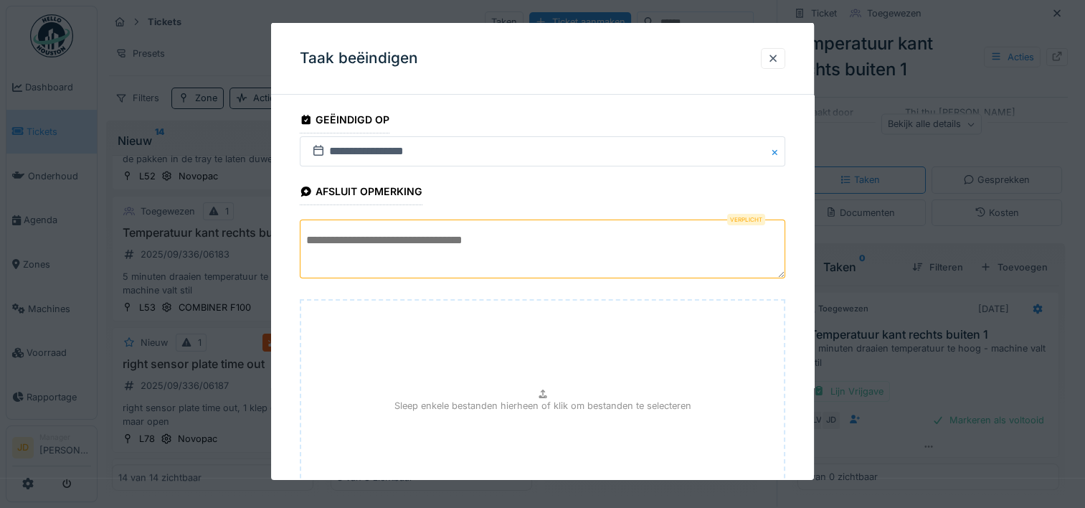
click at [547, 249] on textarea at bounding box center [542, 248] width 485 height 59
type textarea "*"
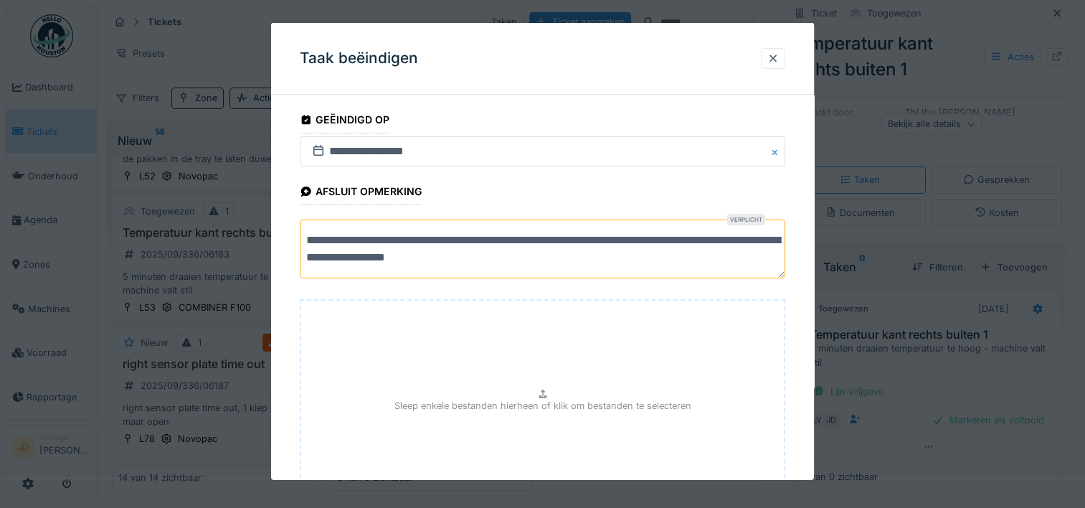
scroll to position [126, 0]
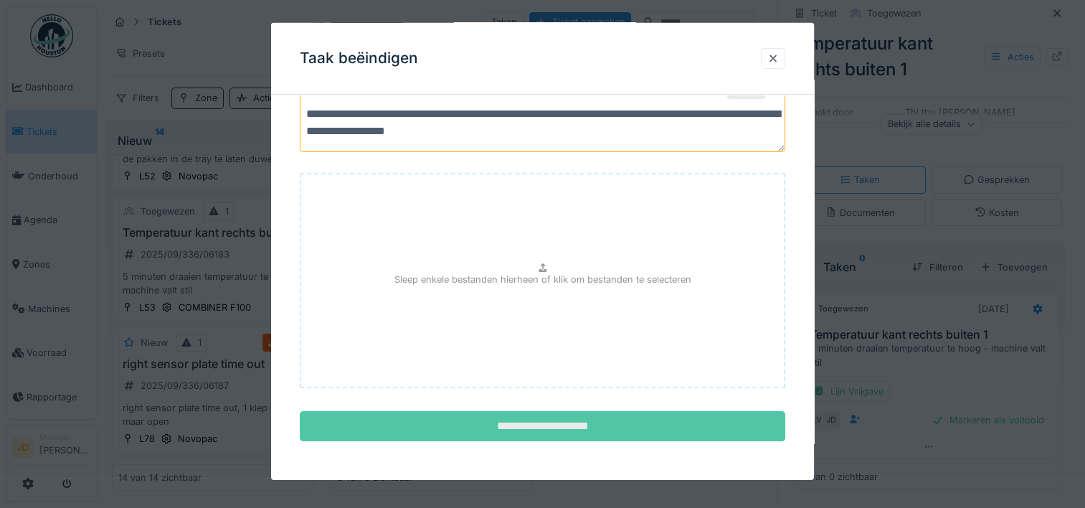
type textarea "**********"
click at [581, 413] on input "**********" at bounding box center [542, 426] width 485 height 30
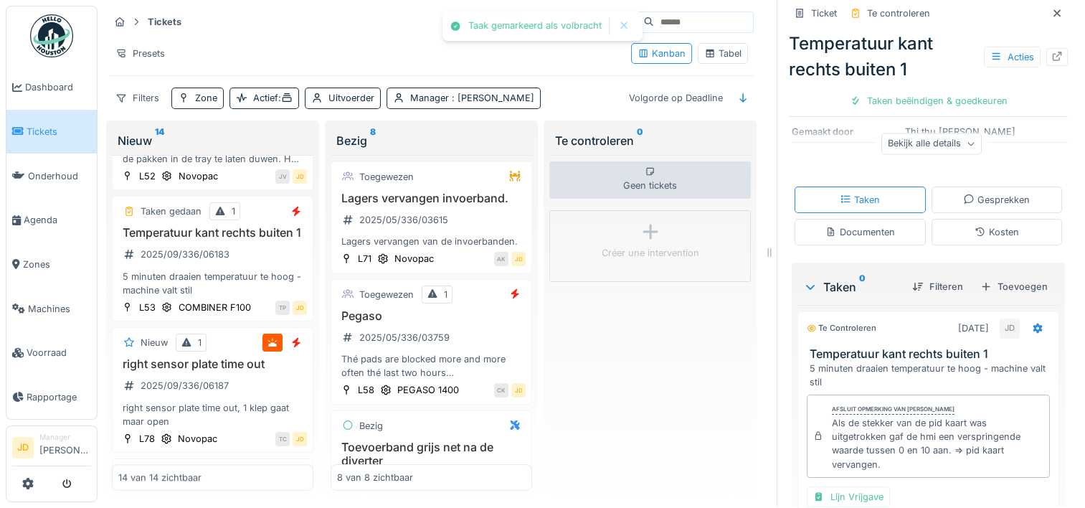
scroll to position [211, 0]
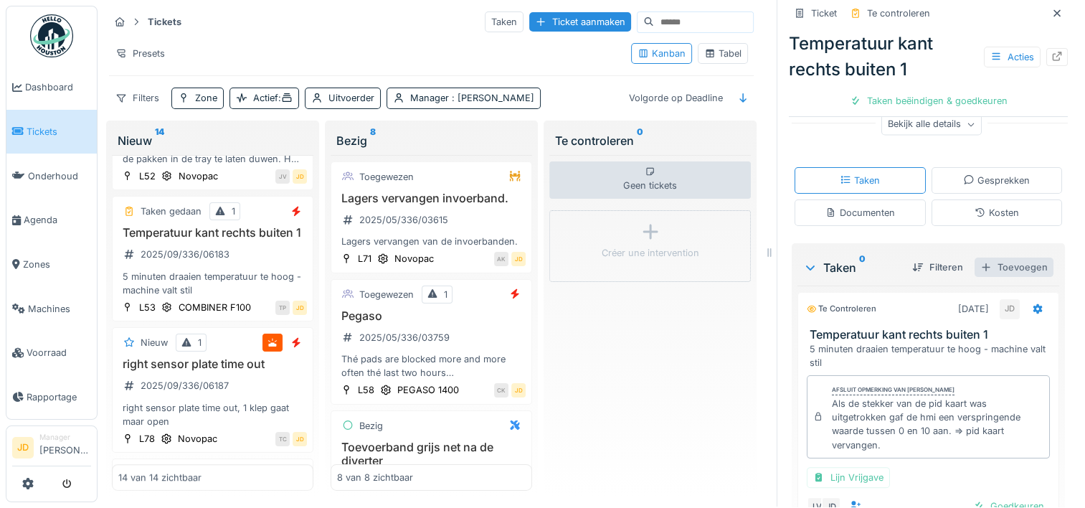
click at [1010, 257] on div "Toevoegen" at bounding box center [1013, 266] width 79 height 19
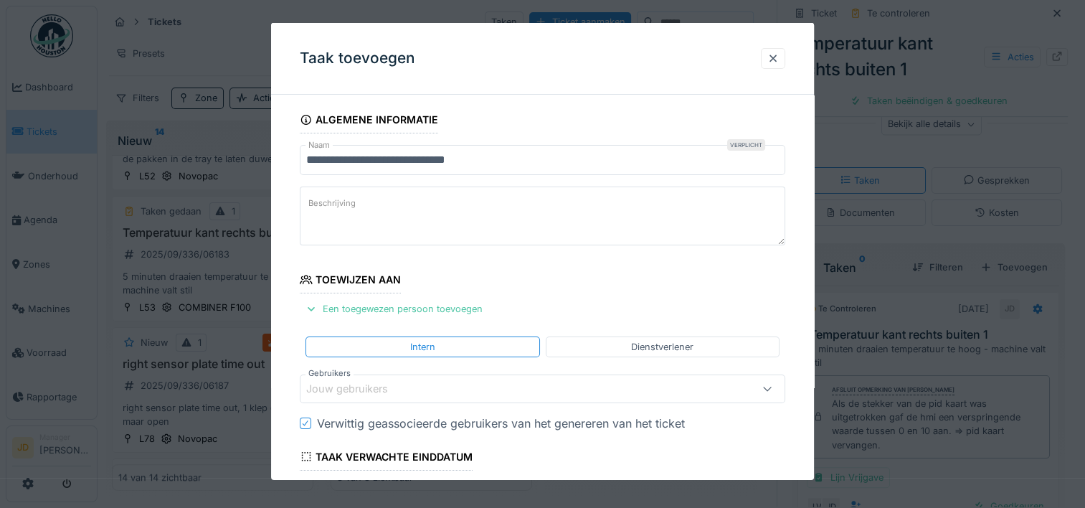
click at [484, 227] on textarea "Beschrijving" at bounding box center [542, 215] width 485 height 59
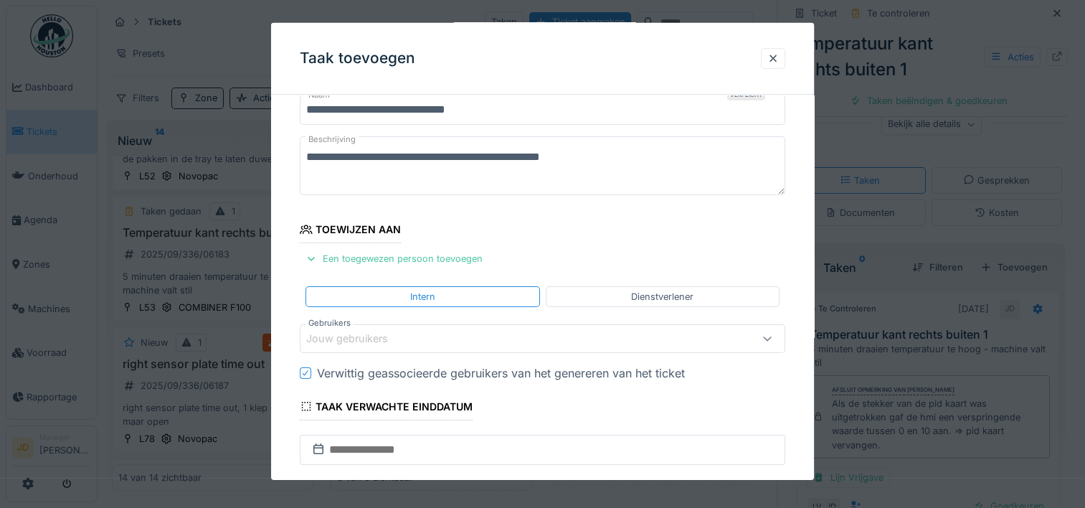
type textarea "**********"
click at [476, 333] on div "Jouw gebruikers" at bounding box center [513, 339] width 414 height 16
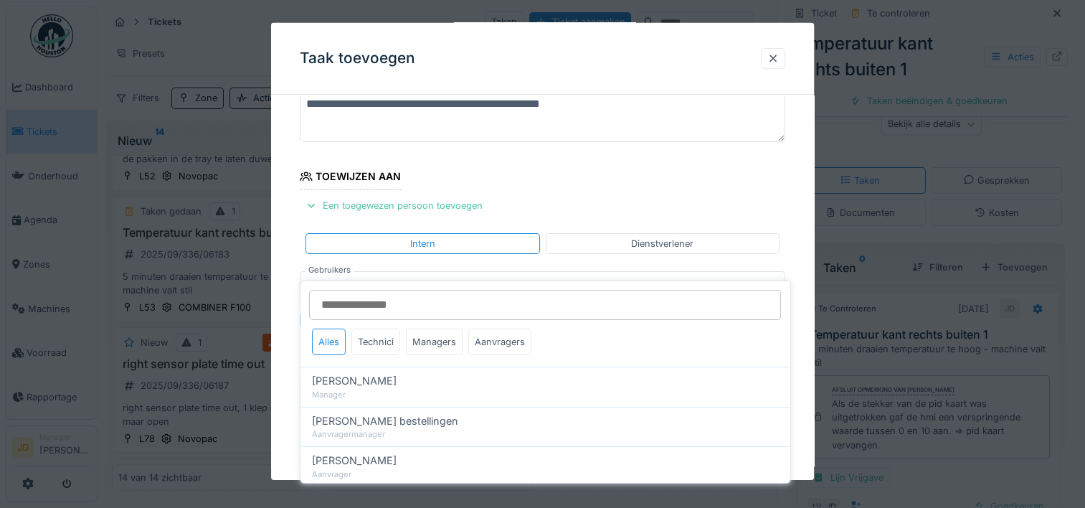
scroll to position [136, 0]
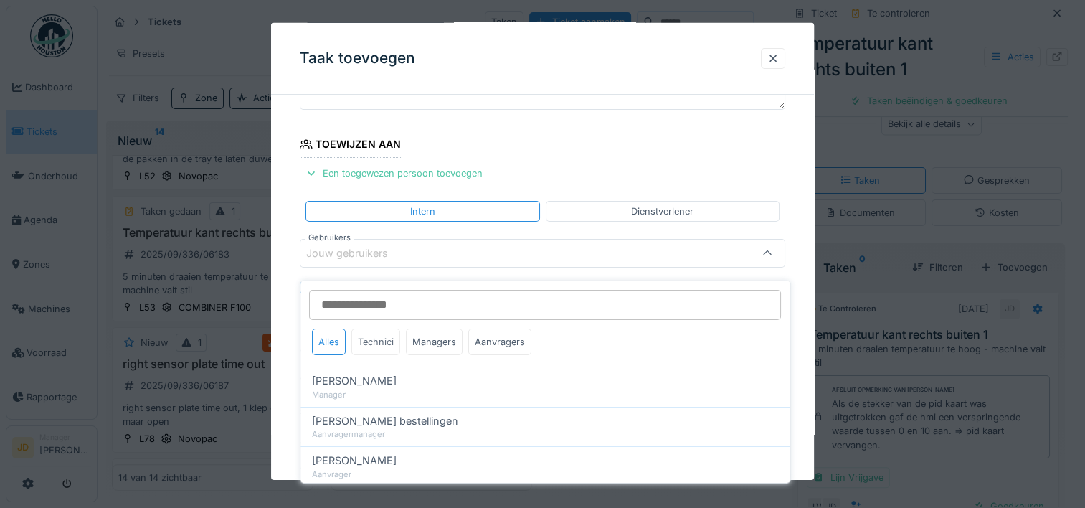
click at [379, 333] on div "Technici" at bounding box center [375, 341] width 49 height 27
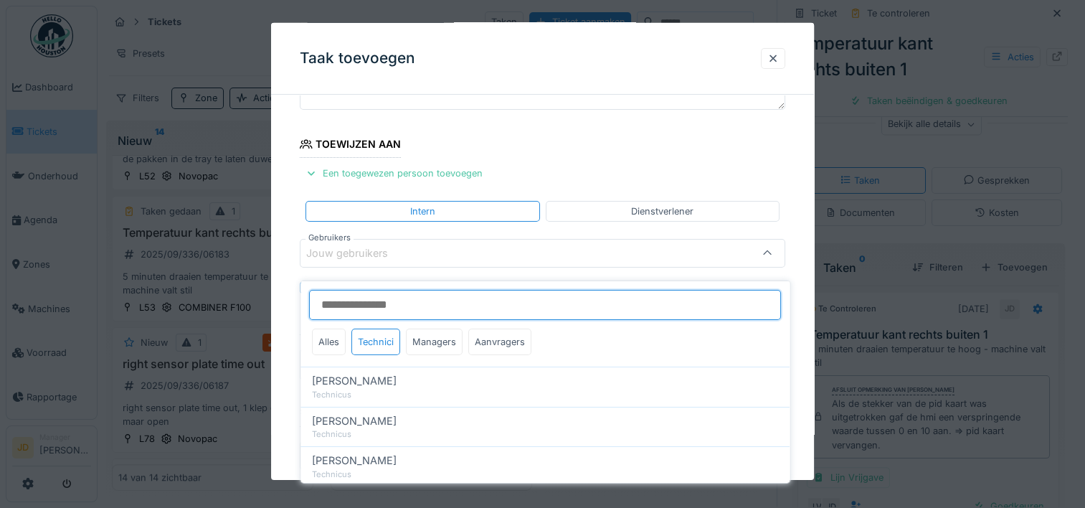
click at [399, 298] on input "Gebruikers" at bounding box center [545, 305] width 472 height 30
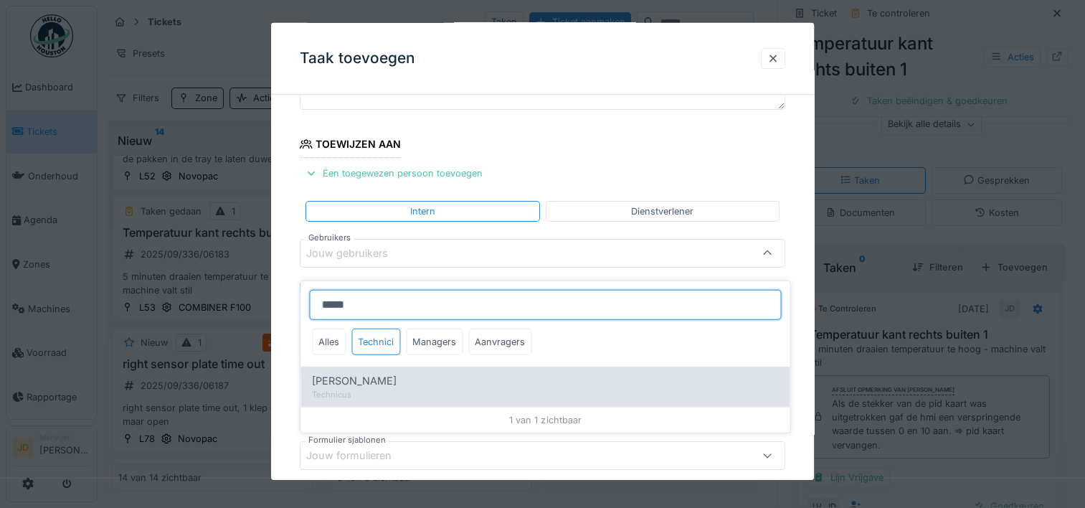
type input "*****"
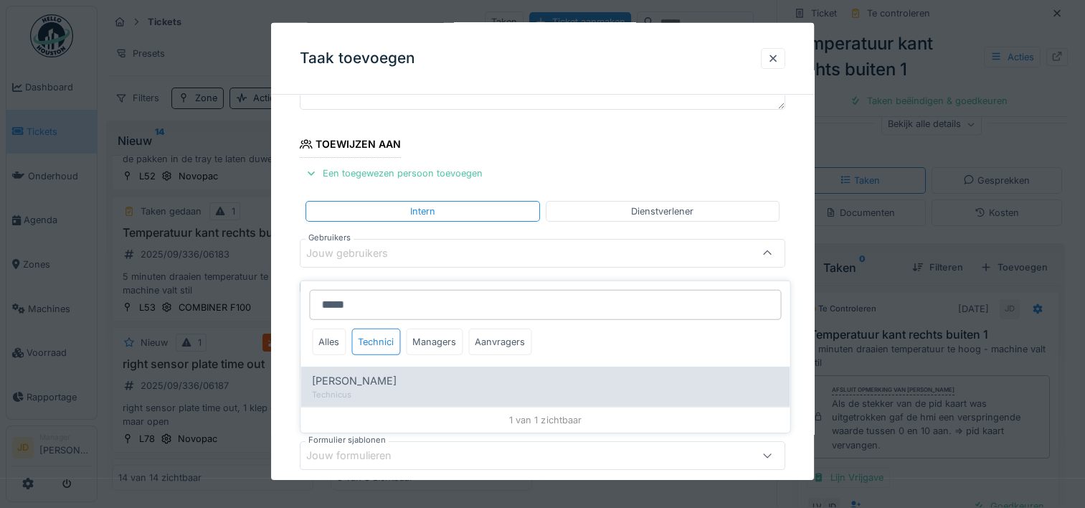
click at [428, 373] on div "Stijn Van buggenhout" at bounding box center [545, 381] width 466 height 16
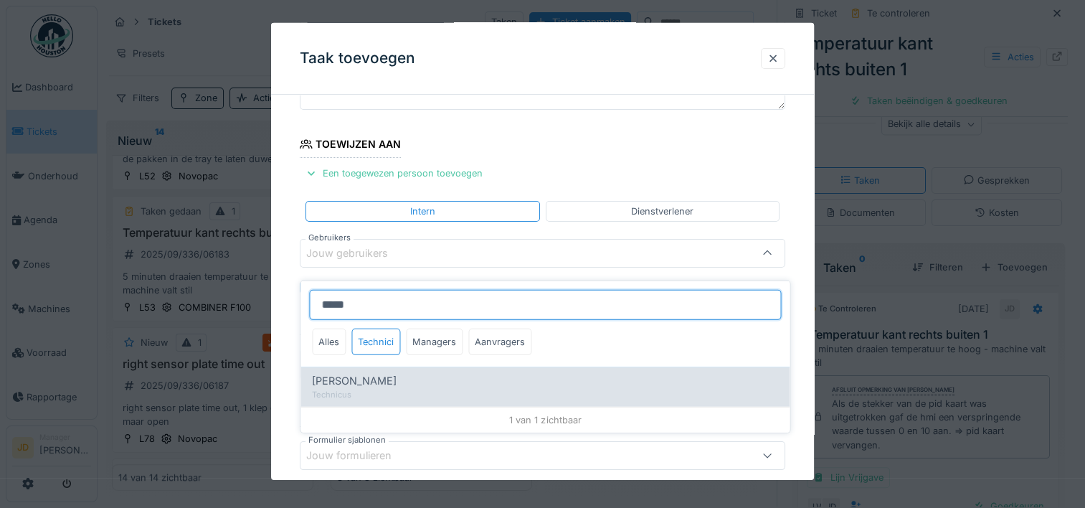
type input "****"
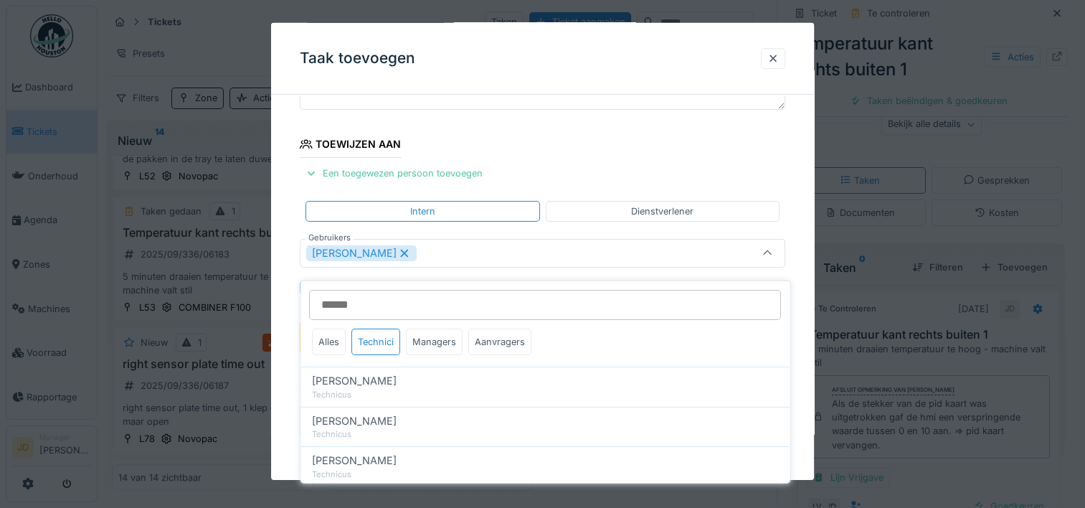
click at [764, 247] on div at bounding box center [767, 252] width 34 height 27
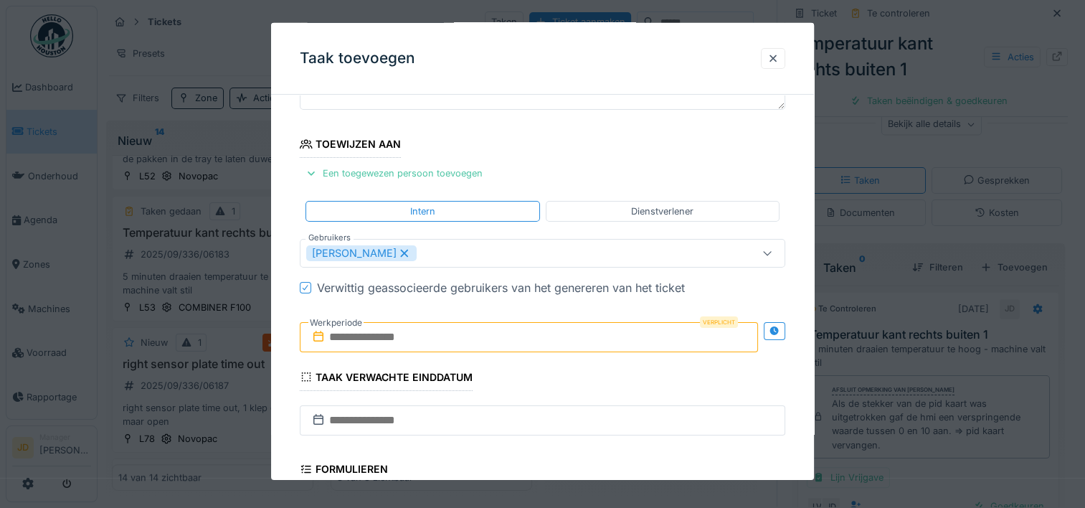
click at [412, 338] on input "text" at bounding box center [529, 337] width 458 height 30
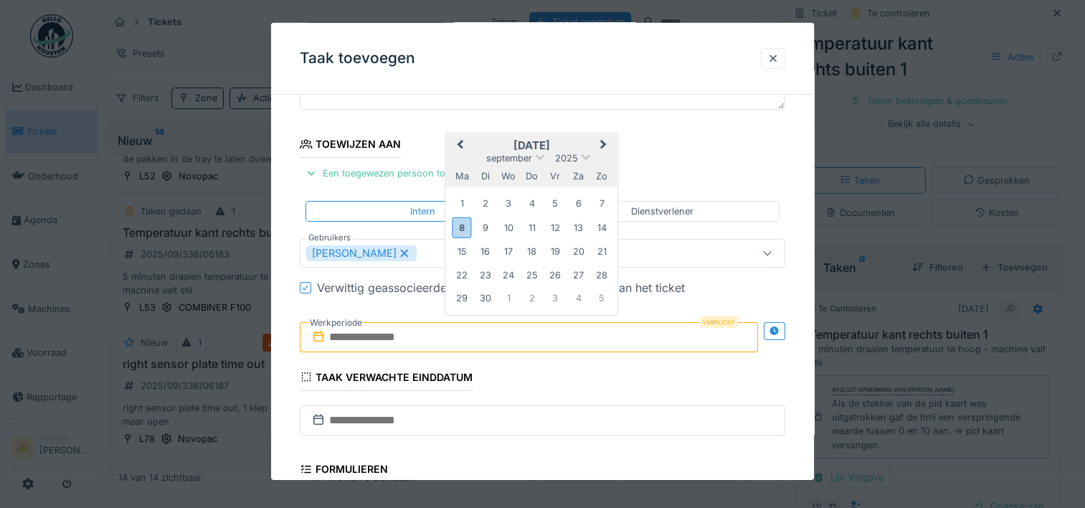
click at [572, 139] on h2 "september 2025" at bounding box center [532, 144] width 172 height 13
click at [458, 223] on div "8" at bounding box center [461, 227] width 19 height 21
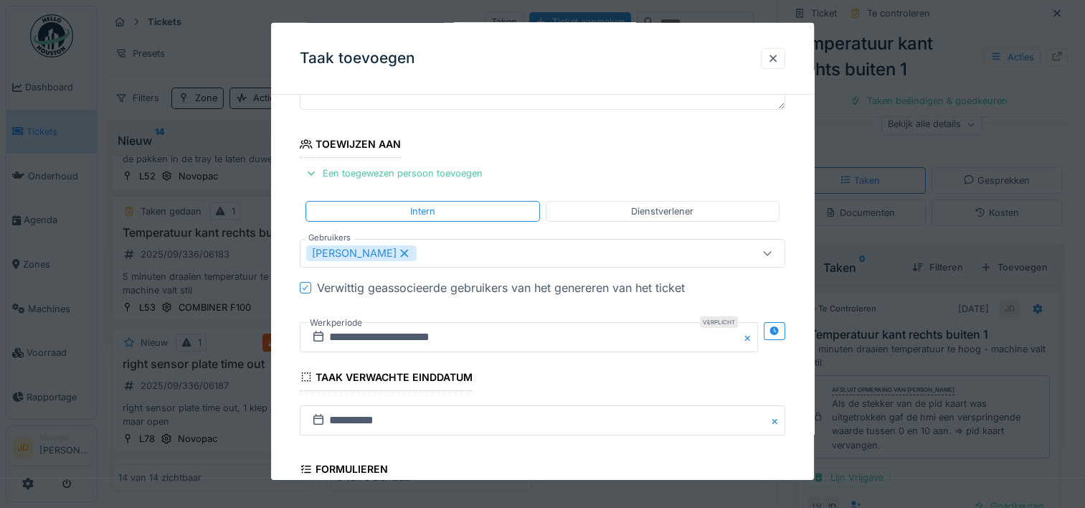
scroll to position [358, 0]
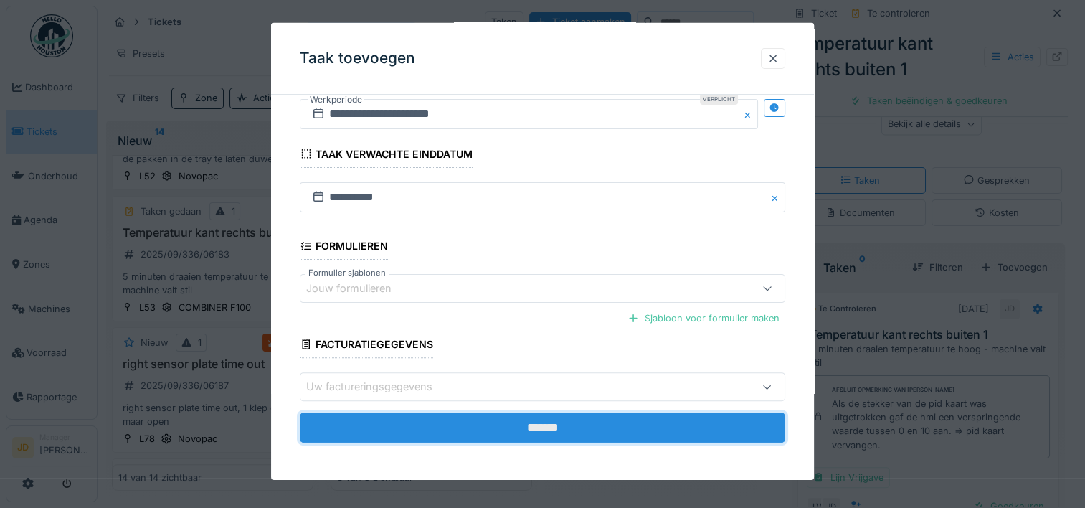
click at [533, 417] on input "*******" at bounding box center [542, 427] width 485 height 30
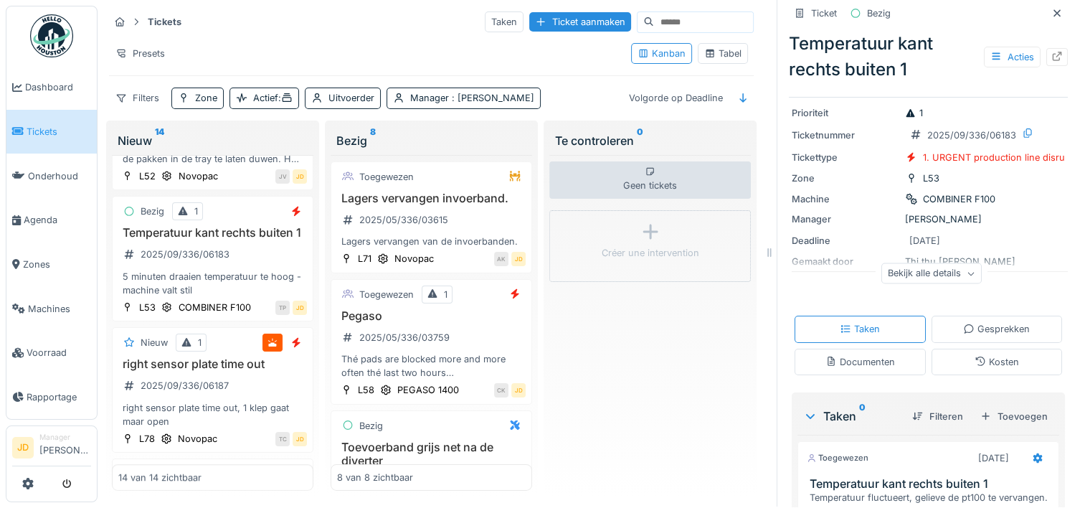
scroll to position [37, 0]
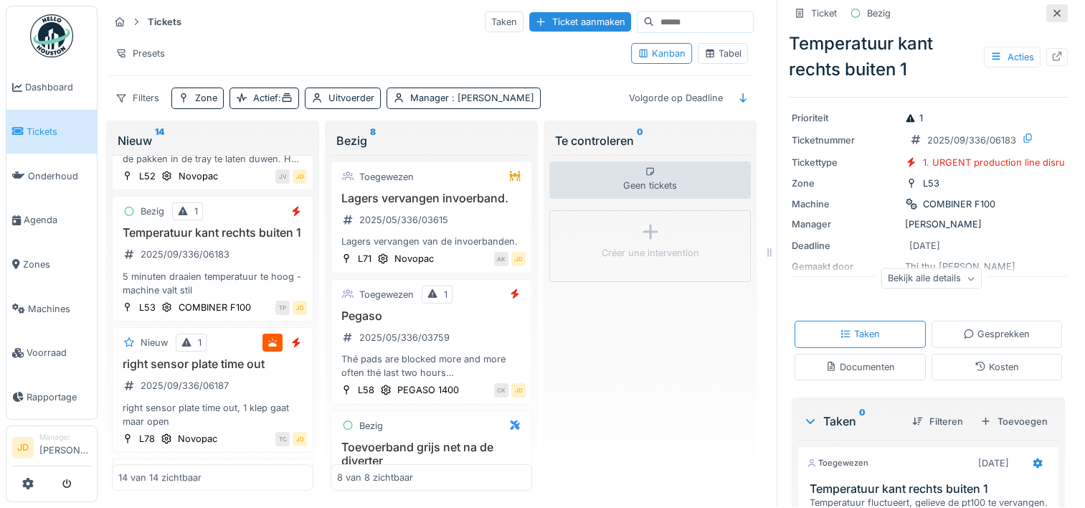
click at [1051, 9] on icon at bounding box center [1056, 13] width 11 height 9
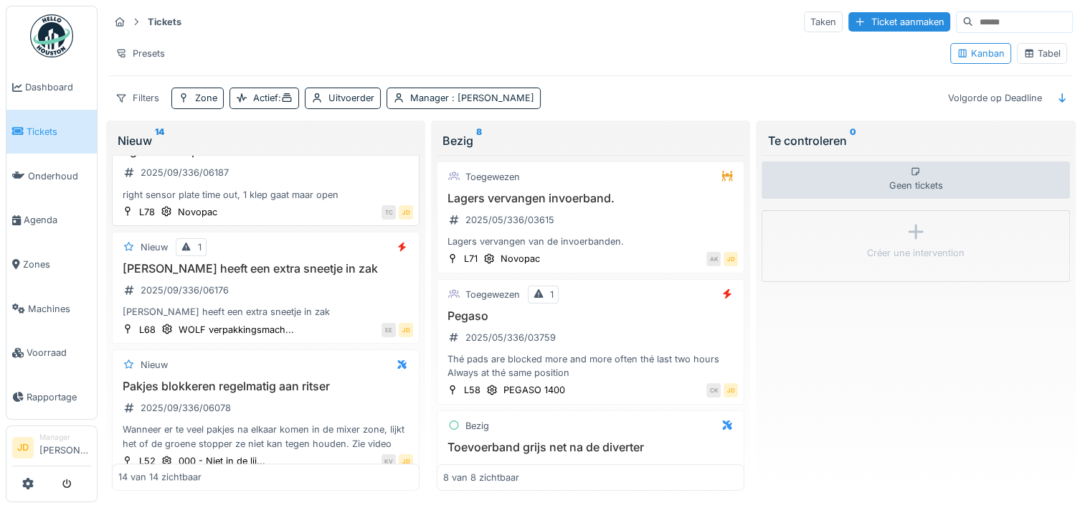
scroll to position [1139, 0]
click at [336, 298] on div "Ventiel heeft een extra sneetje in zak 2025/09/336/06176 Ventiel heeft een extr…" at bounding box center [265, 289] width 295 height 57
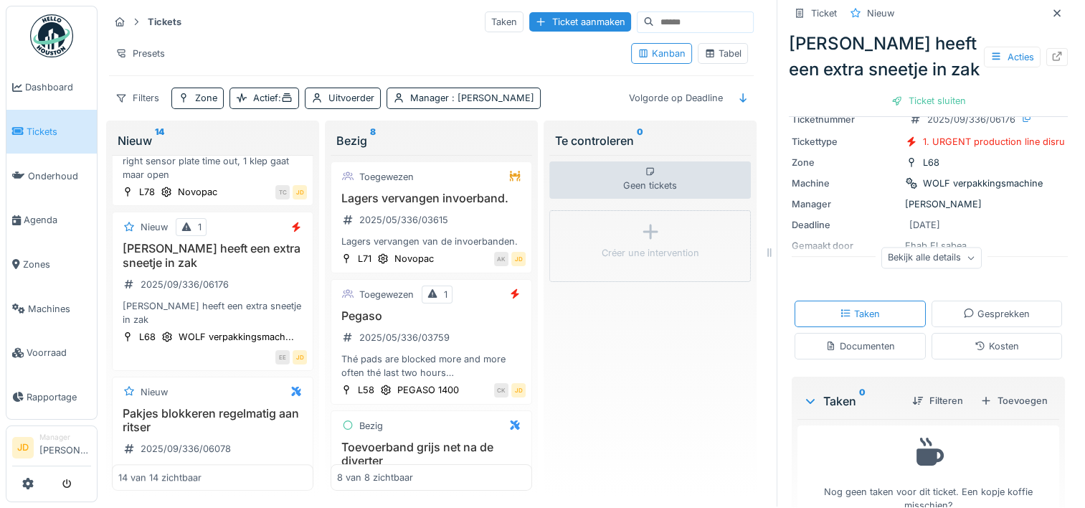
scroll to position [80, 0]
click at [907, 91] on div "Ticket sluiten" at bounding box center [928, 100] width 86 height 19
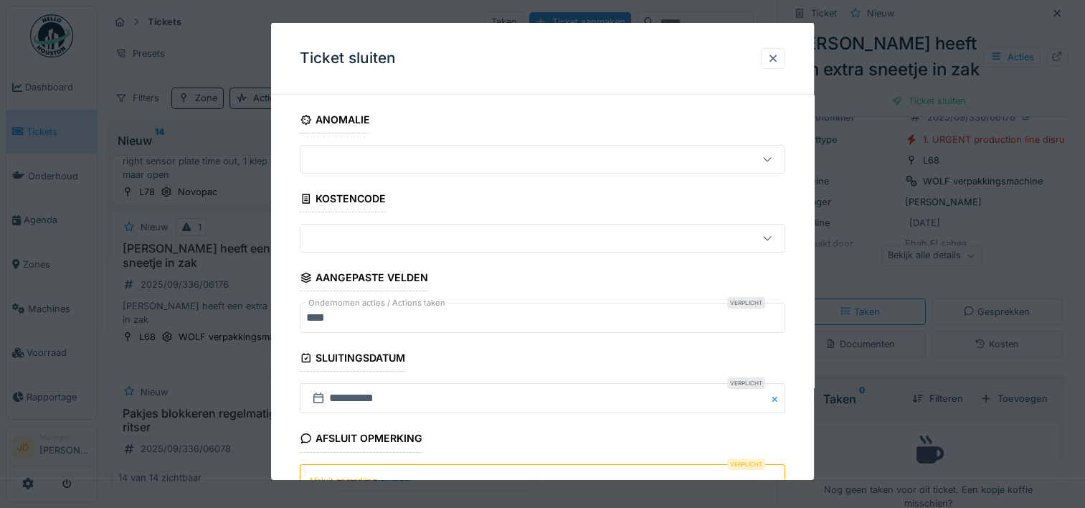
scroll to position [125, 0]
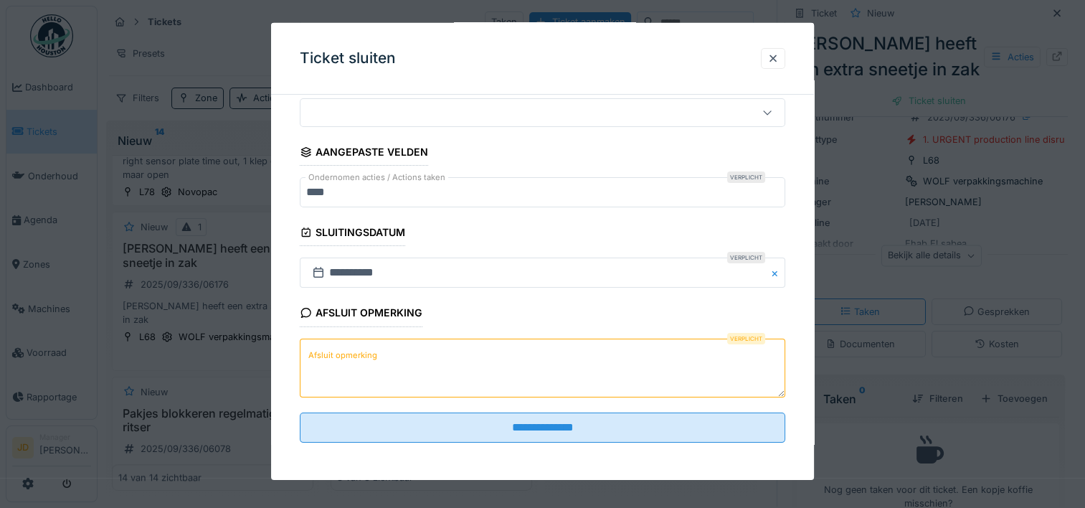
click at [418, 360] on textarea "Afsluit opmerking" at bounding box center [542, 367] width 485 height 59
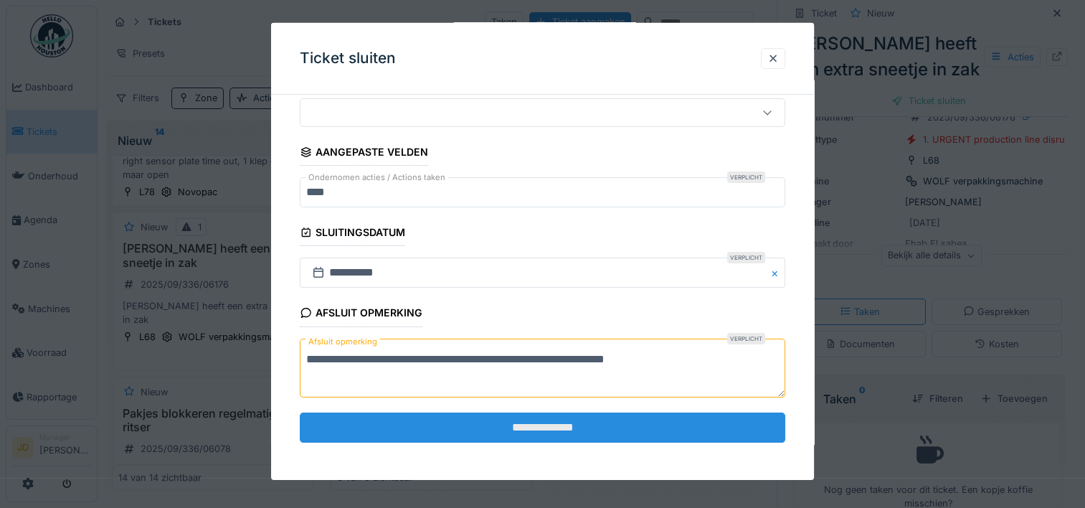
type textarea "**********"
click at [548, 424] on input "**********" at bounding box center [542, 427] width 485 height 30
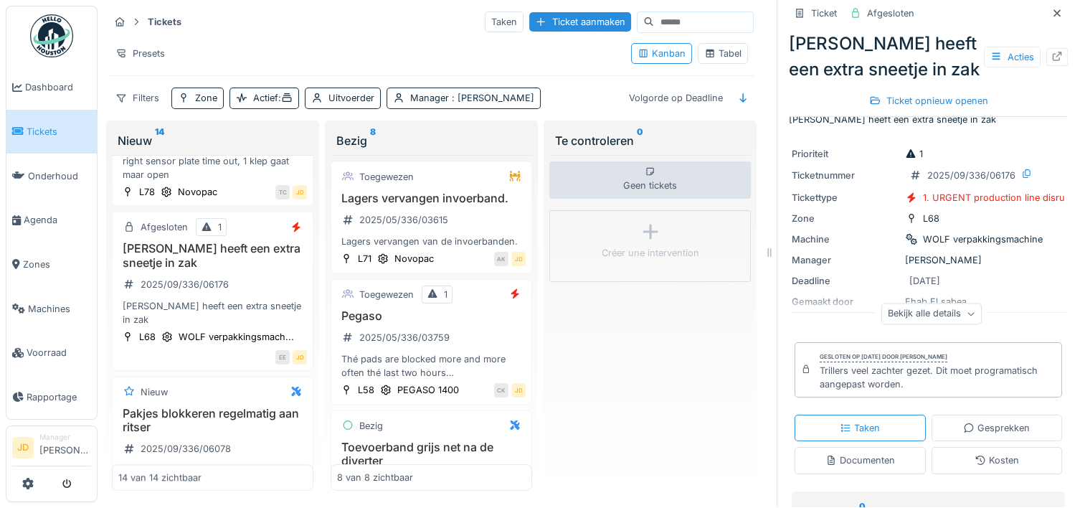
scroll to position [0, 0]
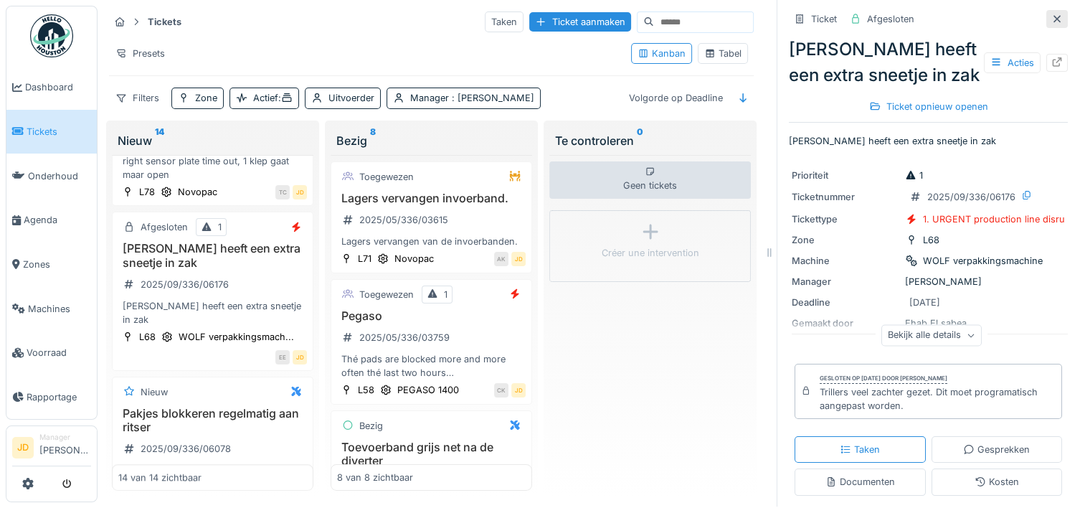
click at [1051, 14] on icon at bounding box center [1056, 18] width 11 height 9
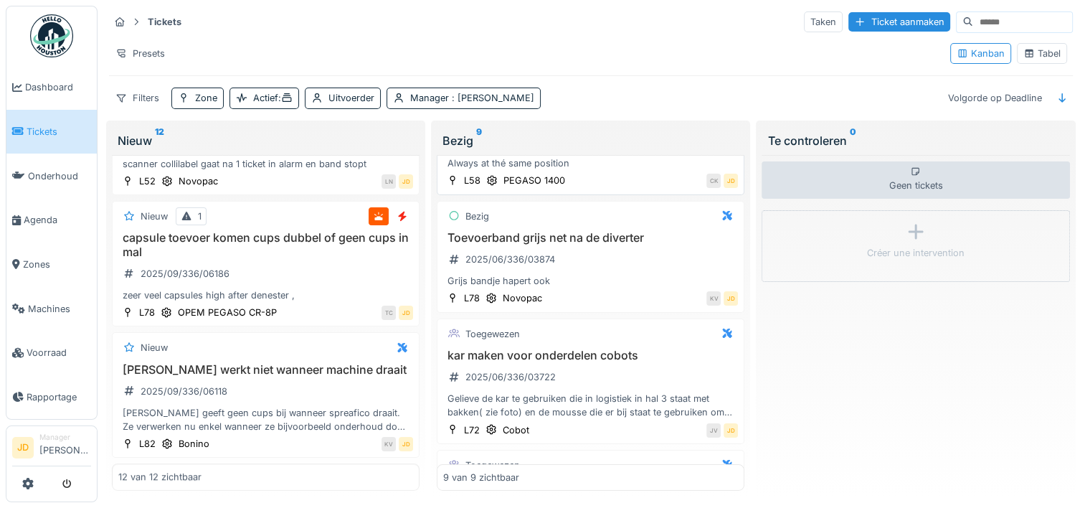
scroll to position [211, 0]
click at [331, 262] on div "capsule toevoer komen cups dubbel of geen cups in mal 2025/09/336/06186 zeer ve…" at bounding box center [265, 266] width 295 height 71
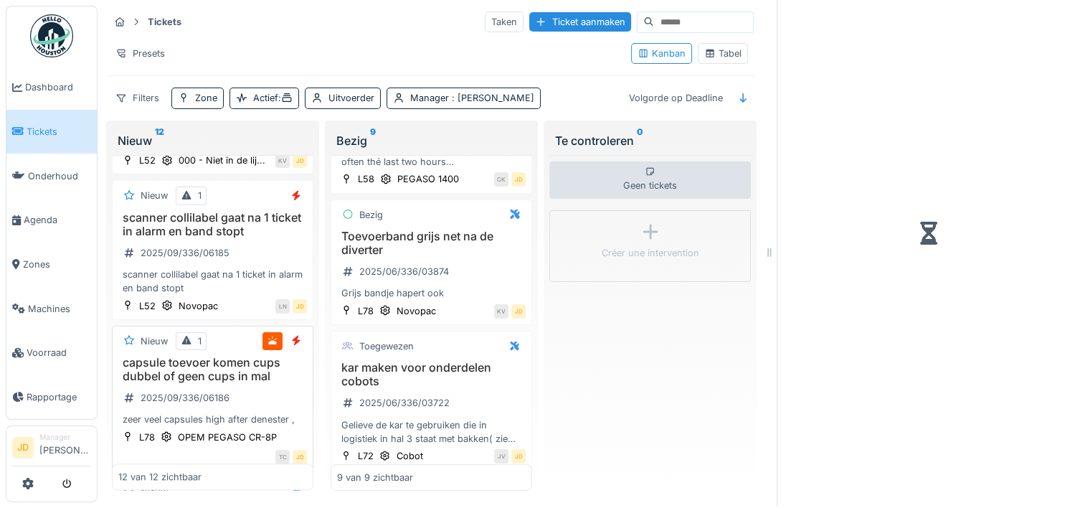
scroll to position [238, 0]
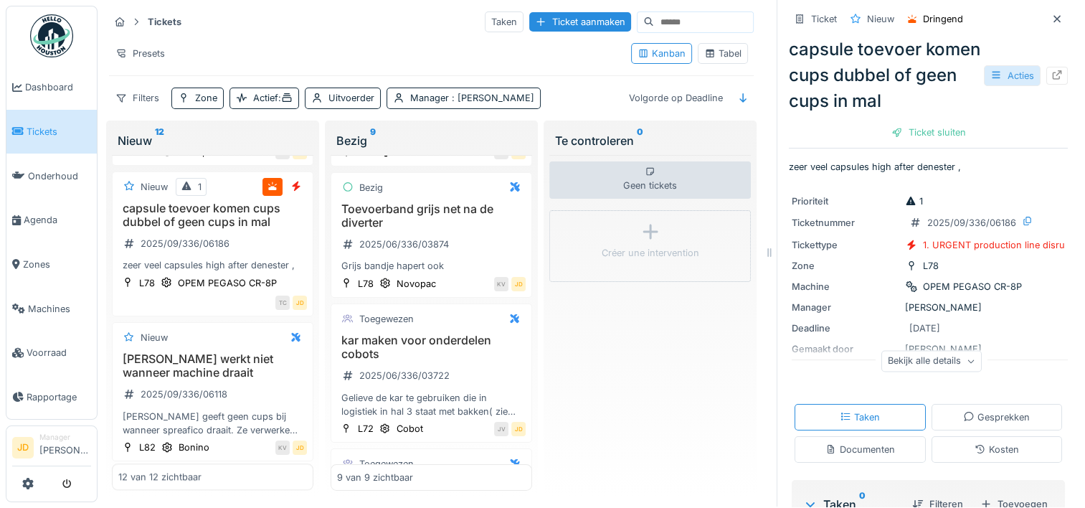
click at [998, 65] on div "Acties" at bounding box center [1012, 75] width 57 height 21
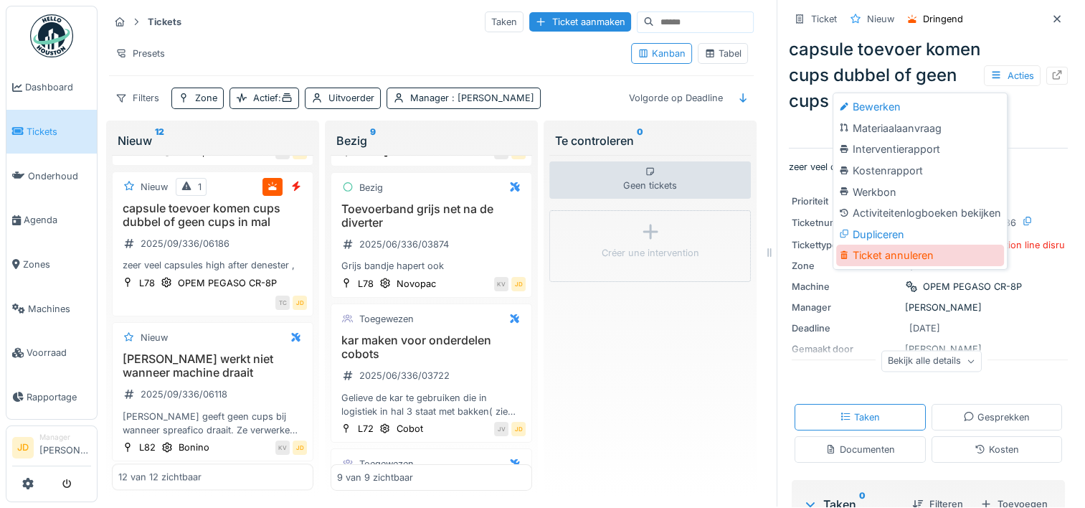
click at [927, 249] on div "Ticket annuleren" at bounding box center [920, 255] width 168 height 22
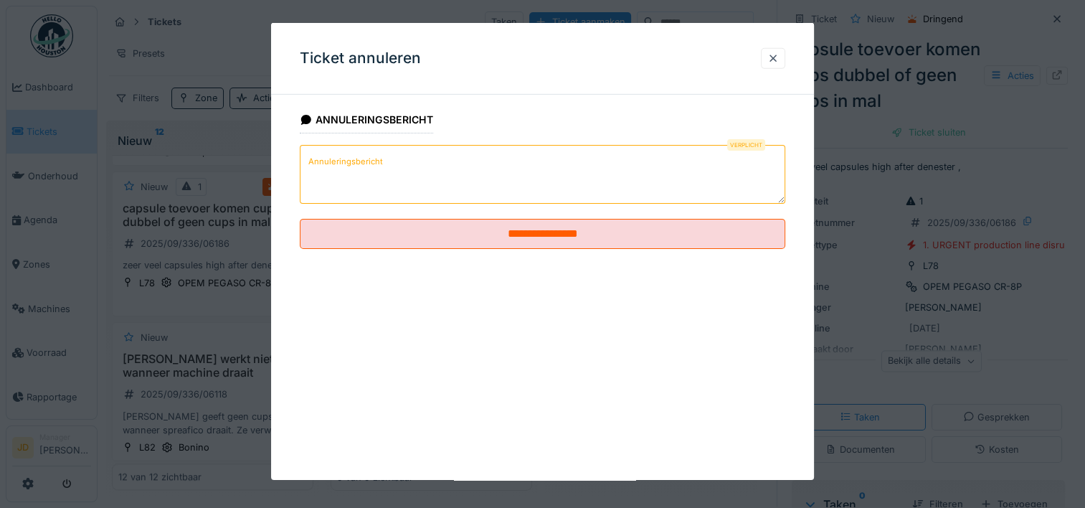
click at [478, 151] on textarea "Annuleringsbericht" at bounding box center [542, 174] width 485 height 59
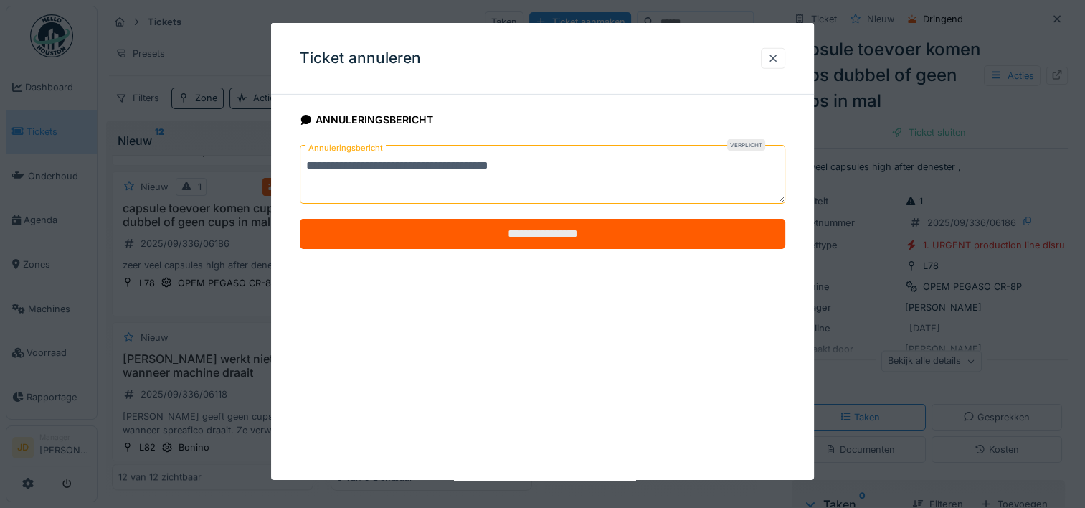
type textarea "**********"
click at [513, 229] on input "**********" at bounding box center [542, 234] width 485 height 30
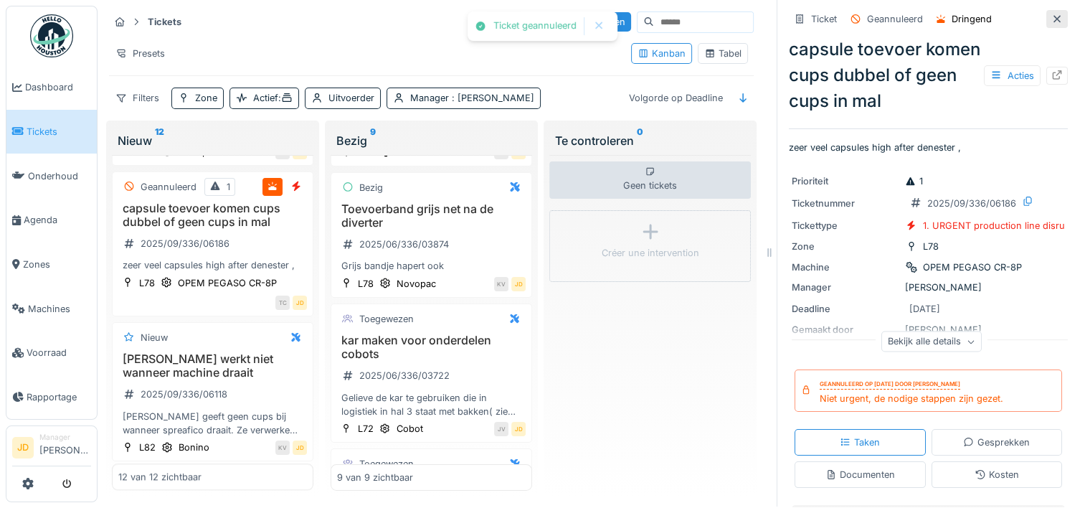
click at [1051, 14] on icon at bounding box center [1056, 18] width 11 height 9
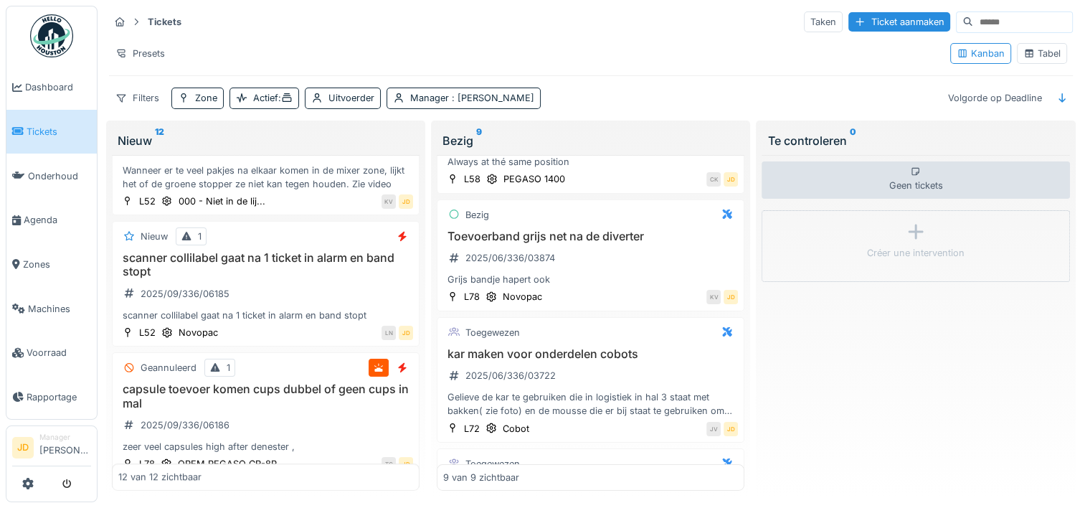
scroll to position [1139, 0]
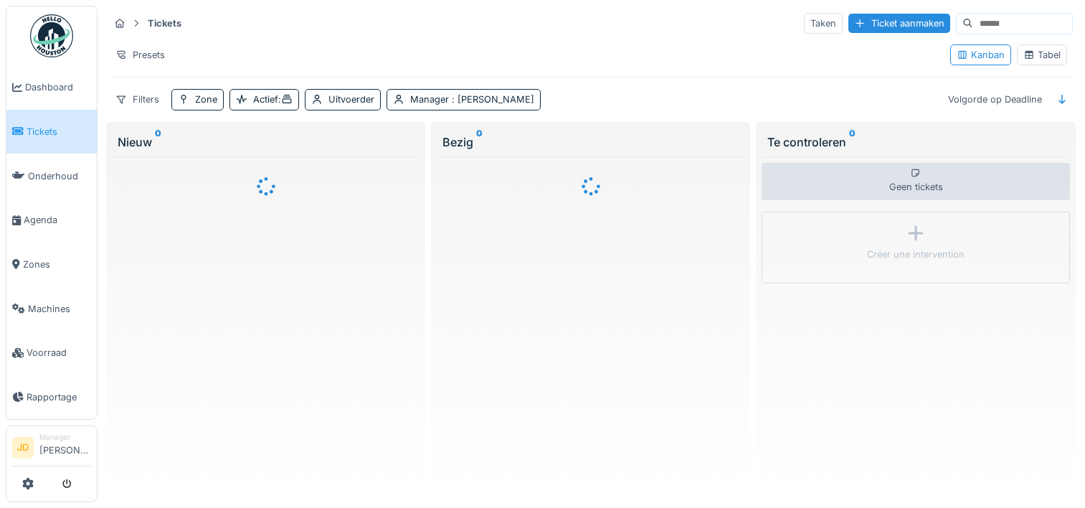
scroll to position [11, 0]
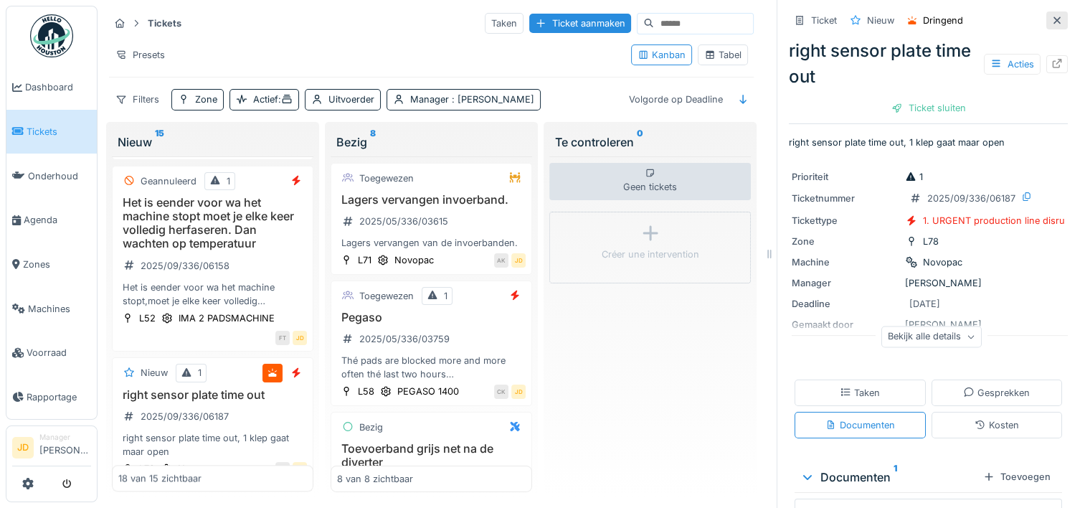
click at [1051, 26] on div at bounding box center [1056, 21] width 11 height 14
